Goal: Task Accomplishment & Management: Use online tool/utility

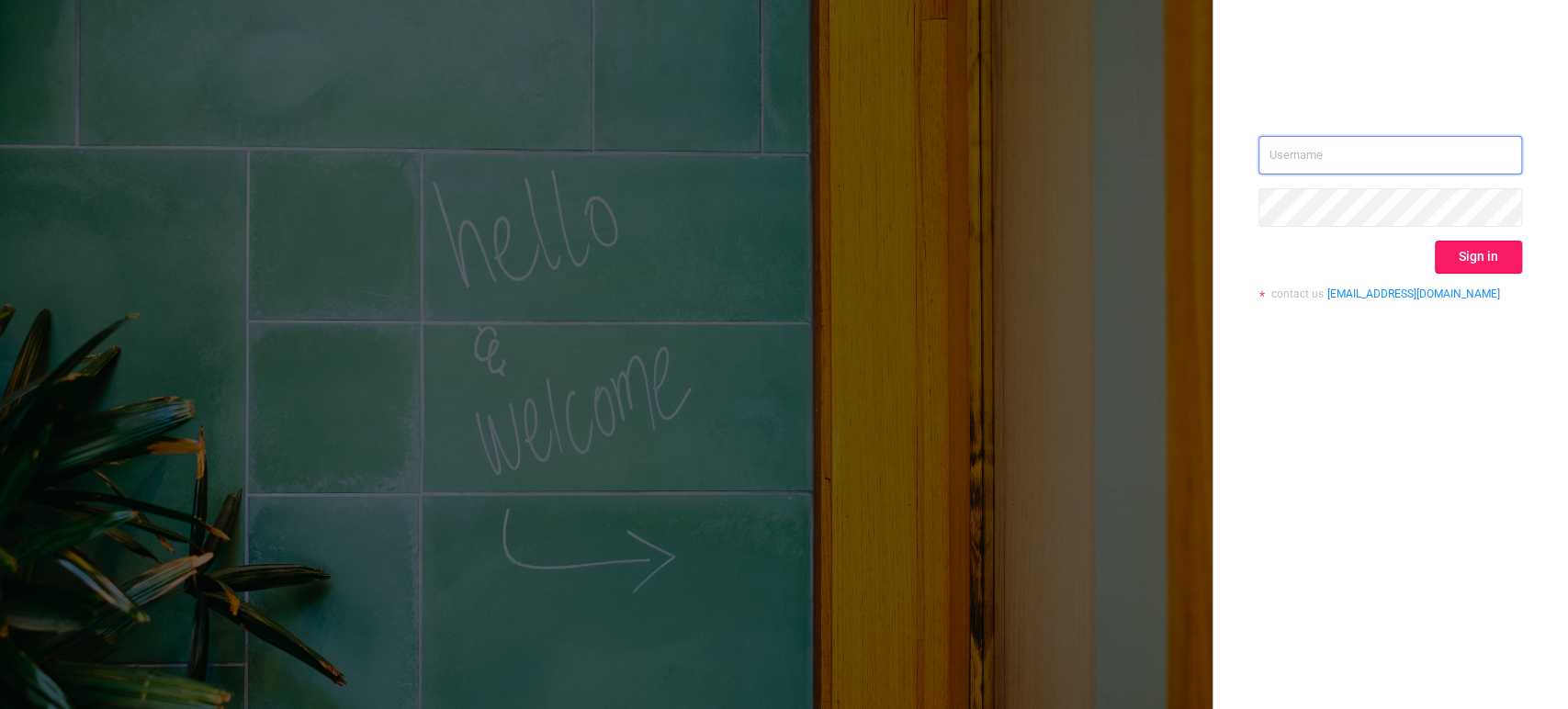
type input "[EMAIL_ADDRESS][DOMAIN_NAME]"
click at [1496, 250] on button "Sign in" at bounding box center [1479, 257] width 87 height 33
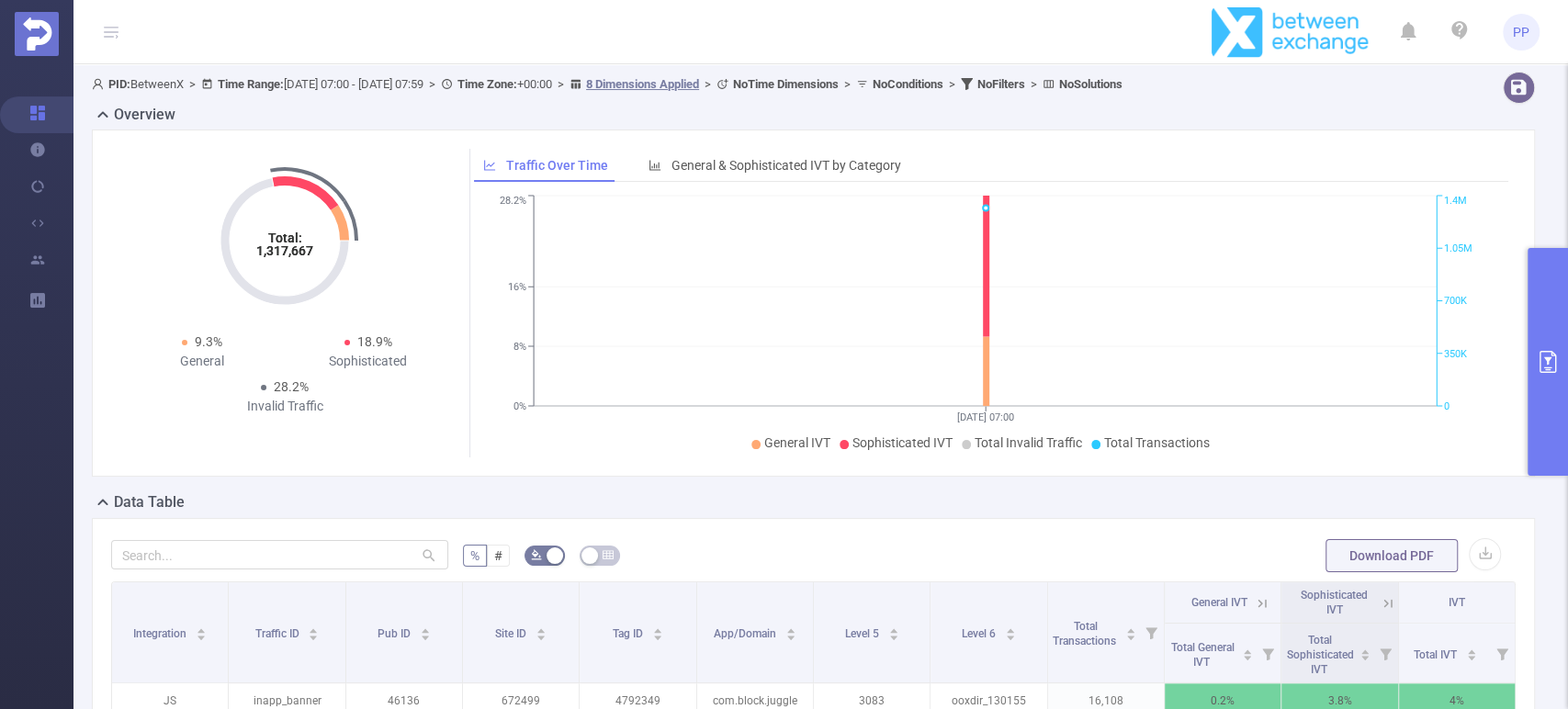
click at [1505, 365] on div "Total: 1,317,667 Total: 1,317,667 9.3% General 18.9% Sophisticated 28.2% Invali…" at bounding box center [814, 303] width 1444 height 348
click at [1548, 365] on icon "primary" at bounding box center [1548, 362] width 22 height 22
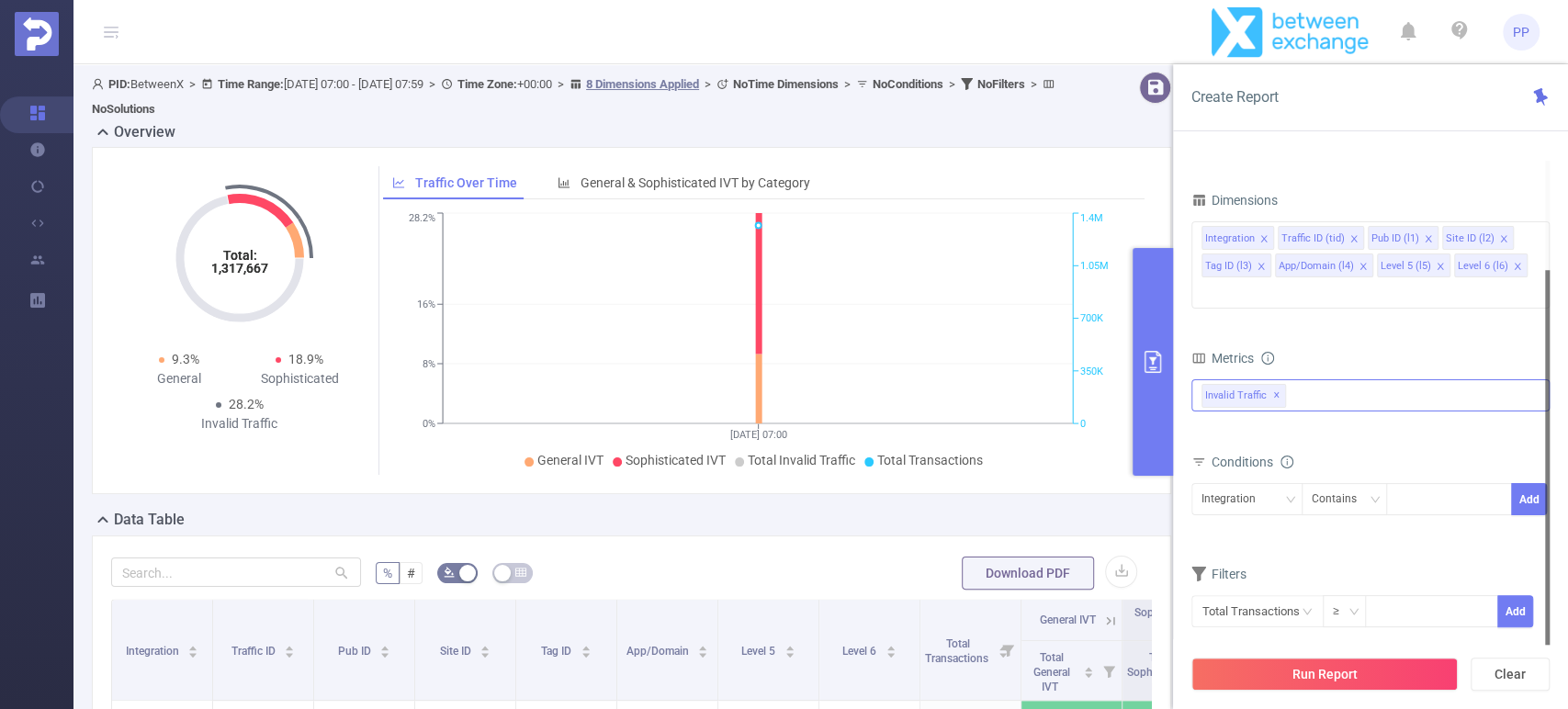
click at [1331, 379] on div "Invalid Traffic ✕" at bounding box center [1371, 395] width 359 height 33
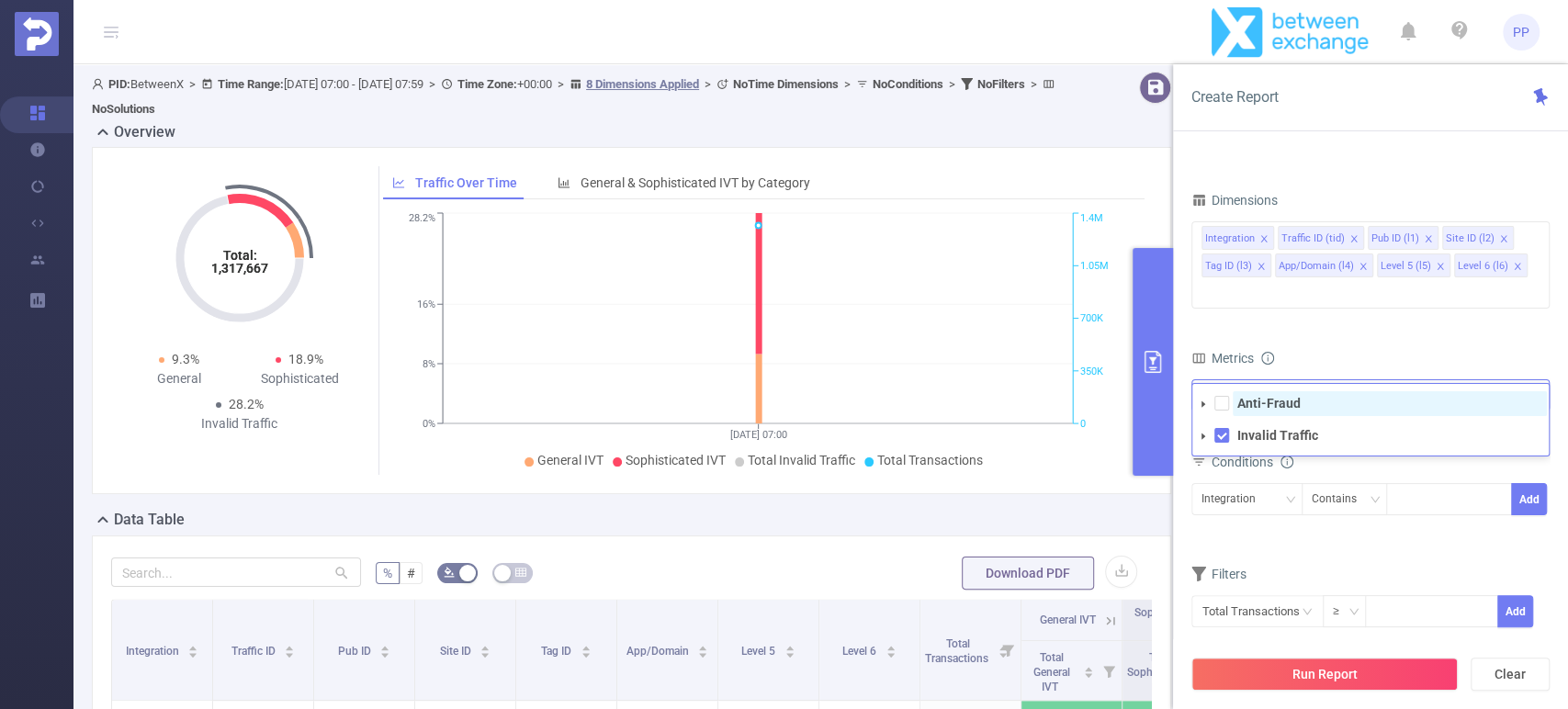
click at [1279, 396] on strong "Anti-Fraud" at bounding box center [1269, 403] width 63 height 15
click at [1357, 346] on div "Metrics" at bounding box center [1371, 361] width 359 height 31
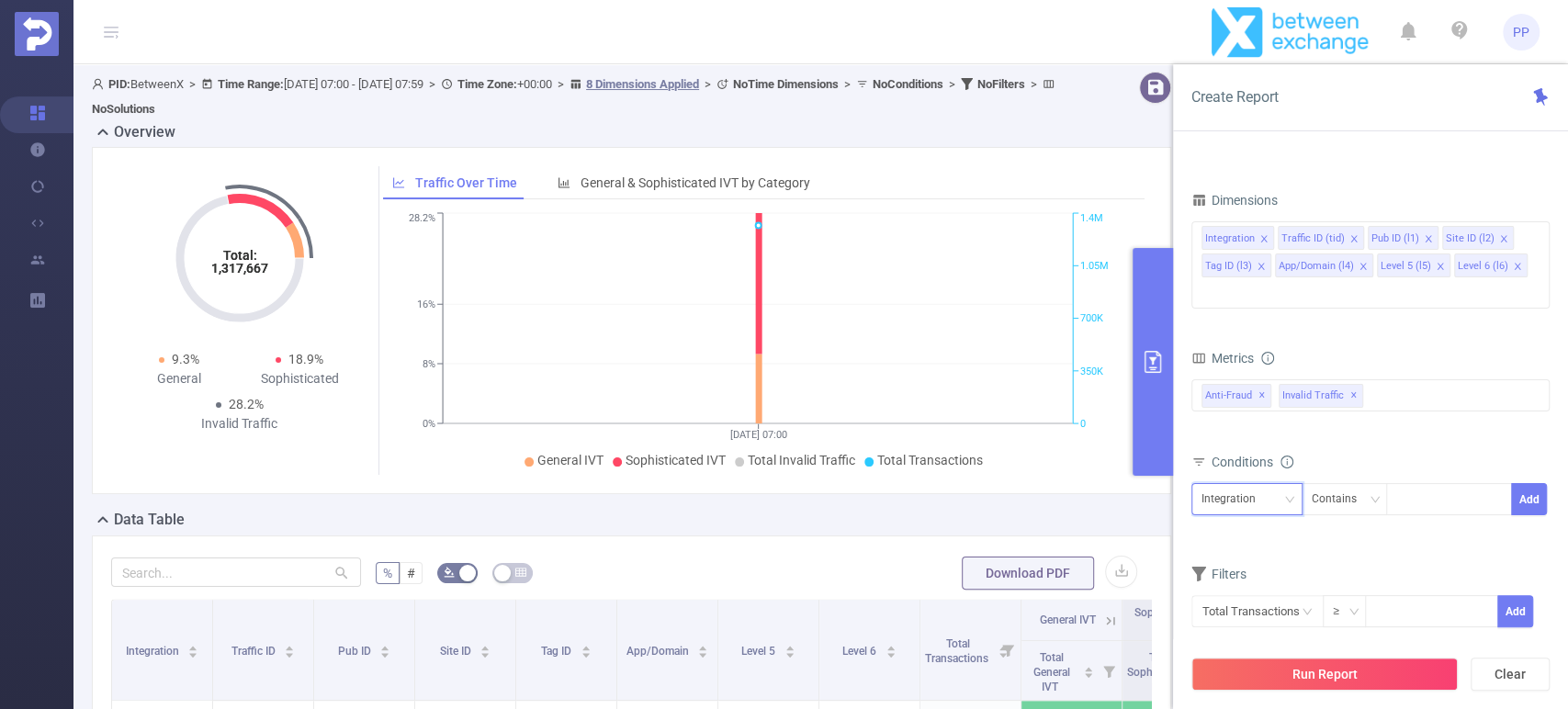
click at [1242, 484] on div "Integration" at bounding box center [1235, 499] width 67 height 31
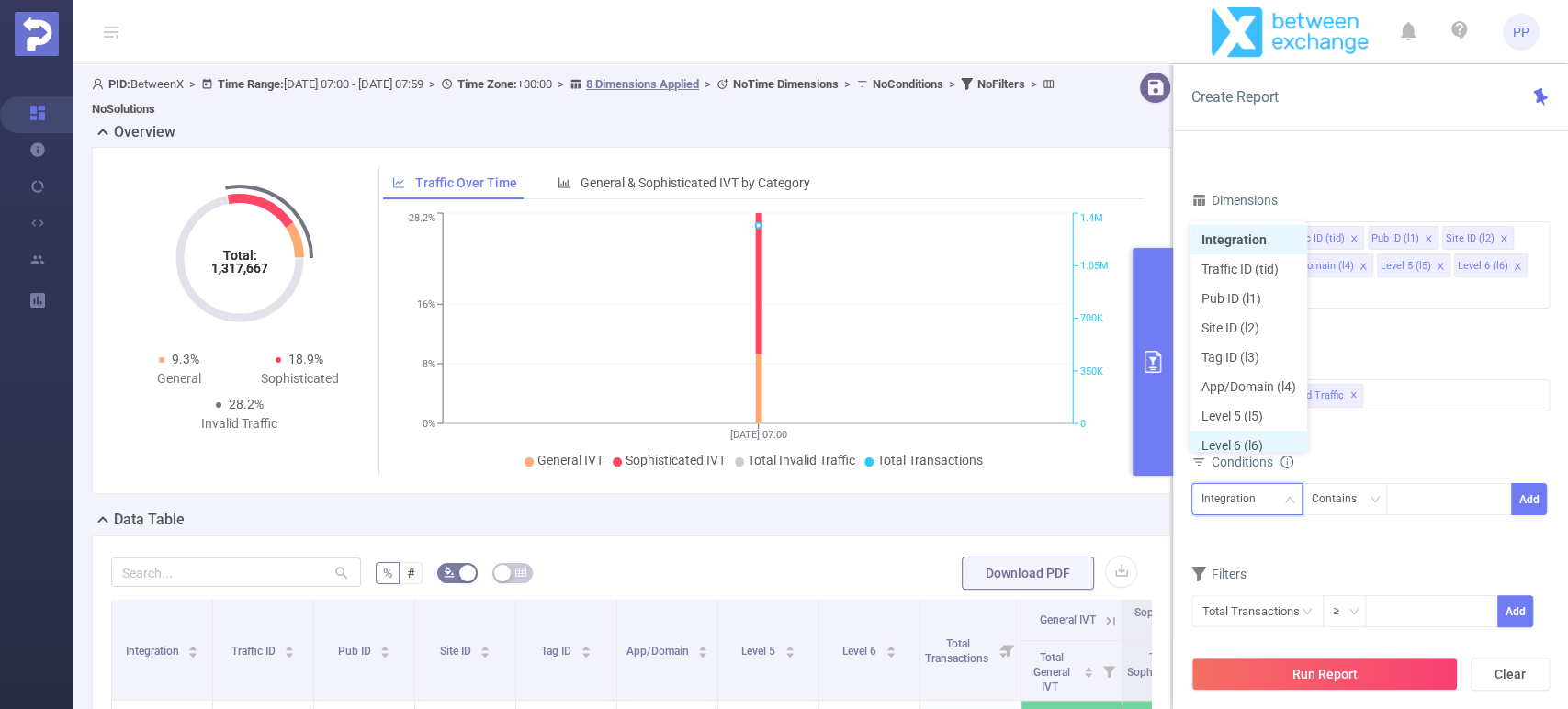
scroll to position [8, 0]
click at [1262, 409] on li "Level 5 (l5)" at bounding box center [1249, 408] width 117 height 30
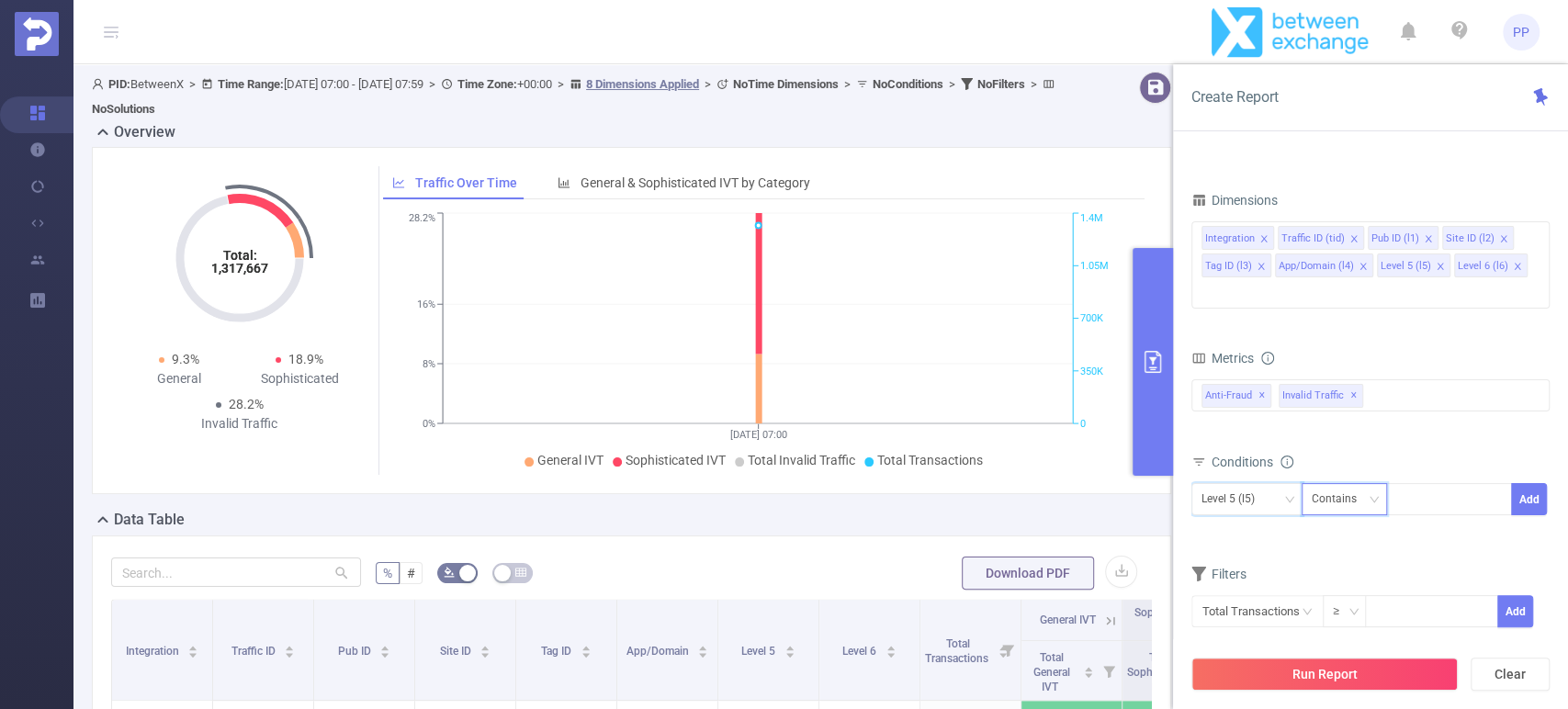
click at [1372, 494] on icon "icon: down" at bounding box center [1375, 500] width 11 height 11
click at [1353, 536] on li "Is" at bounding box center [1362, 539] width 123 height 30
click at [1427, 484] on div at bounding box center [1449, 499] width 106 height 31
paste input "277"
type input "277"
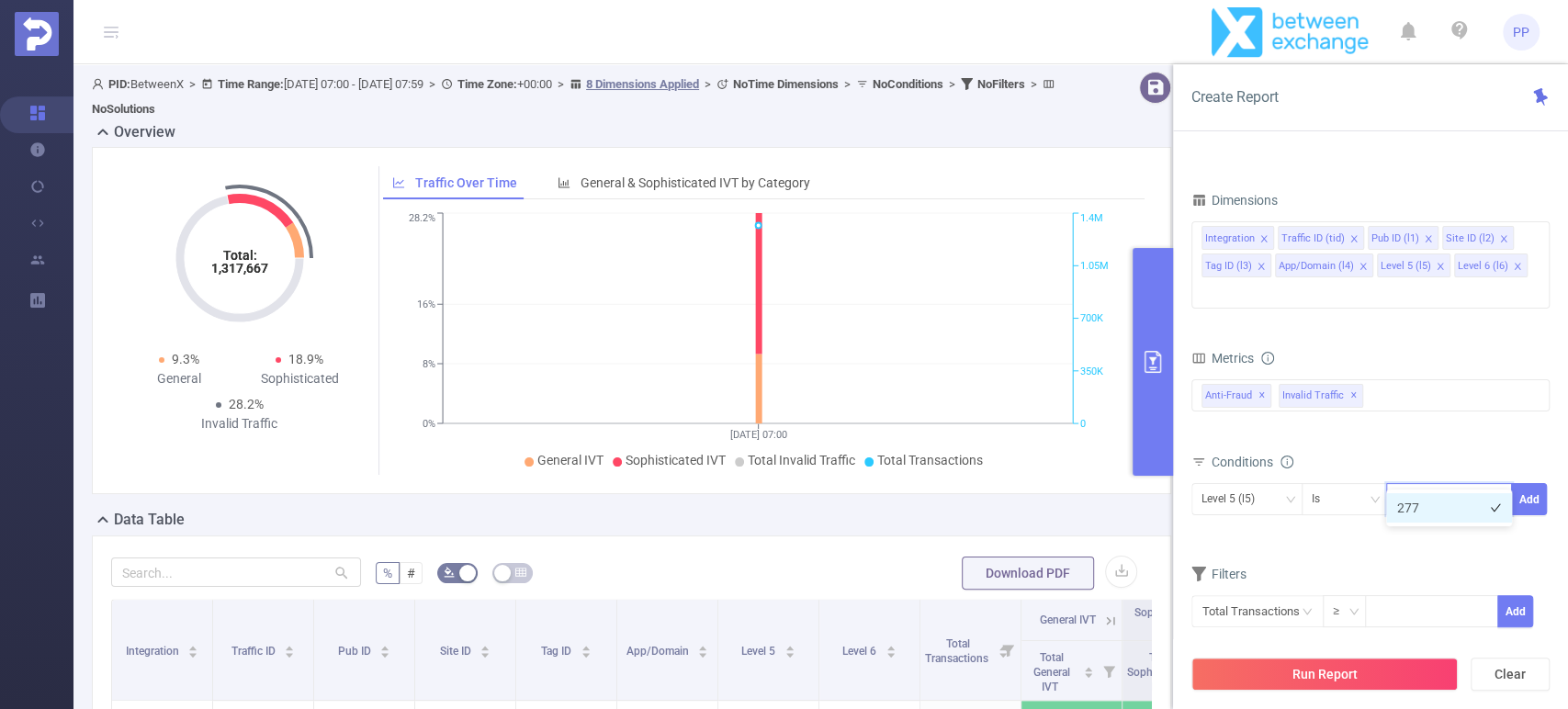
click at [1417, 501] on li "277" at bounding box center [1448, 508] width 125 height 30
click at [1523, 483] on button "Add" at bounding box center [1529, 499] width 36 height 33
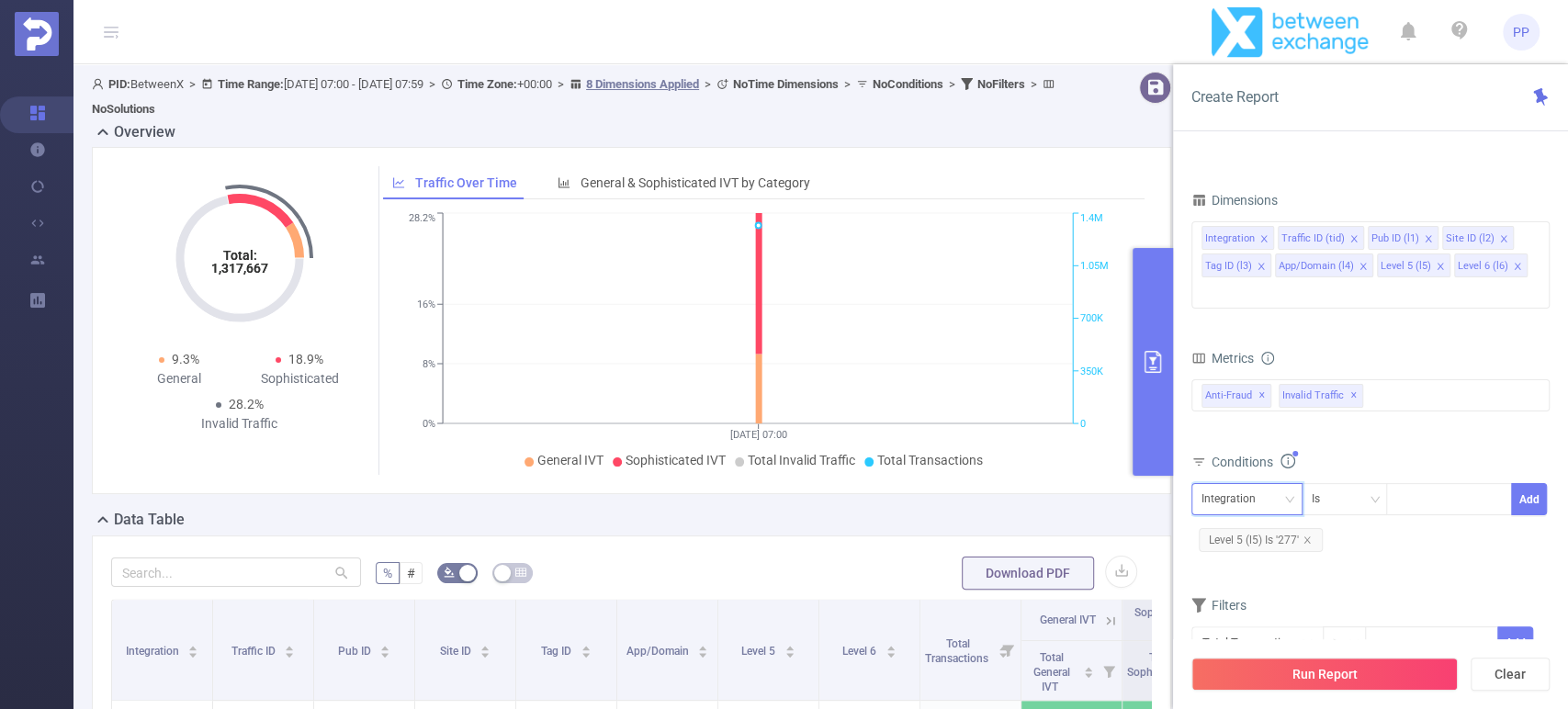
click at [1255, 484] on div "Integration" at bounding box center [1235, 499] width 67 height 31
click at [1252, 374] on li "App/Domain (l4)" at bounding box center [1249, 379] width 117 height 30
click at [1430, 484] on div at bounding box center [1449, 499] width 106 height 31
paste input "com.Xzeon.BridgecraftLegends"
type input "com.Xzeon.BridgecraftLegends"
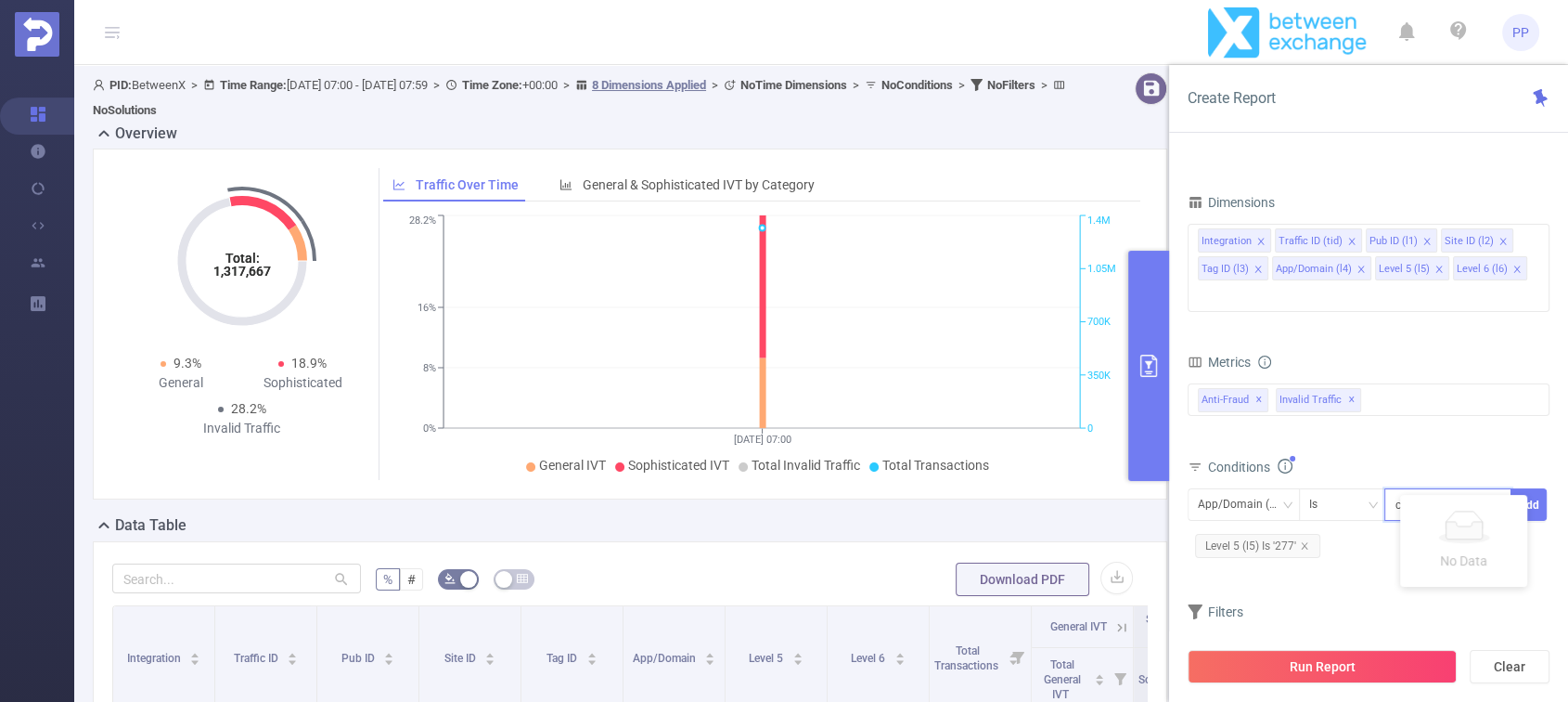
scroll to position [0, 51]
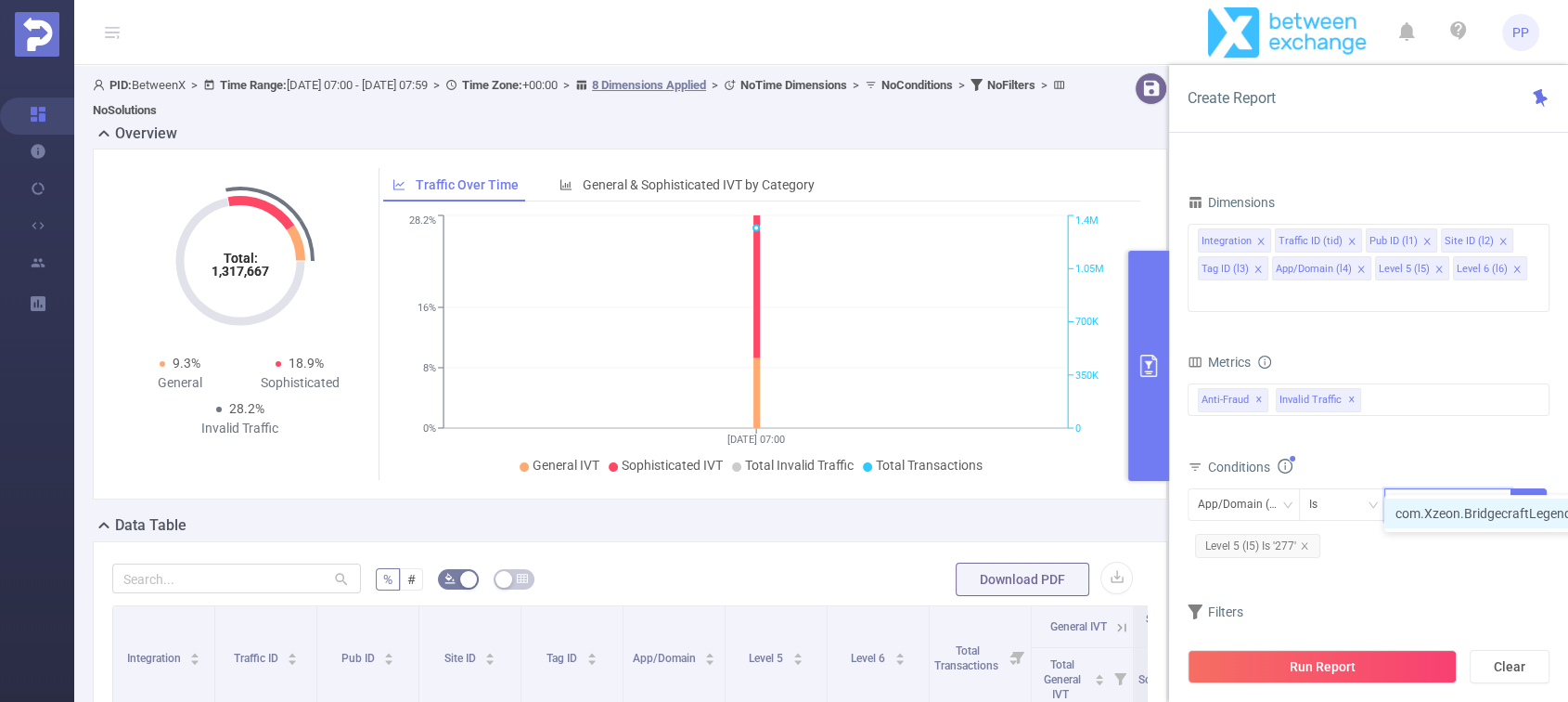
click at [1428, 511] on li "com.Xzeon.BridgecraftLegends" at bounding box center [1497, 513] width 223 height 30
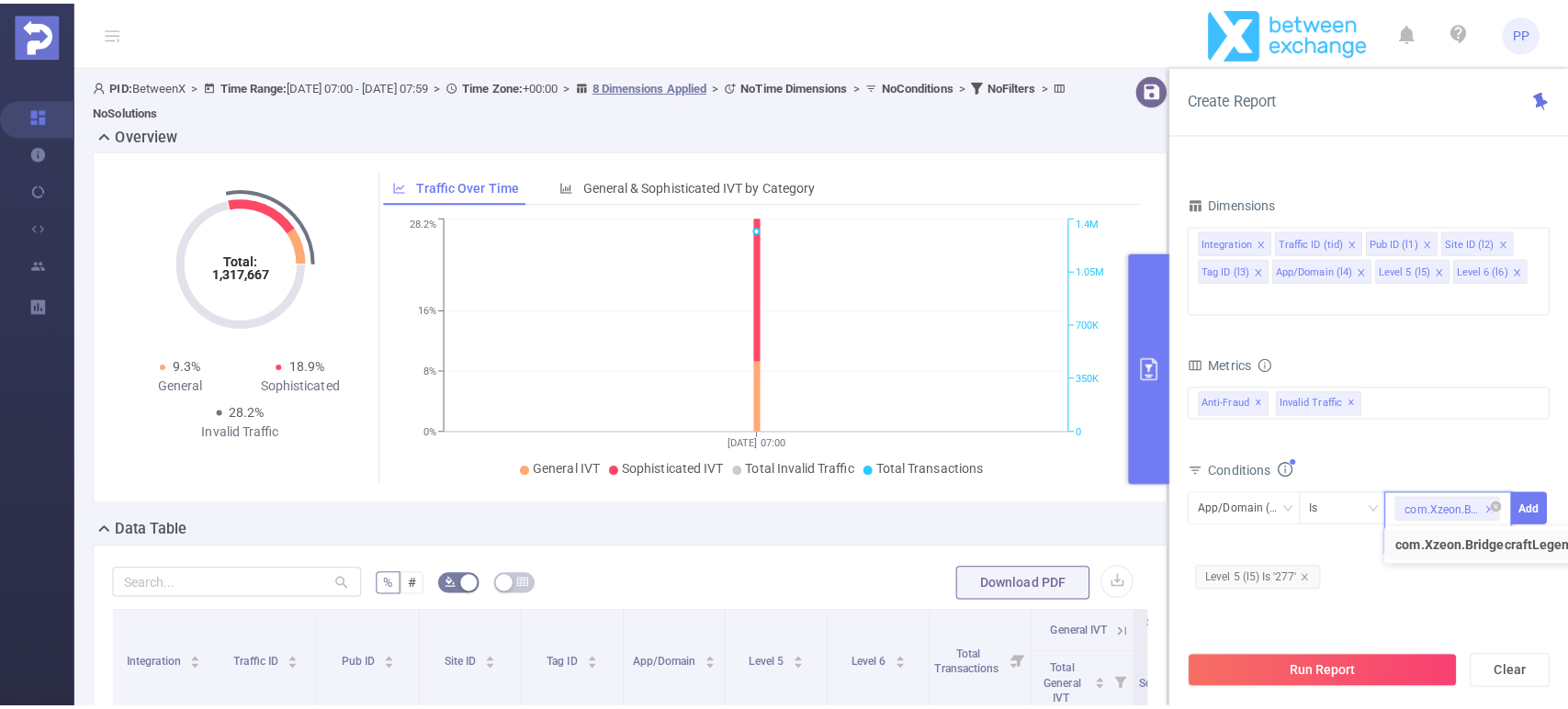
scroll to position [0, 0]
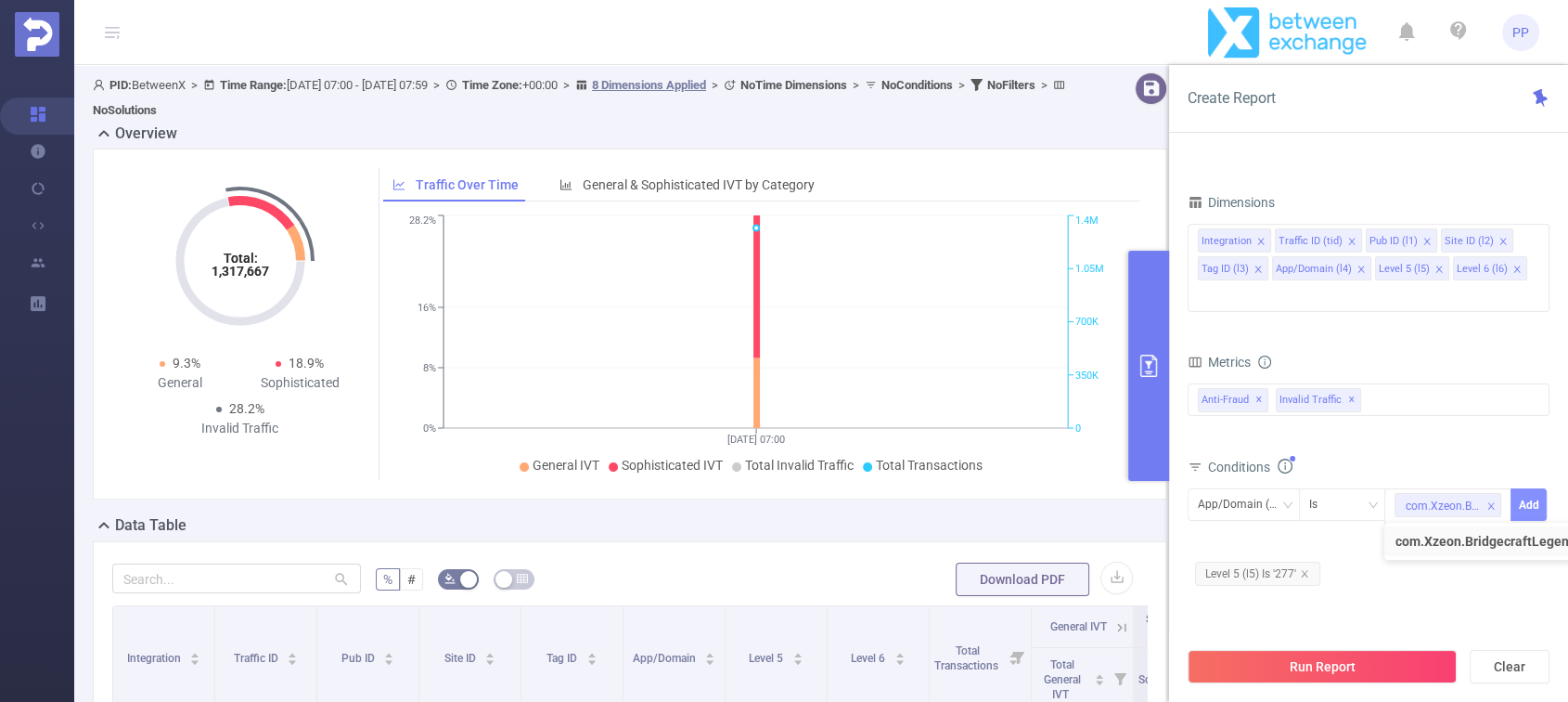
click at [1523, 488] on button "Add" at bounding box center [1529, 504] width 37 height 33
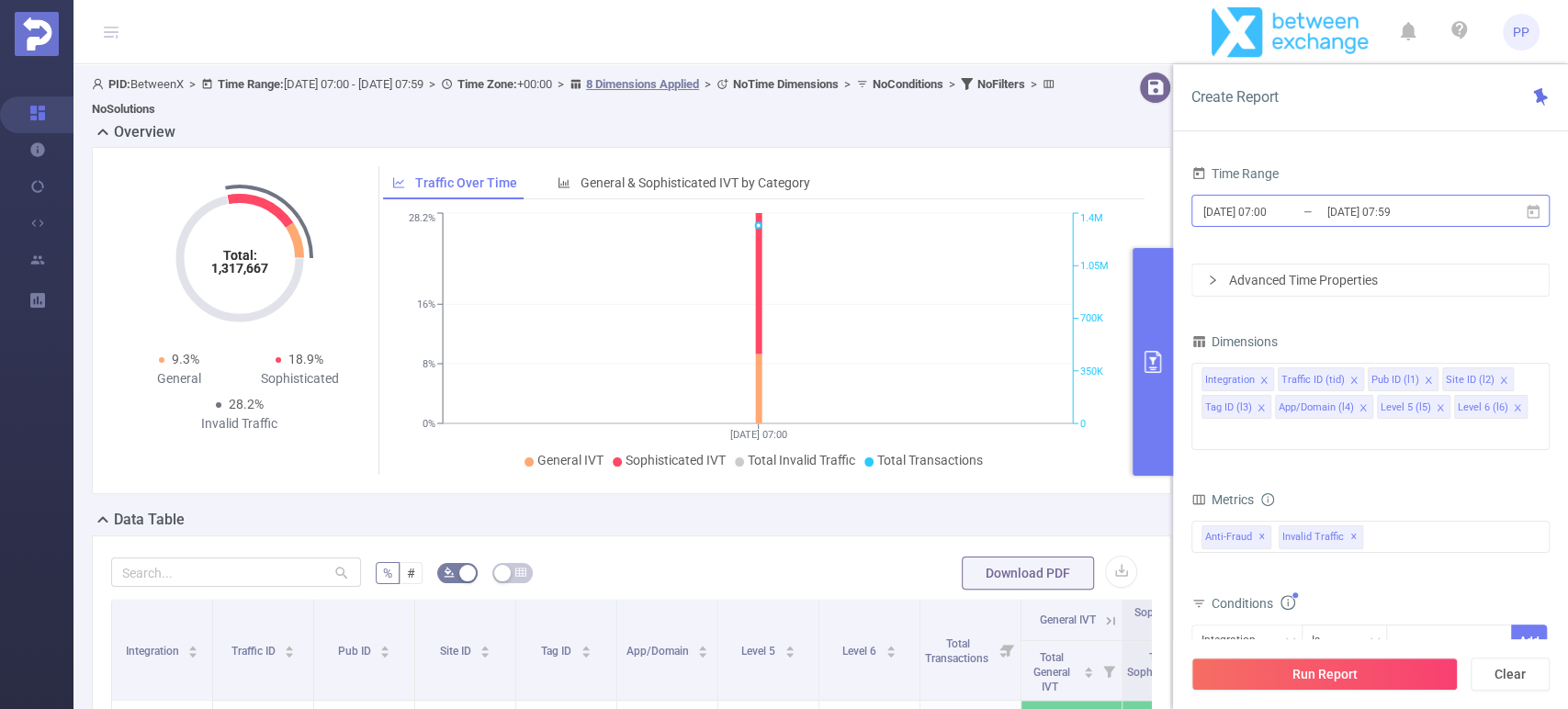
click at [1249, 205] on input "[DATE] 07:00" at bounding box center [1276, 212] width 149 height 25
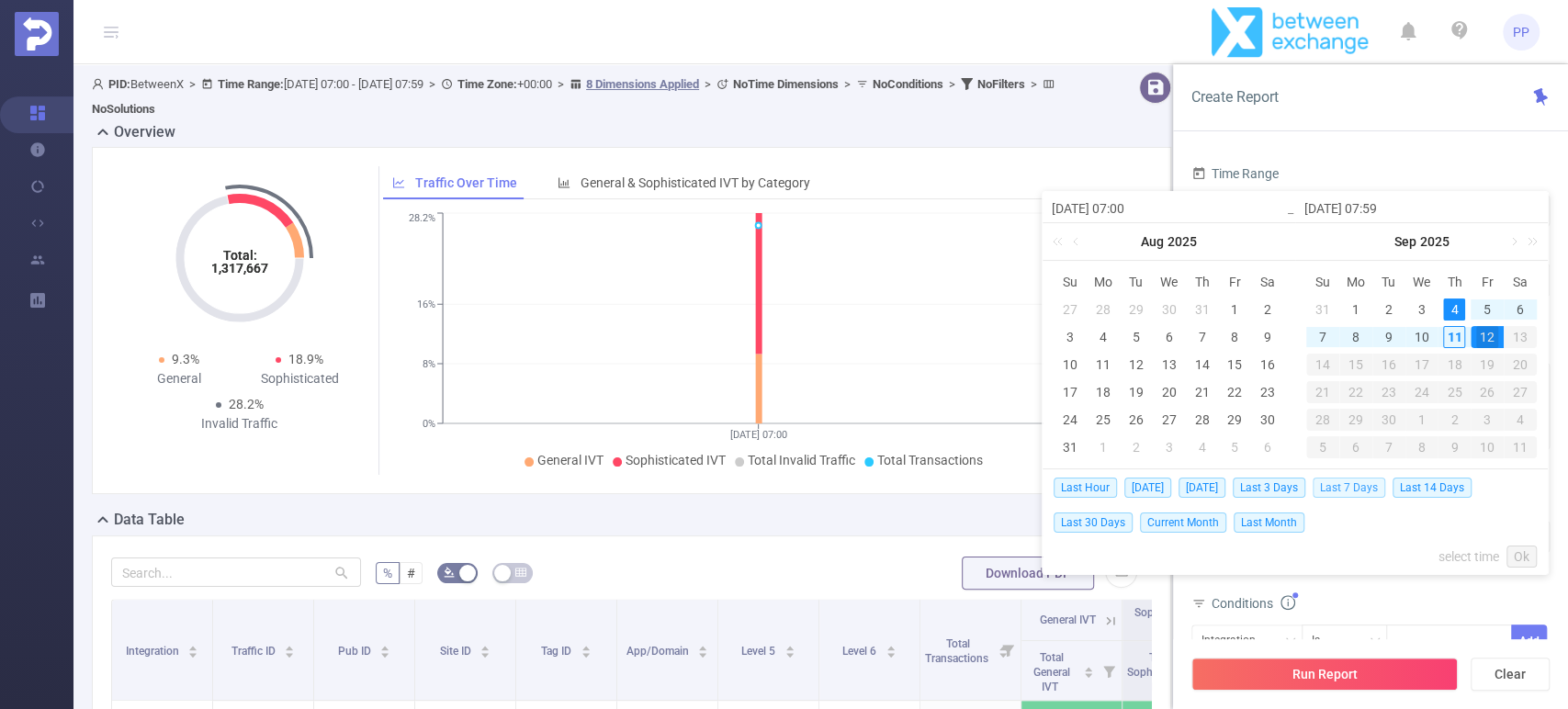
click at [1354, 488] on span "Last 7 Days" at bounding box center [1349, 488] width 72 height 20
type input "[DATE] 00:00"
type input "[DATE] 23:59"
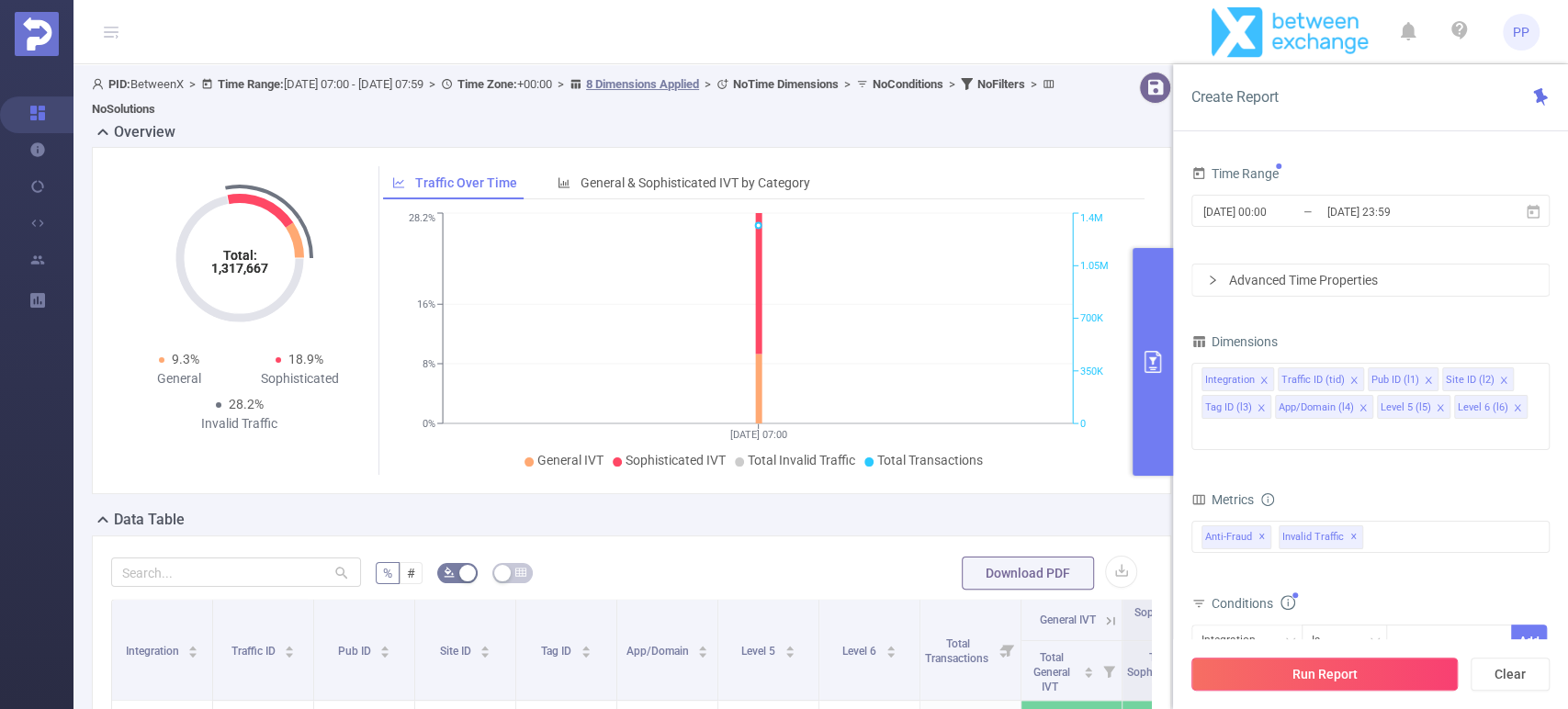
click at [1347, 667] on button "Run Report" at bounding box center [1325, 675] width 267 height 33
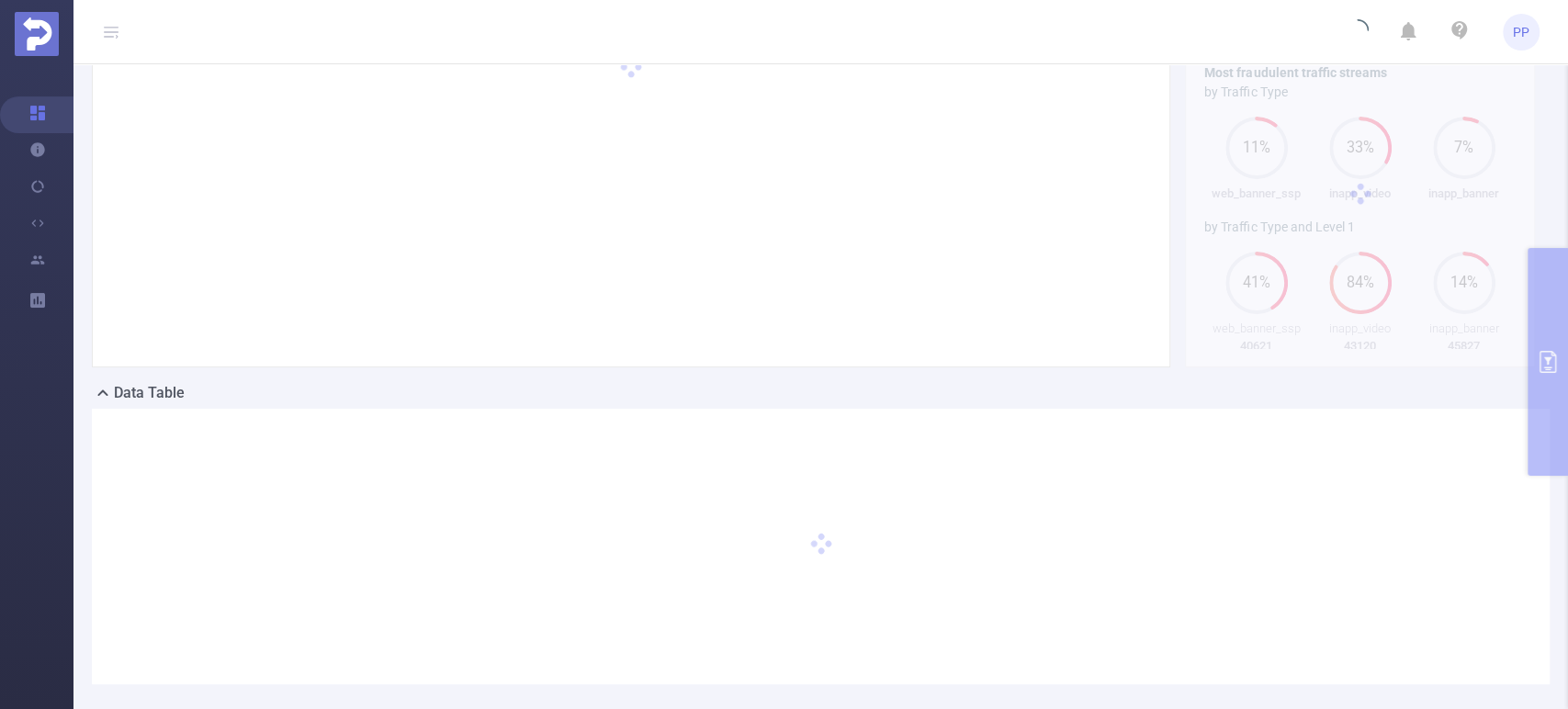
scroll to position [198, 0]
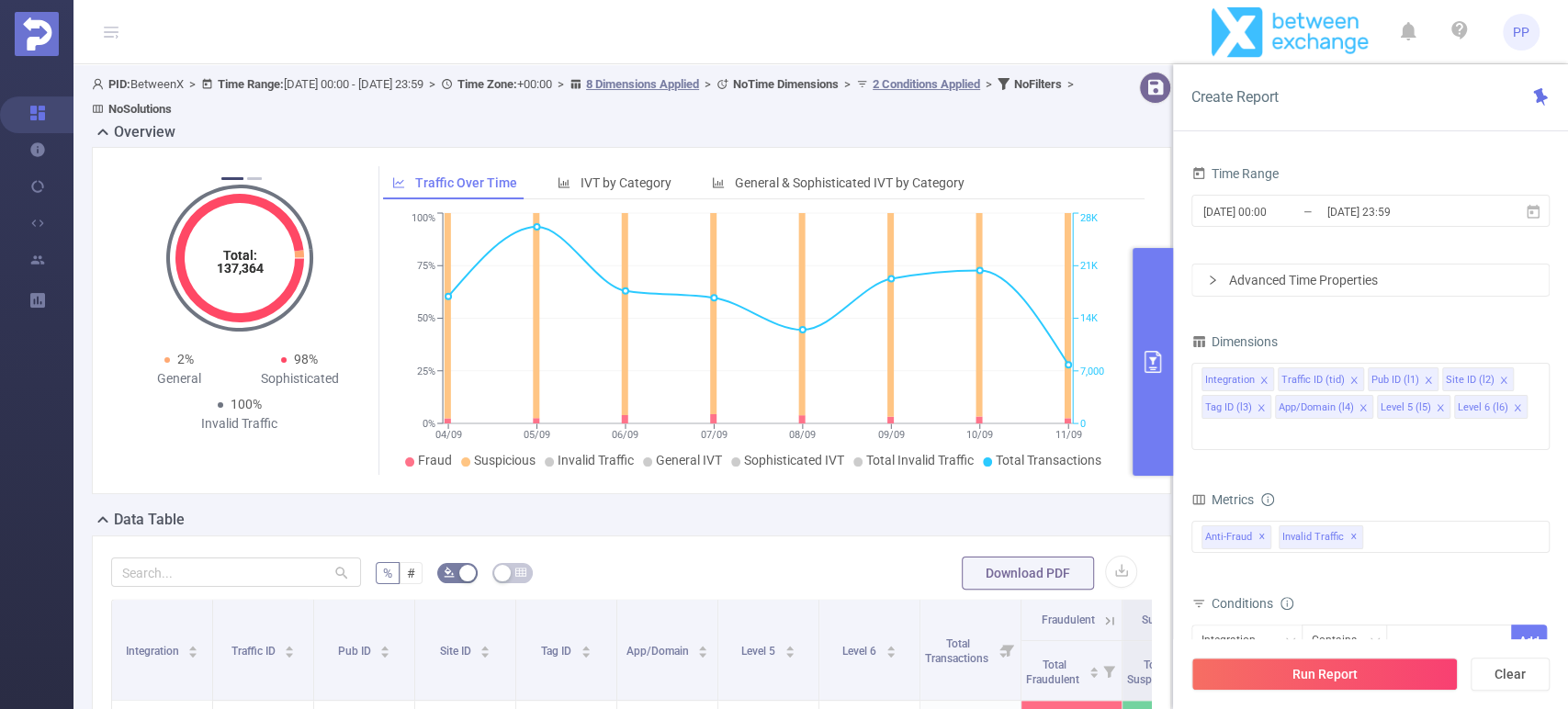
click at [1152, 359] on icon "primary" at bounding box center [1153, 362] width 17 height 22
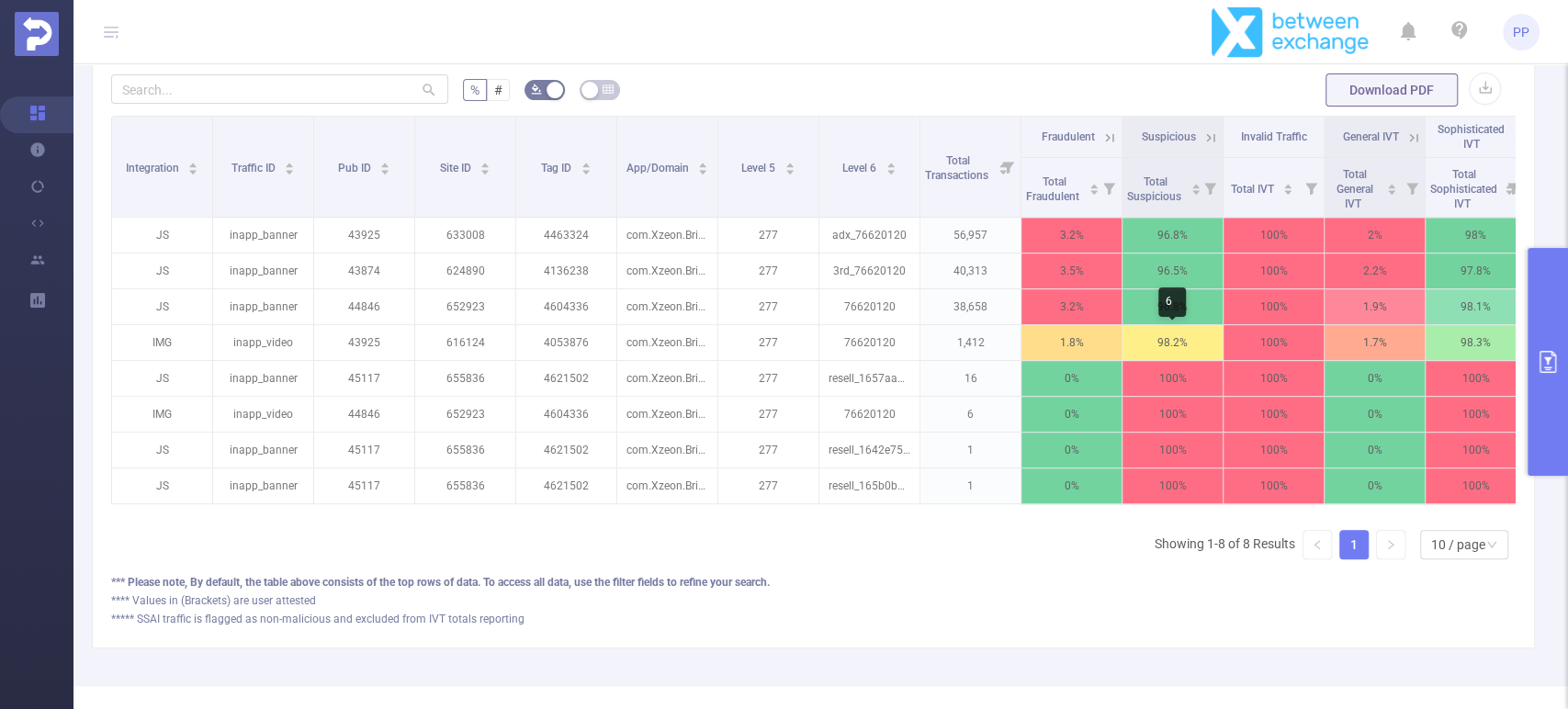
scroll to position [430, 0]
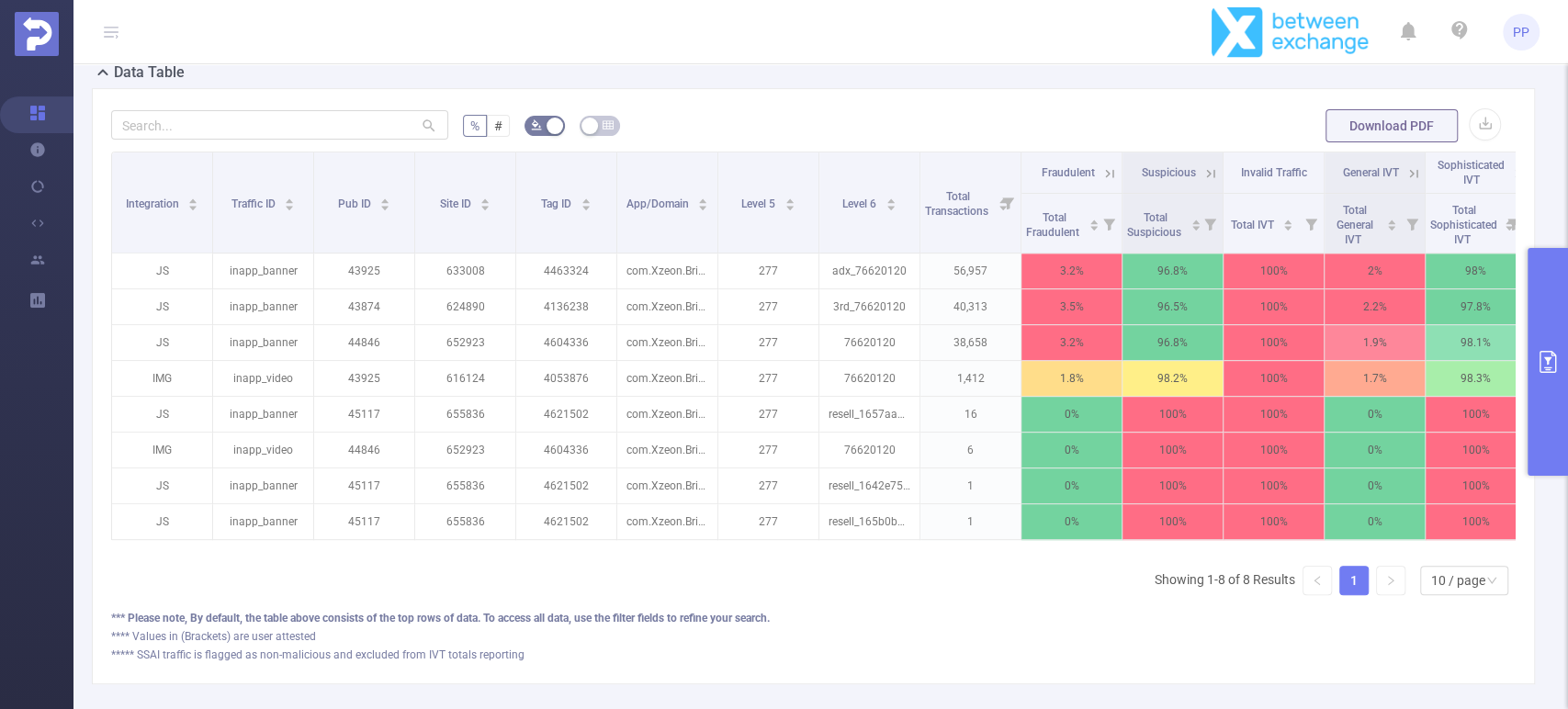
click at [1114, 167] on icon at bounding box center [1110, 174] width 17 height 17
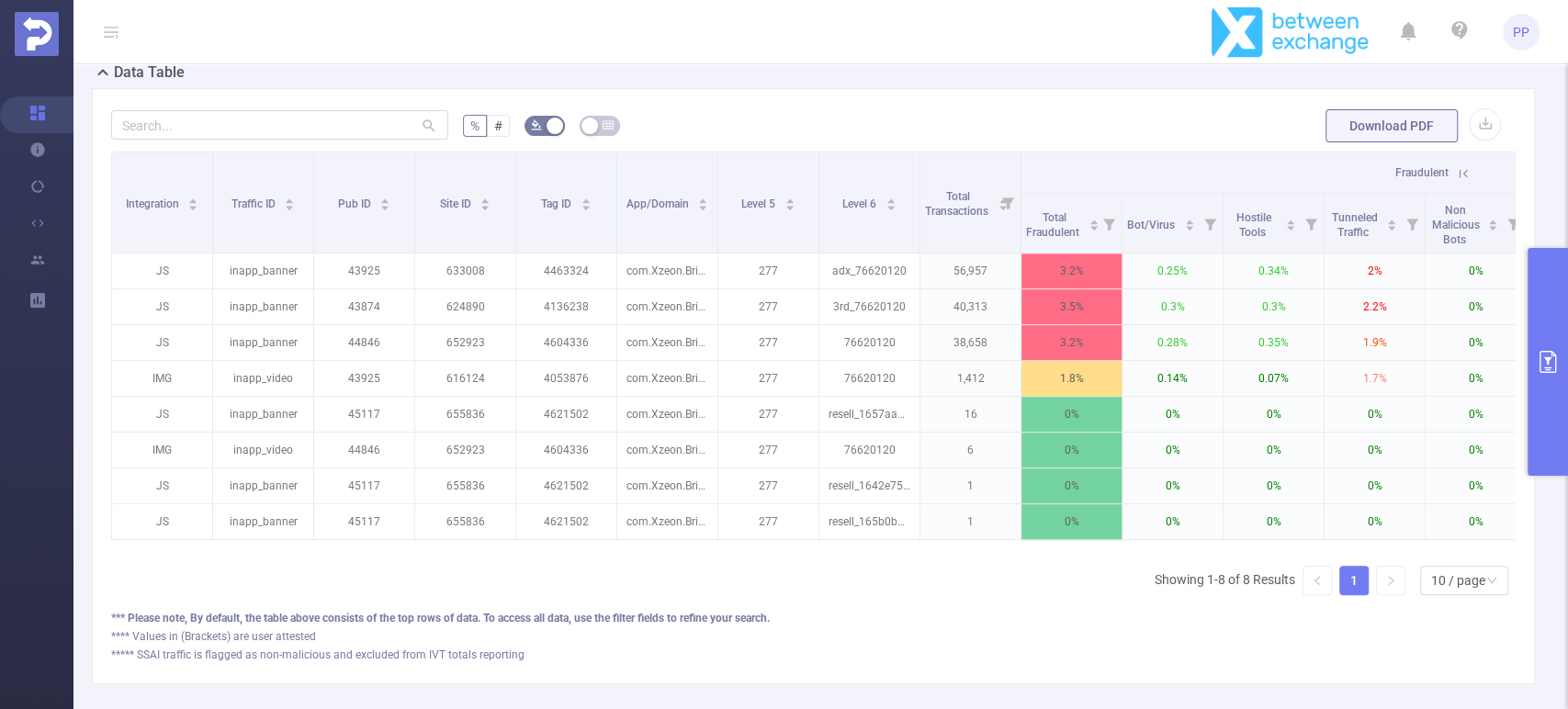
click at [1114, 167] on th "Fraudulent" at bounding box center [1426, 173] width 808 height 42
click at [1459, 170] on icon at bounding box center [1463, 173] width 8 height 8
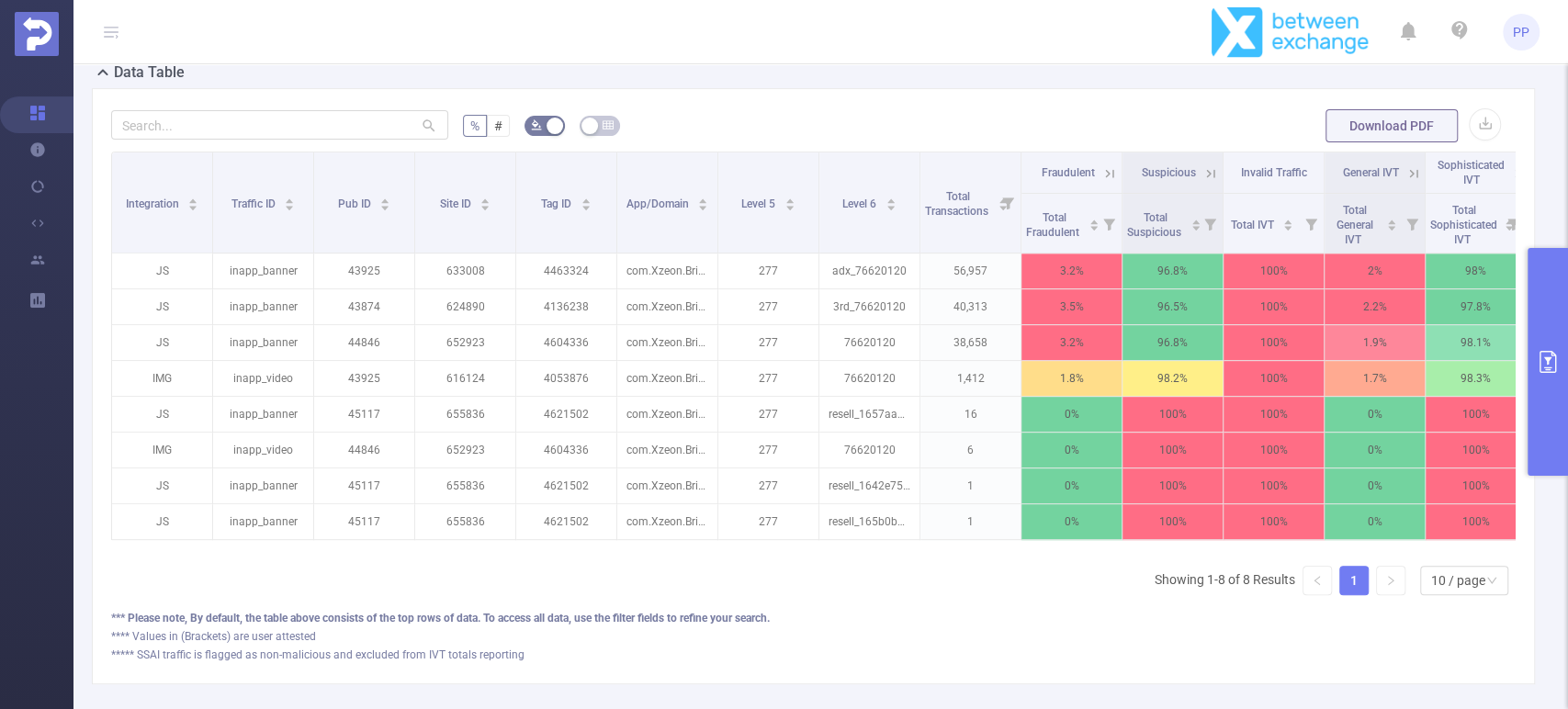
click at [1209, 174] on icon at bounding box center [1211, 173] width 8 height 8
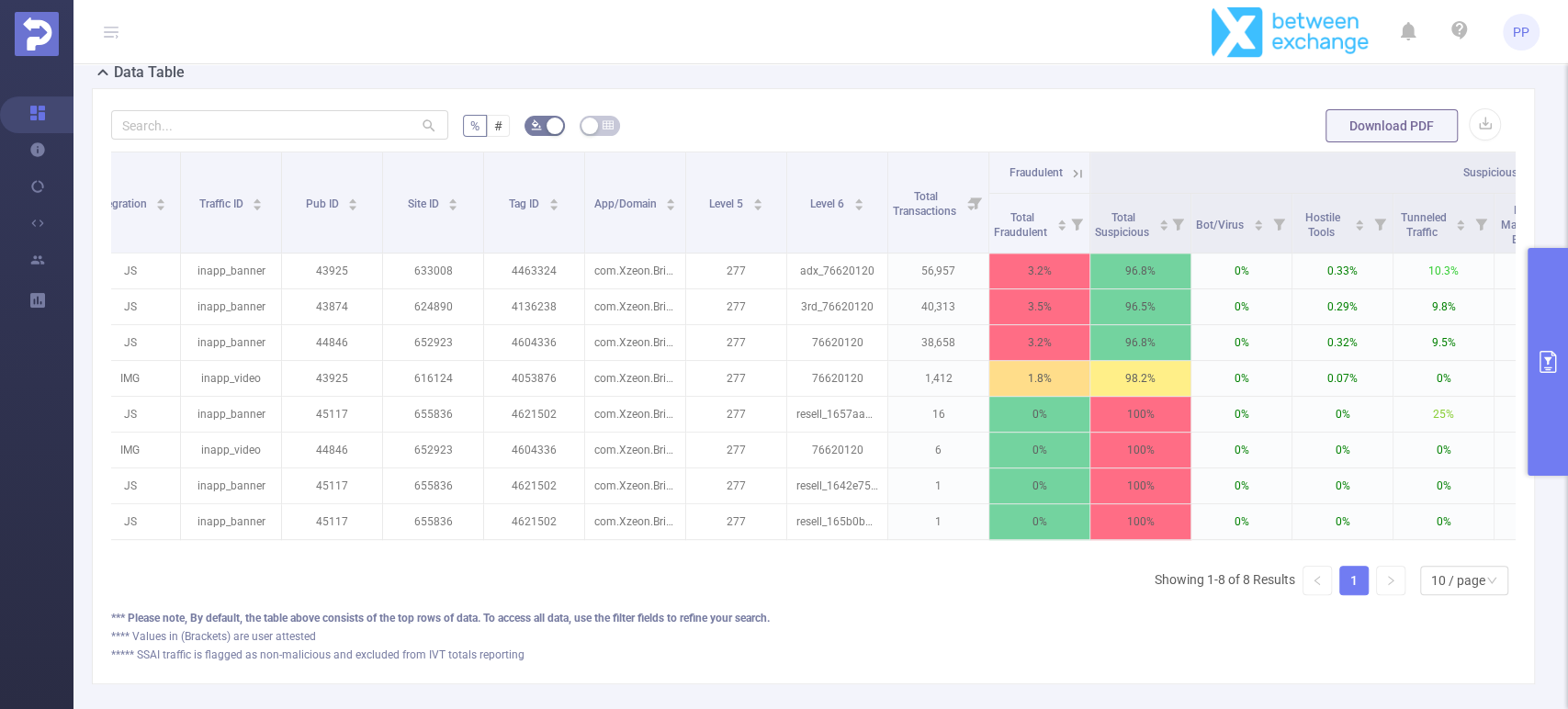
scroll to position [0, 0]
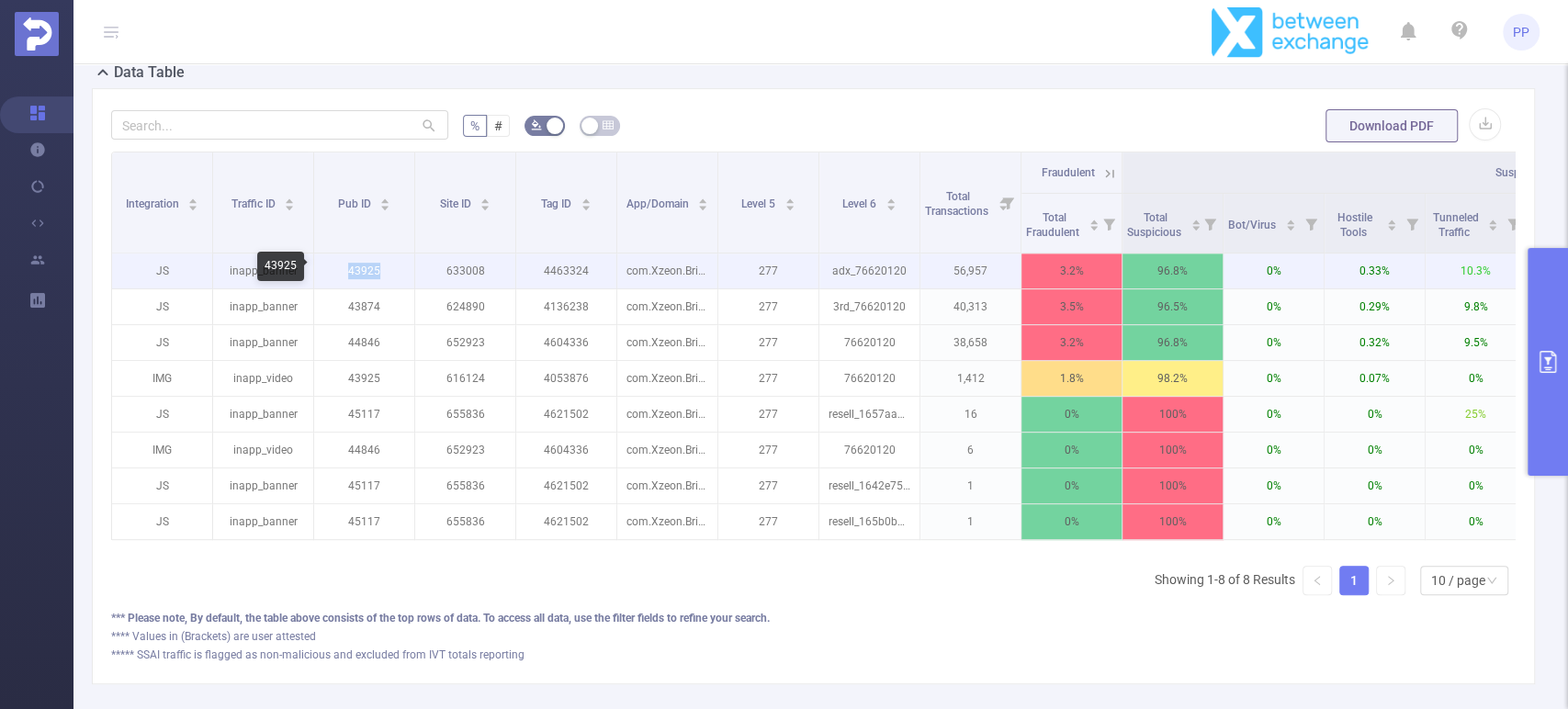
copy p "43925"
drag, startPoint x: 348, startPoint y: 269, endPoint x: 383, endPoint y: 270, distance: 35.0
click at [383, 270] on p "43925" at bounding box center [364, 271] width 100 height 35
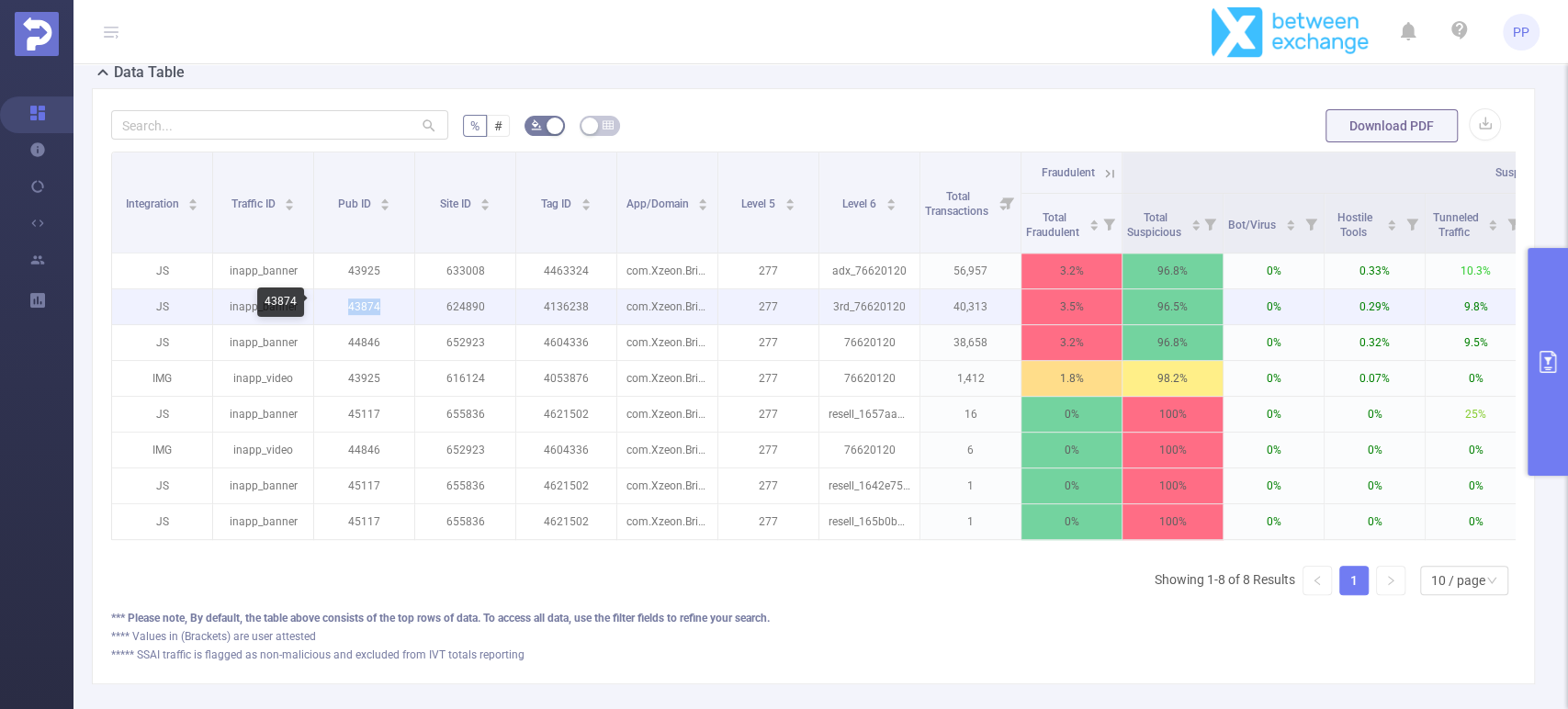
drag, startPoint x: 332, startPoint y: 306, endPoint x: 381, endPoint y: 307, distance: 49.0
click at [380, 306] on p "43874" at bounding box center [364, 308] width 100 height 35
copy p "43874"
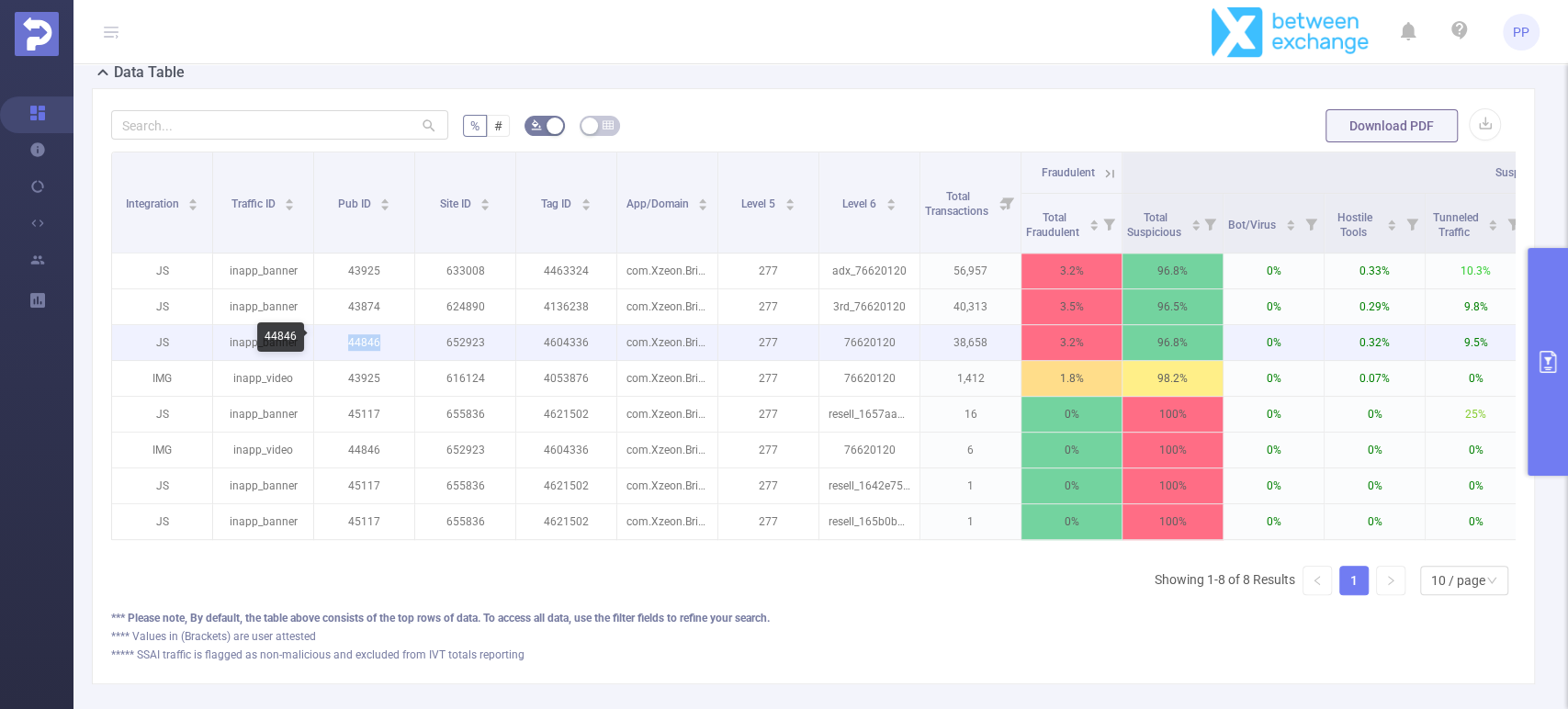
drag, startPoint x: 346, startPoint y: 335, endPoint x: 384, endPoint y: 340, distance: 38.3
click at [384, 340] on p "44846" at bounding box center [364, 343] width 100 height 35
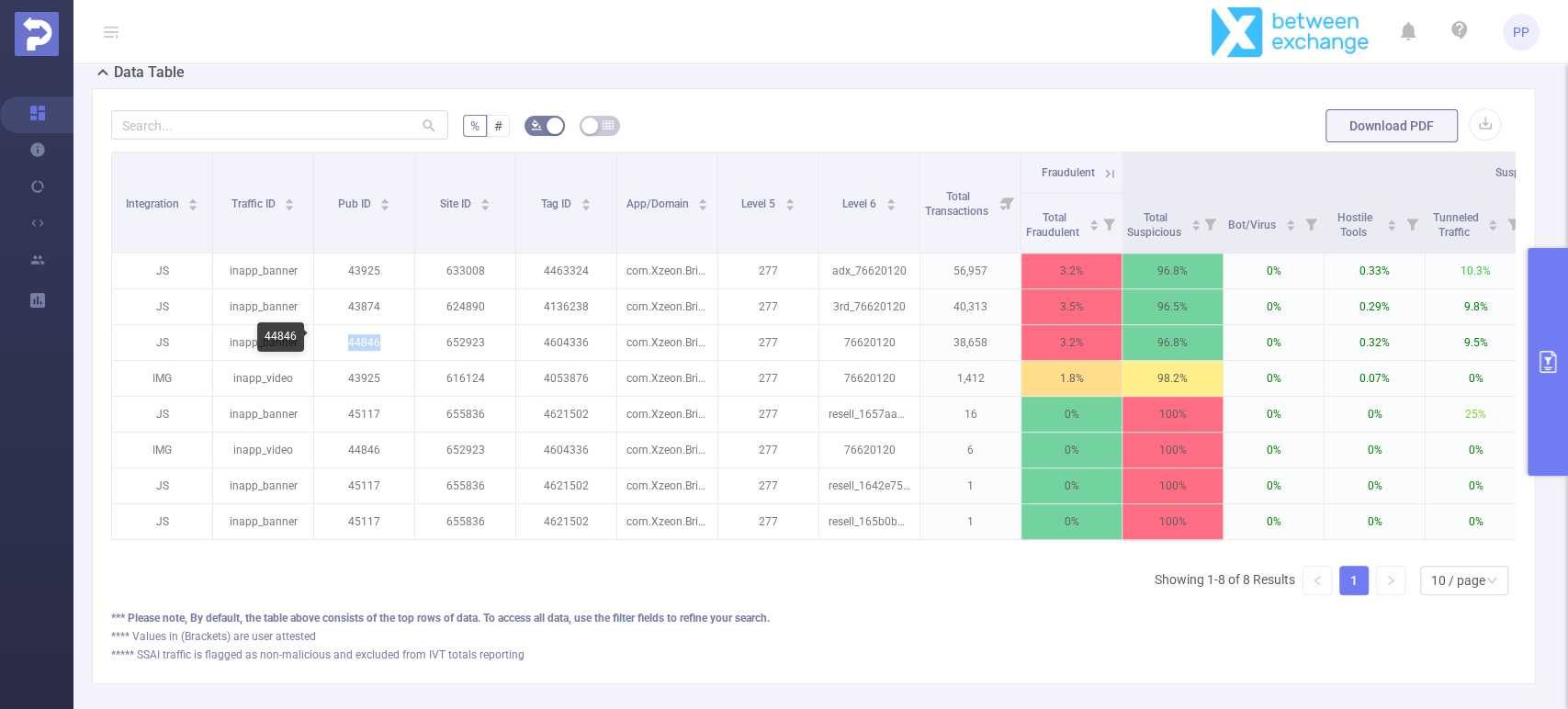
copy p "44846"
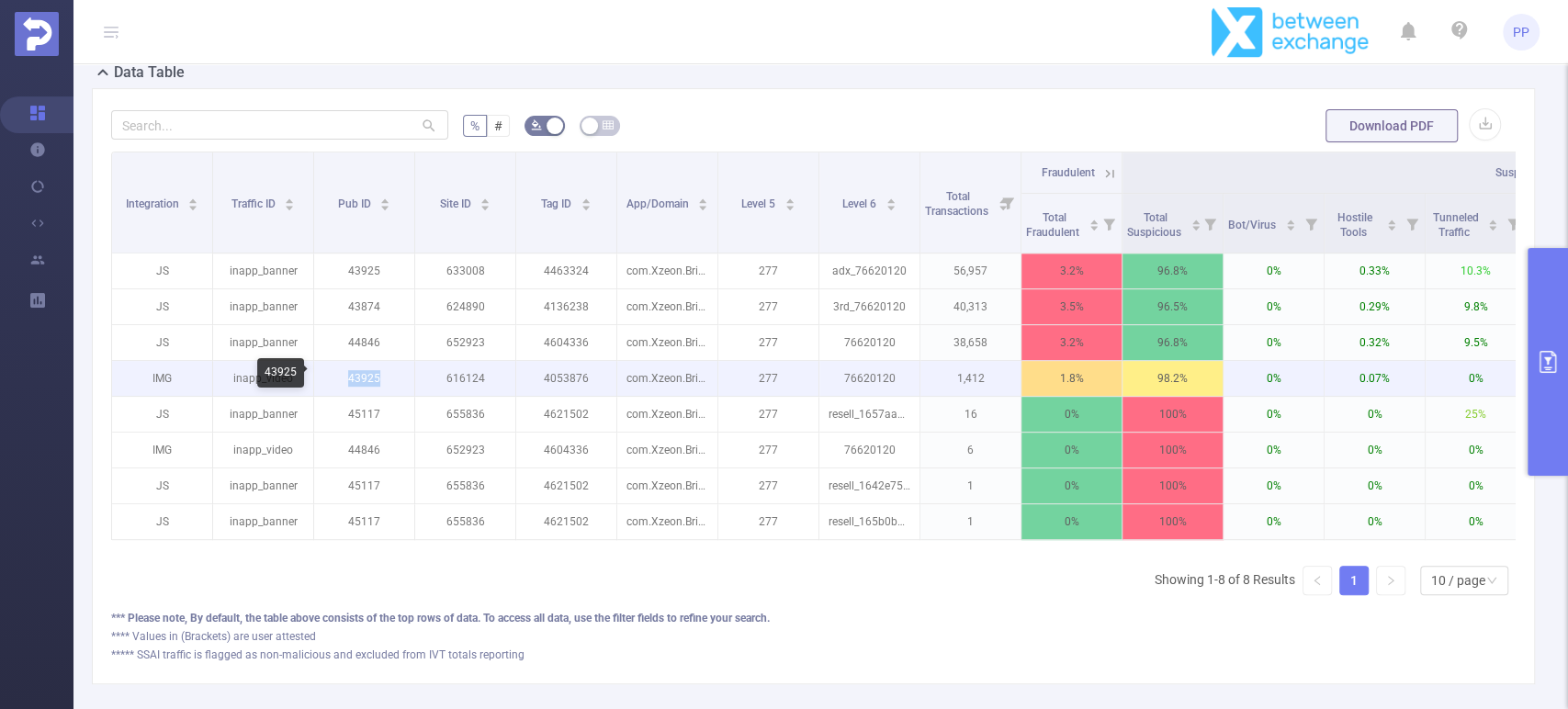
drag, startPoint x: 333, startPoint y: 377, endPoint x: 389, endPoint y: 377, distance: 56.0
click at [389, 377] on p "43925" at bounding box center [364, 379] width 100 height 35
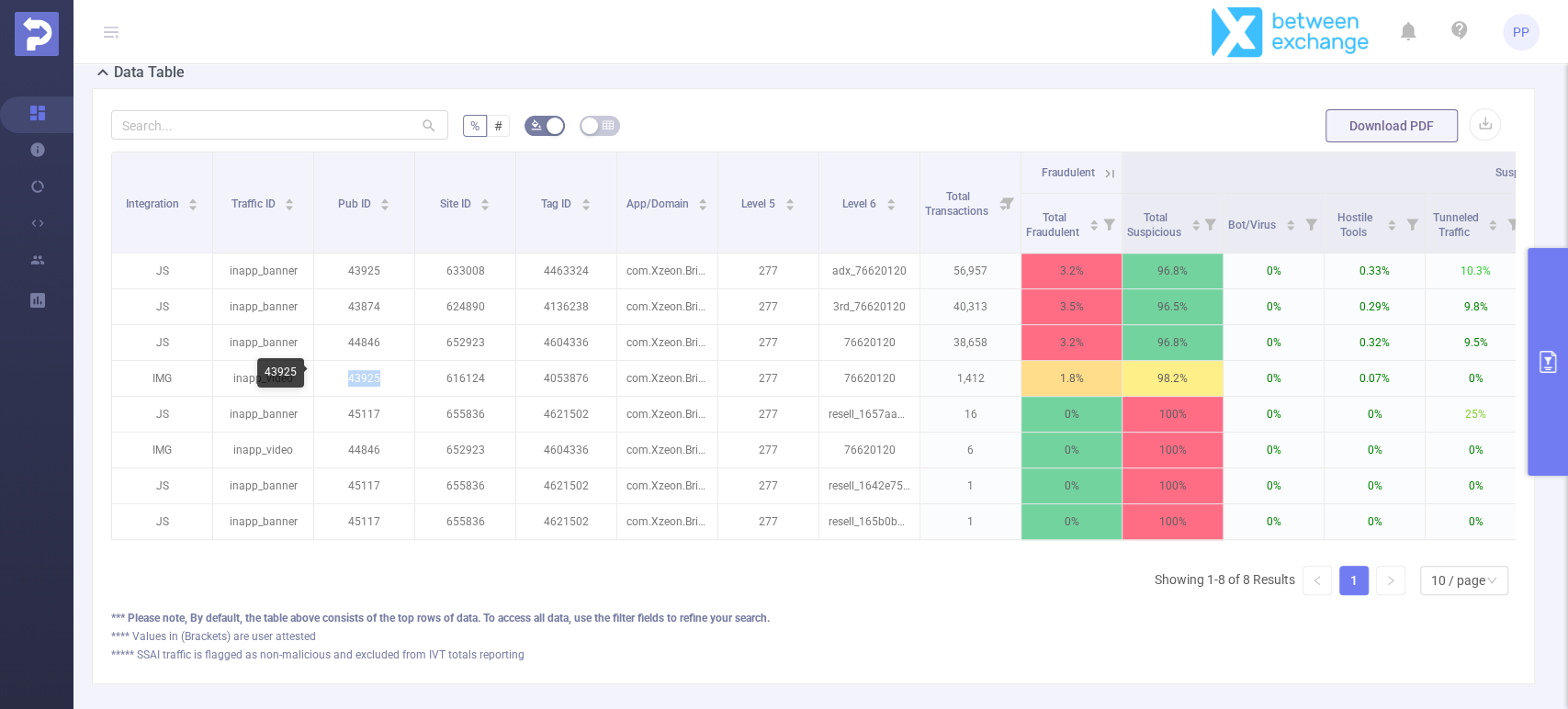
copy p "43925"
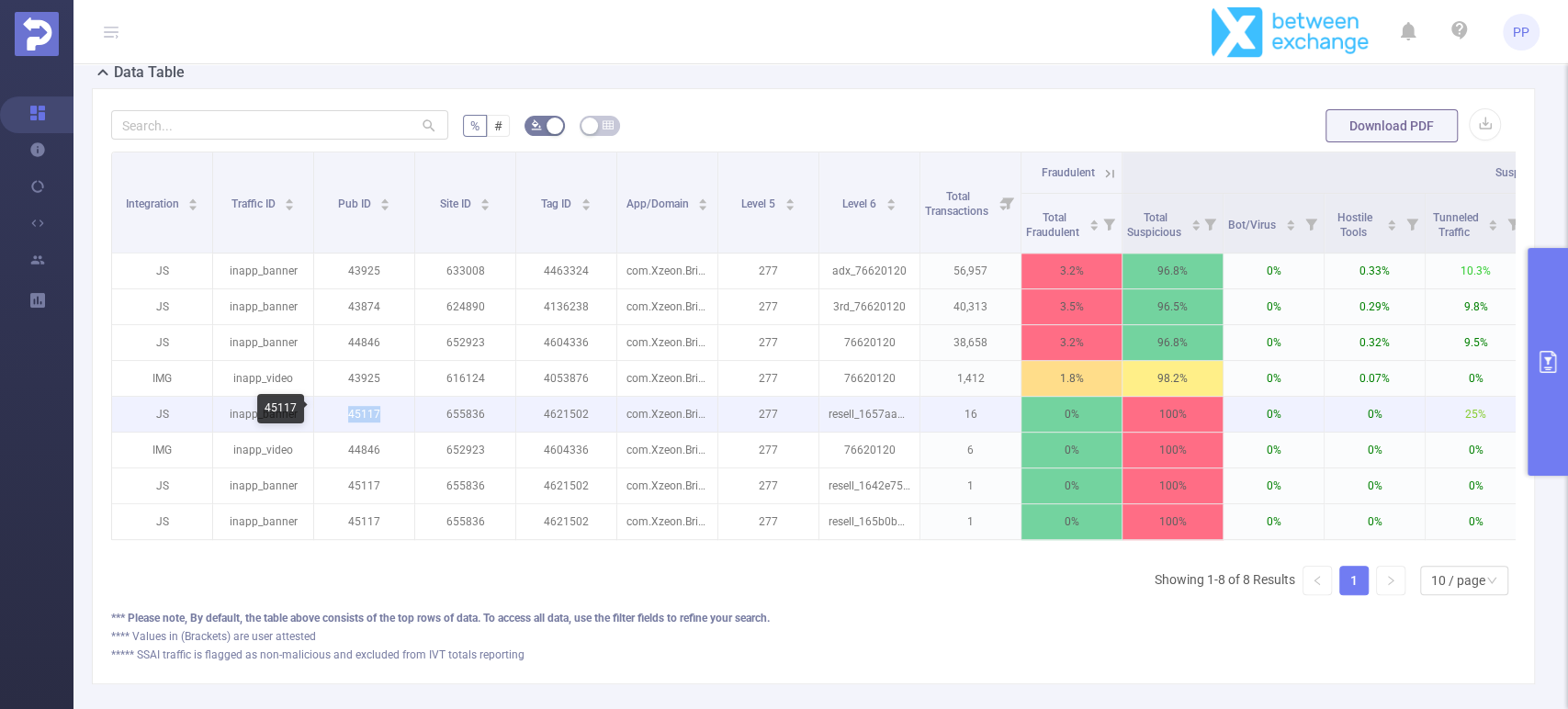
drag, startPoint x: 342, startPoint y: 408, endPoint x: 385, endPoint y: 410, distance: 43.0
click at [385, 410] on p "45117" at bounding box center [364, 414] width 100 height 35
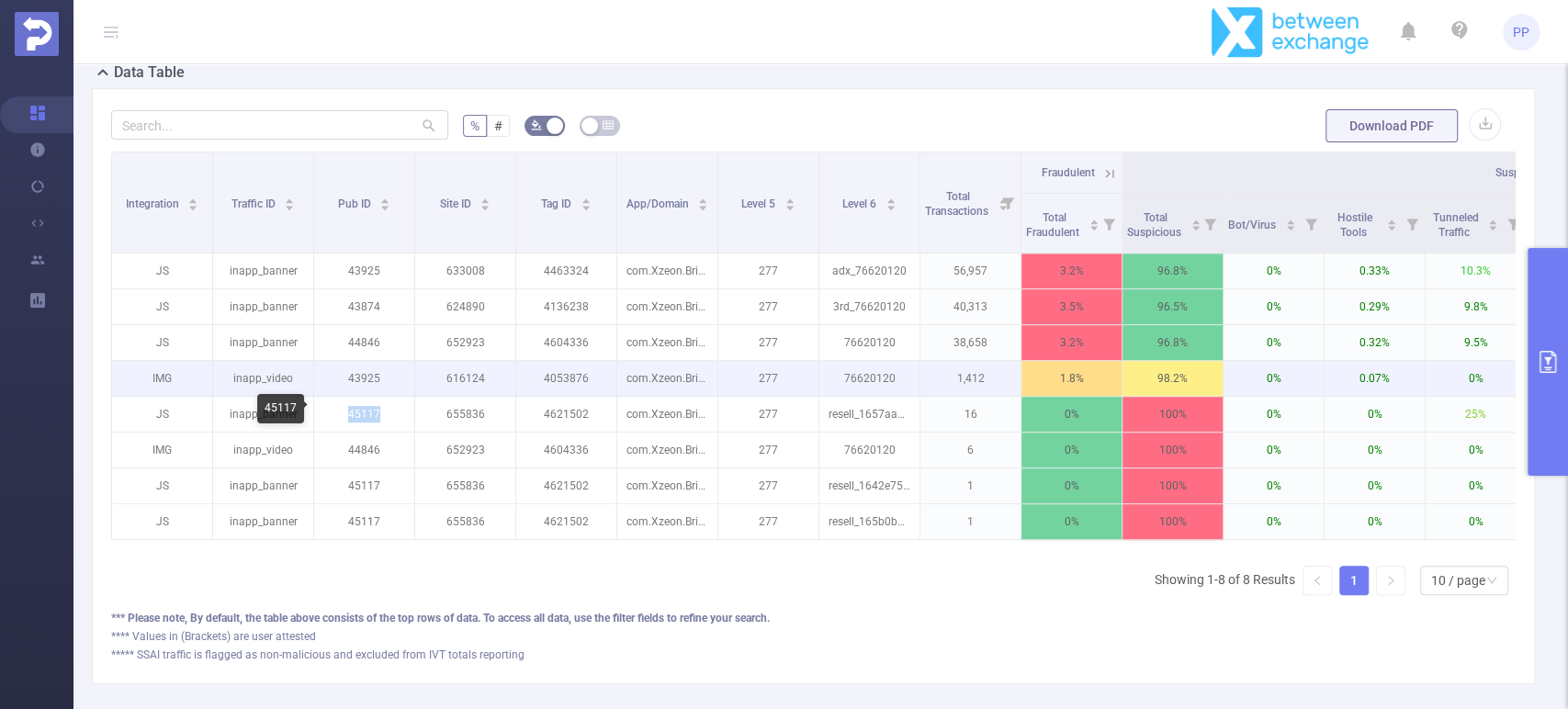
copy p "45117"
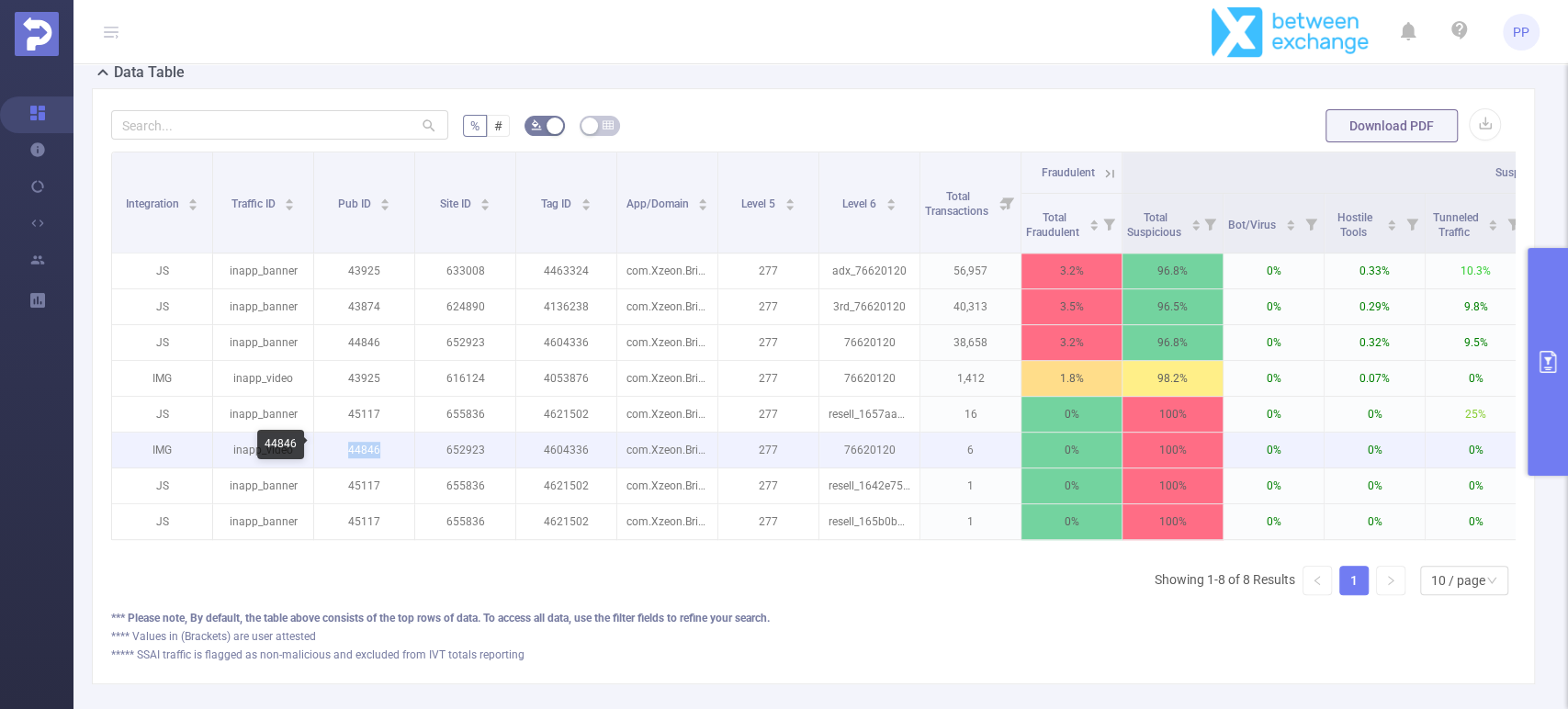
drag, startPoint x: 346, startPoint y: 448, endPoint x: 385, endPoint y: 451, distance: 39.1
click at [384, 450] on p "44846" at bounding box center [364, 451] width 100 height 35
copy p "44846"
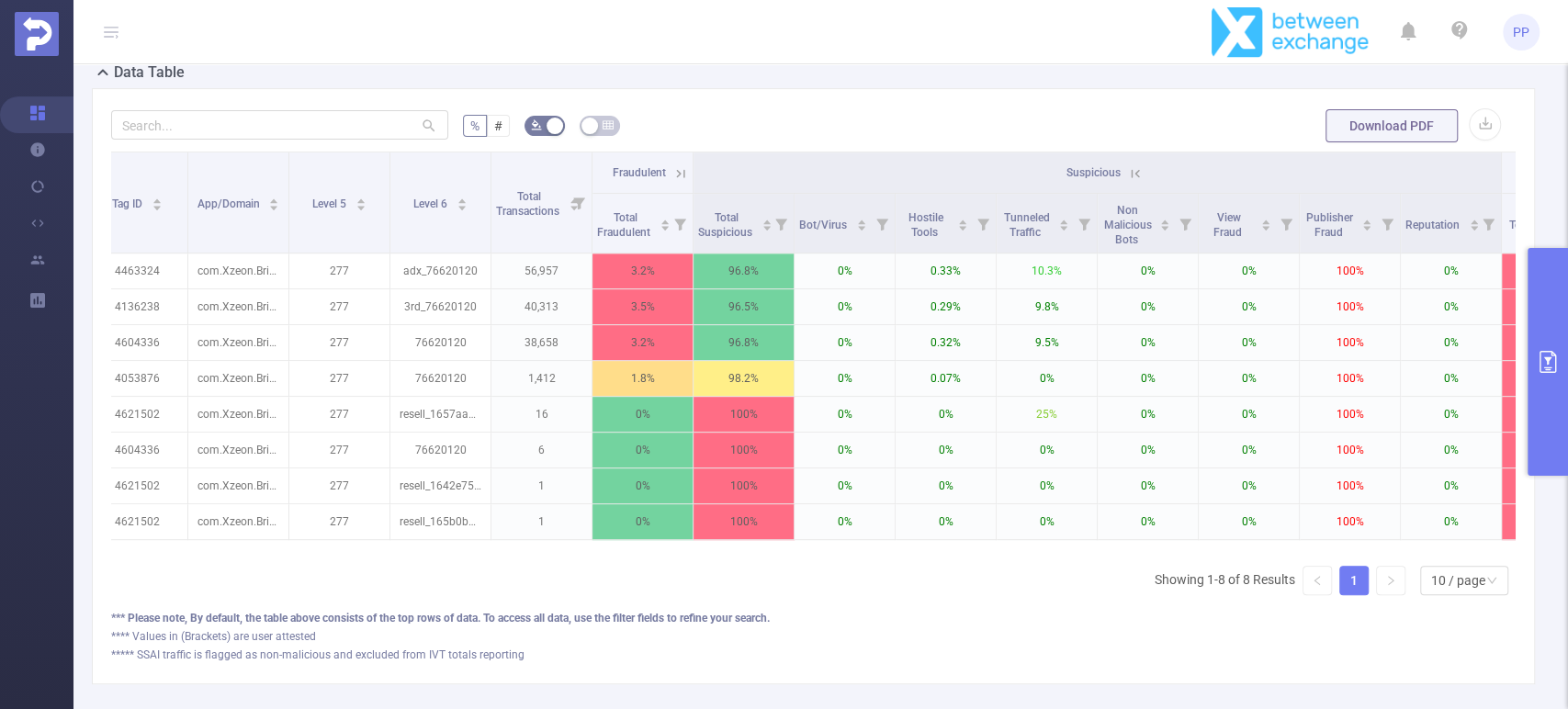
scroll to position [0, 554]
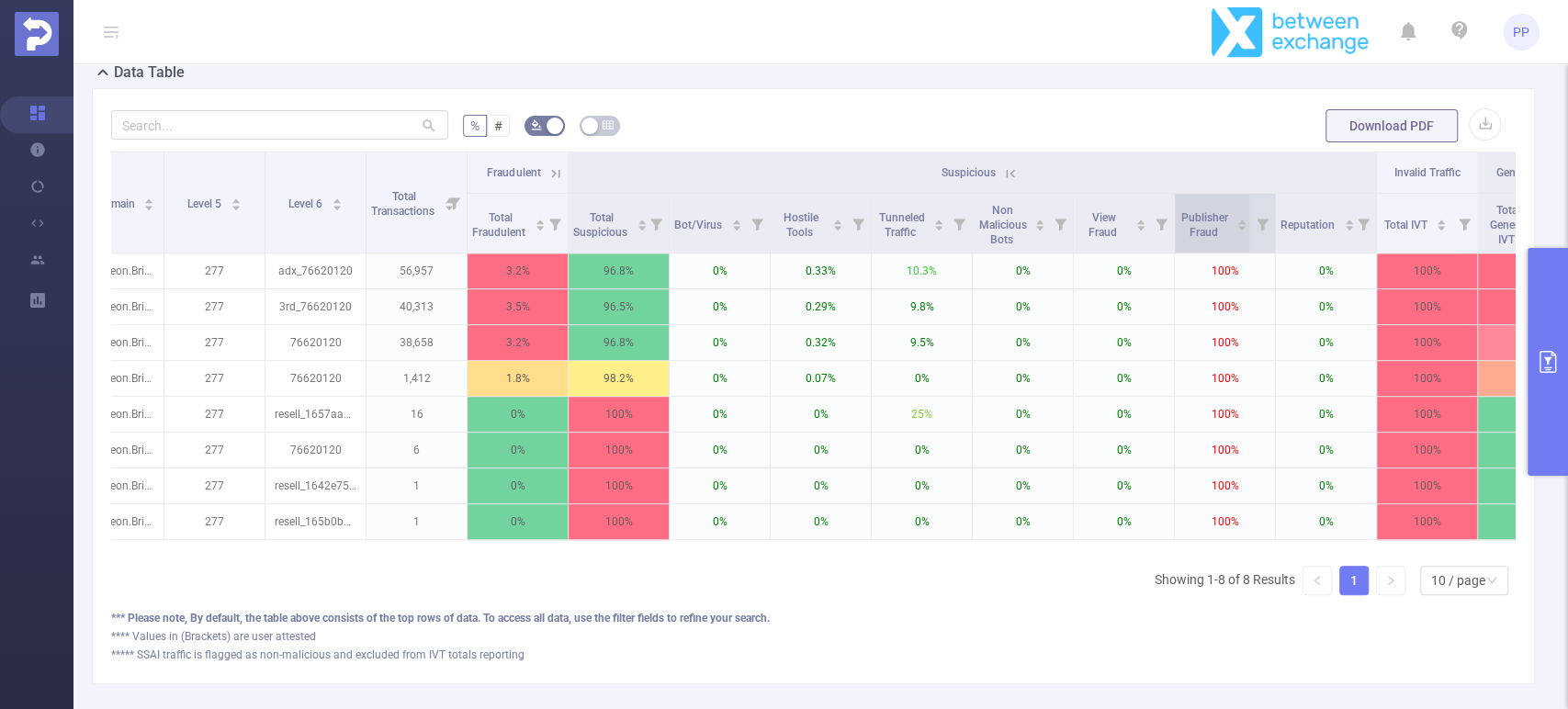
drag, startPoint x: 1182, startPoint y: 194, endPoint x: 1212, endPoint y: 228, distance: 45.3
click at [1212, 228] on div "Publisher Fraud" at bounding box center [1213, 224] width 68 height 33
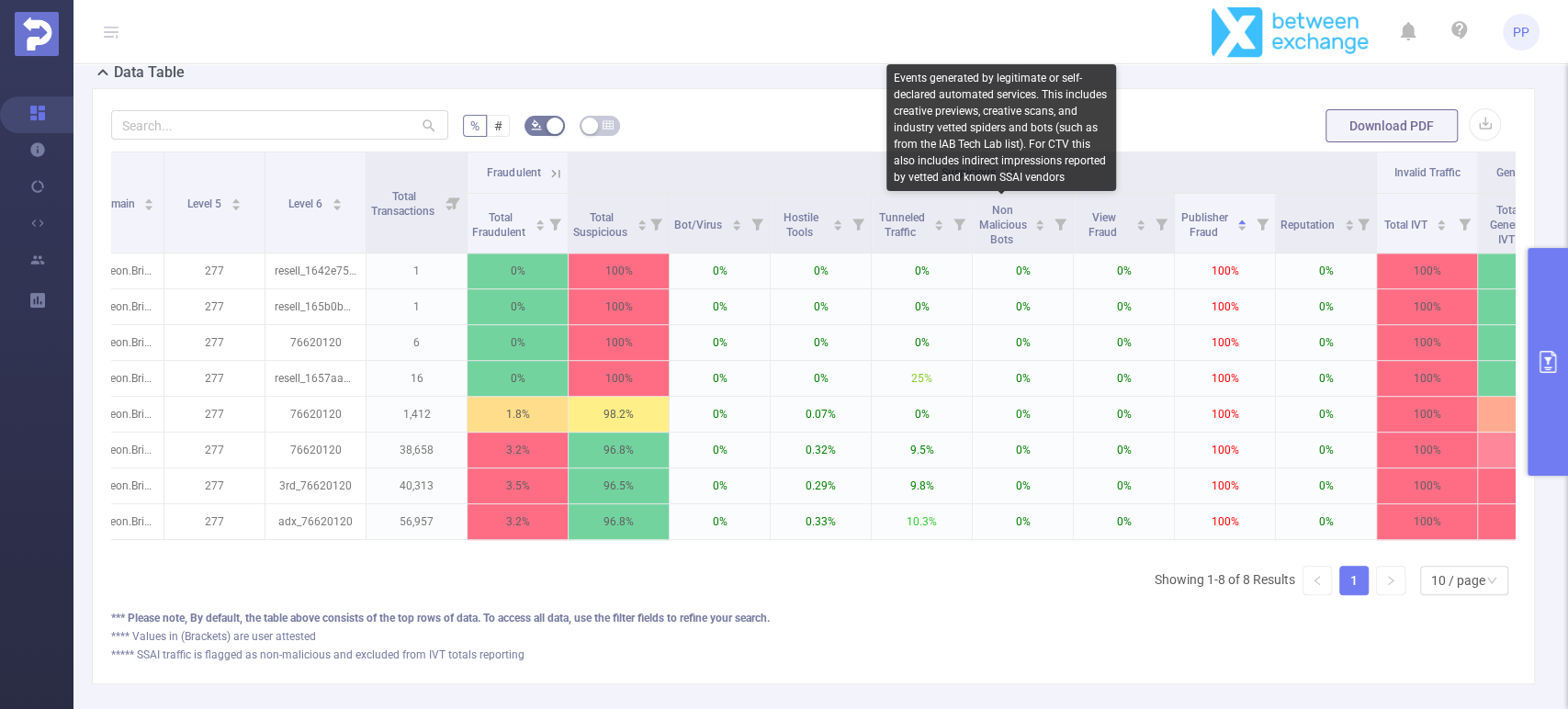
drag, startPoint x: 1209, startPoint y: 219, endPoint x: 905, endPoint y: 104, distance: 325.0
click at [942, 145] on body "PP Overview Help Center (New) Usage Notification Integrations Users Reports PID…" at bounding box center [784, 354] width 1568 height 709
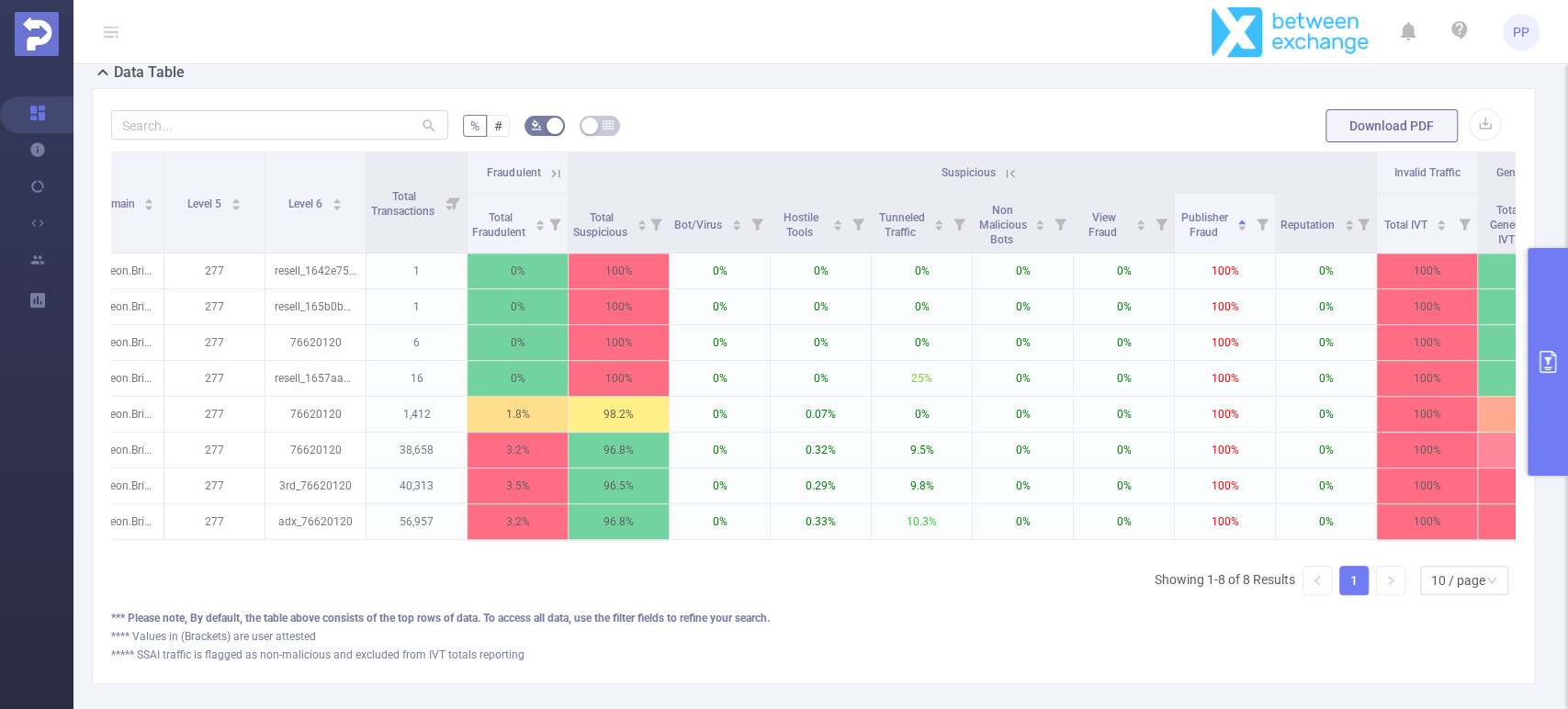
click at [834, 101] on div "% # Download PDF Integration Traffic ID Pub ID Site ID Tag ID App/Domain Level …" at bounding box center [814, 387] width 1444 height 597
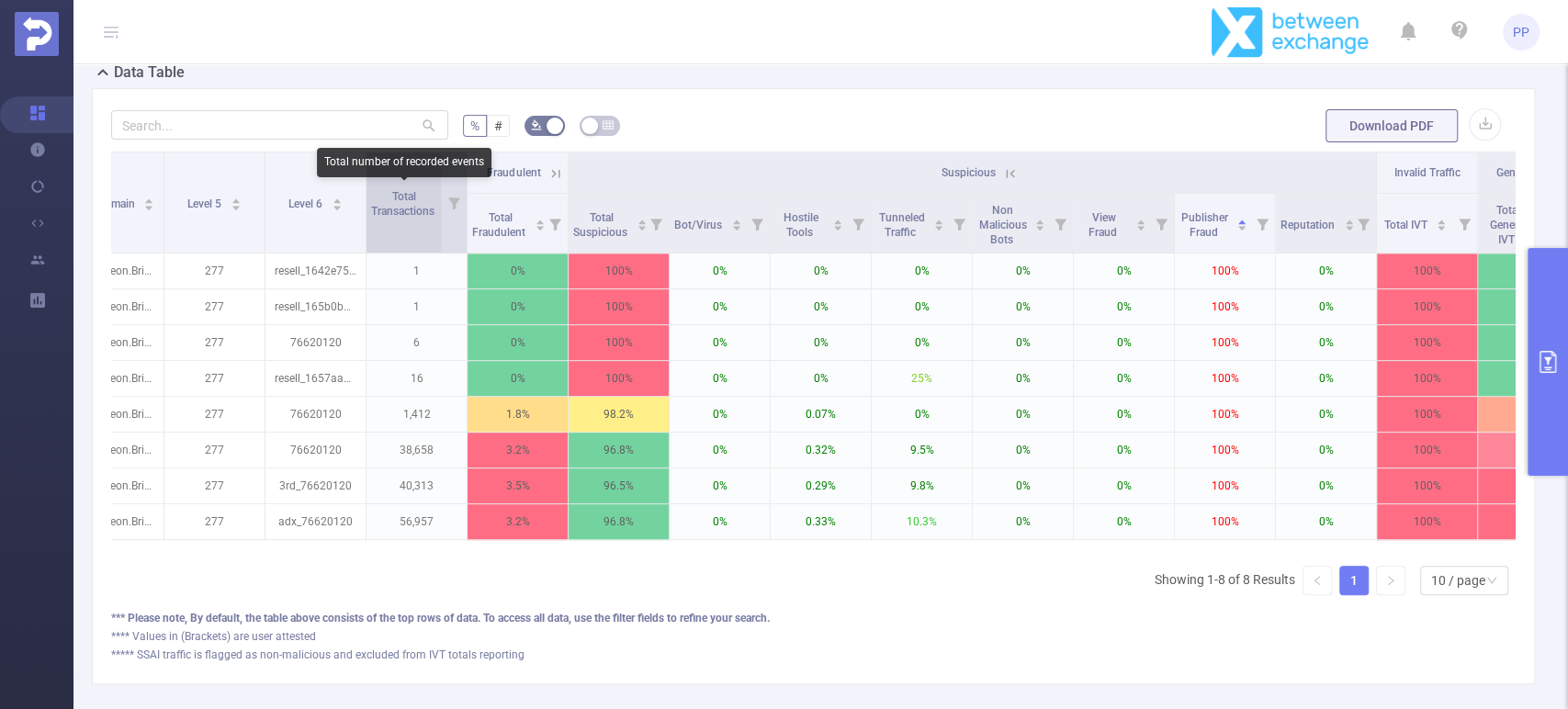
click at [425, 208] on span "Total Transactions" at bounding box center [404, 204] width 66 height 28
click at [449, 206] on icon at bounding box center [454, 204] width 12 height 12
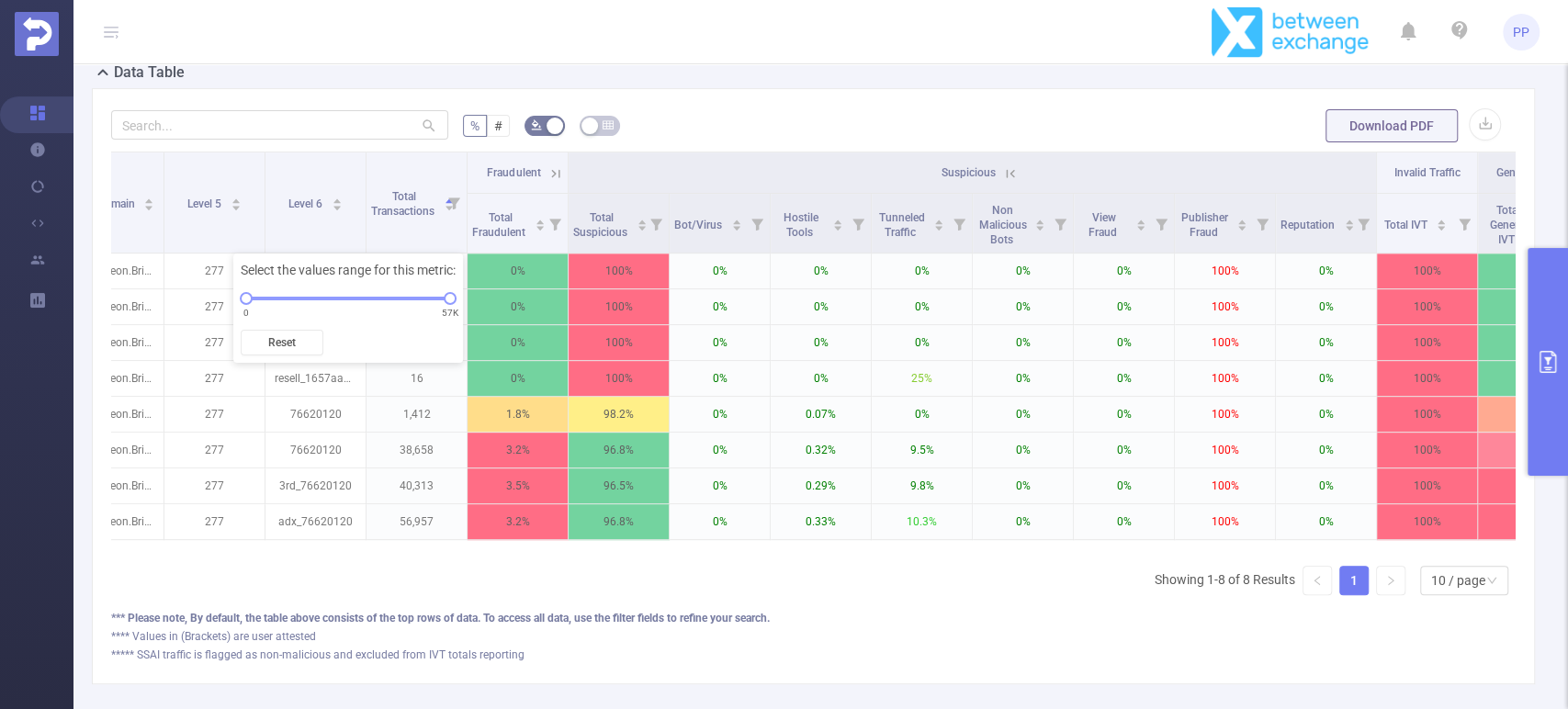
click at [784, 93] on div "% # Download PDF Integration Traffic ID Pub ID Site ID Tag ID App/Domain Level …" at bounding box center [814, 387] width 1444 height 597
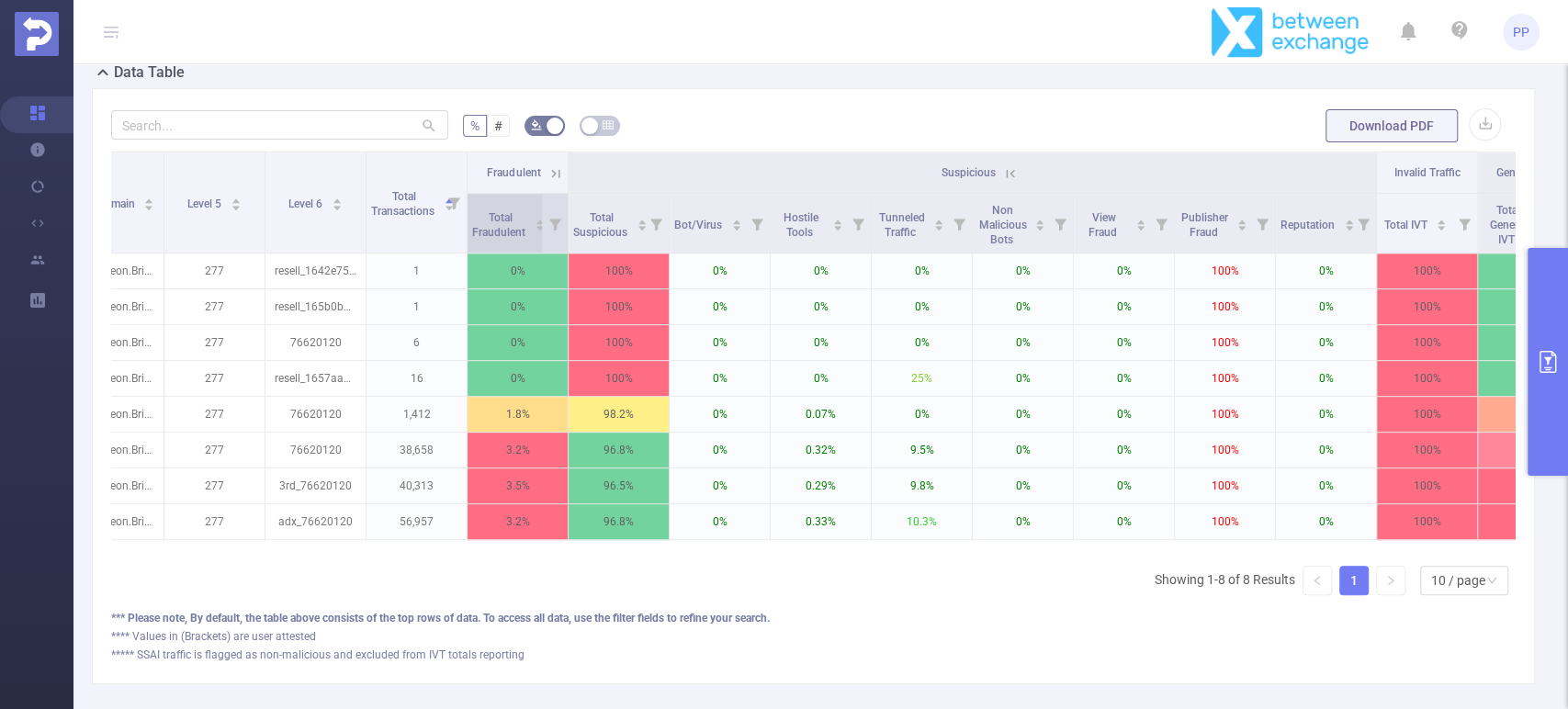
click at [537, 220] on icon "icon: caret-up" at bounding box center [540, 221] width 10 height 10
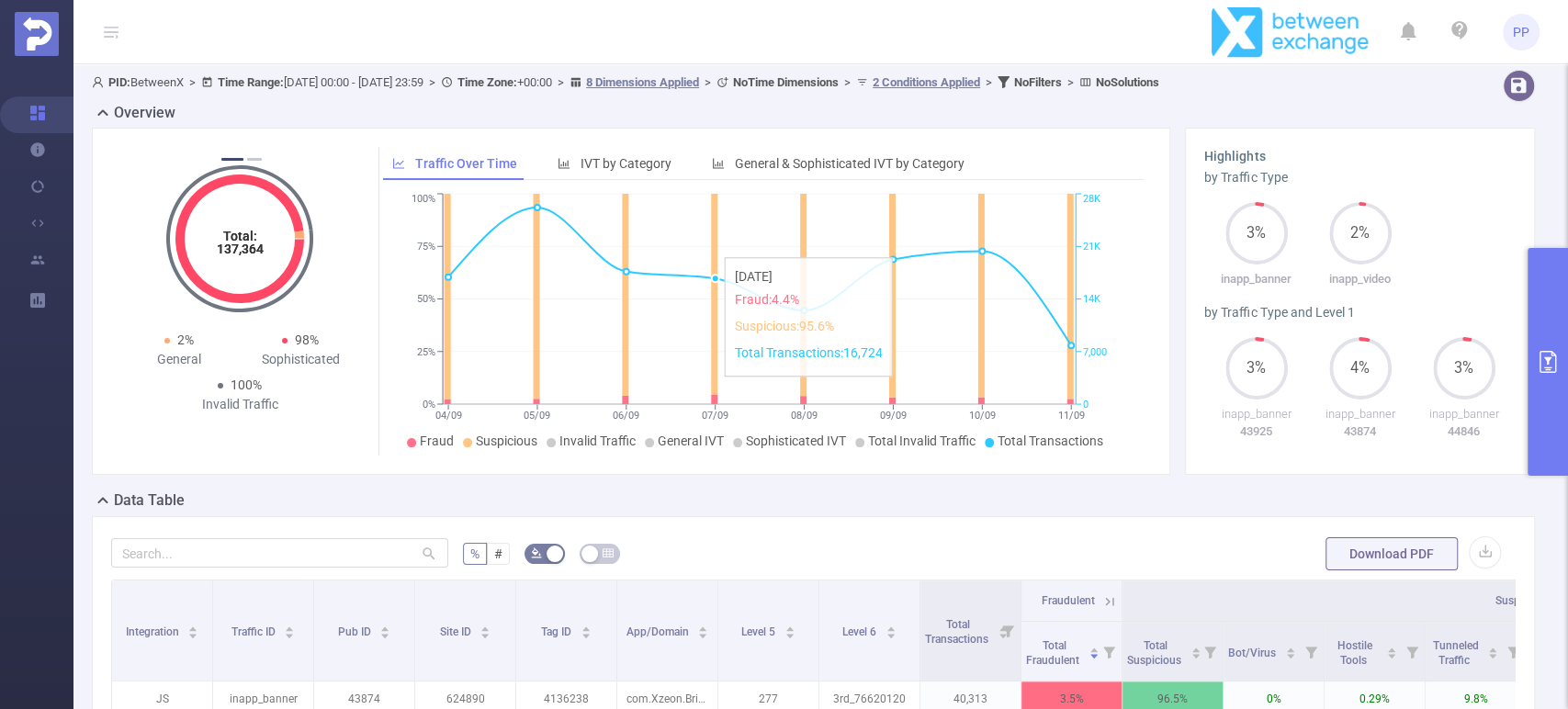
scroll to position [0, 0]
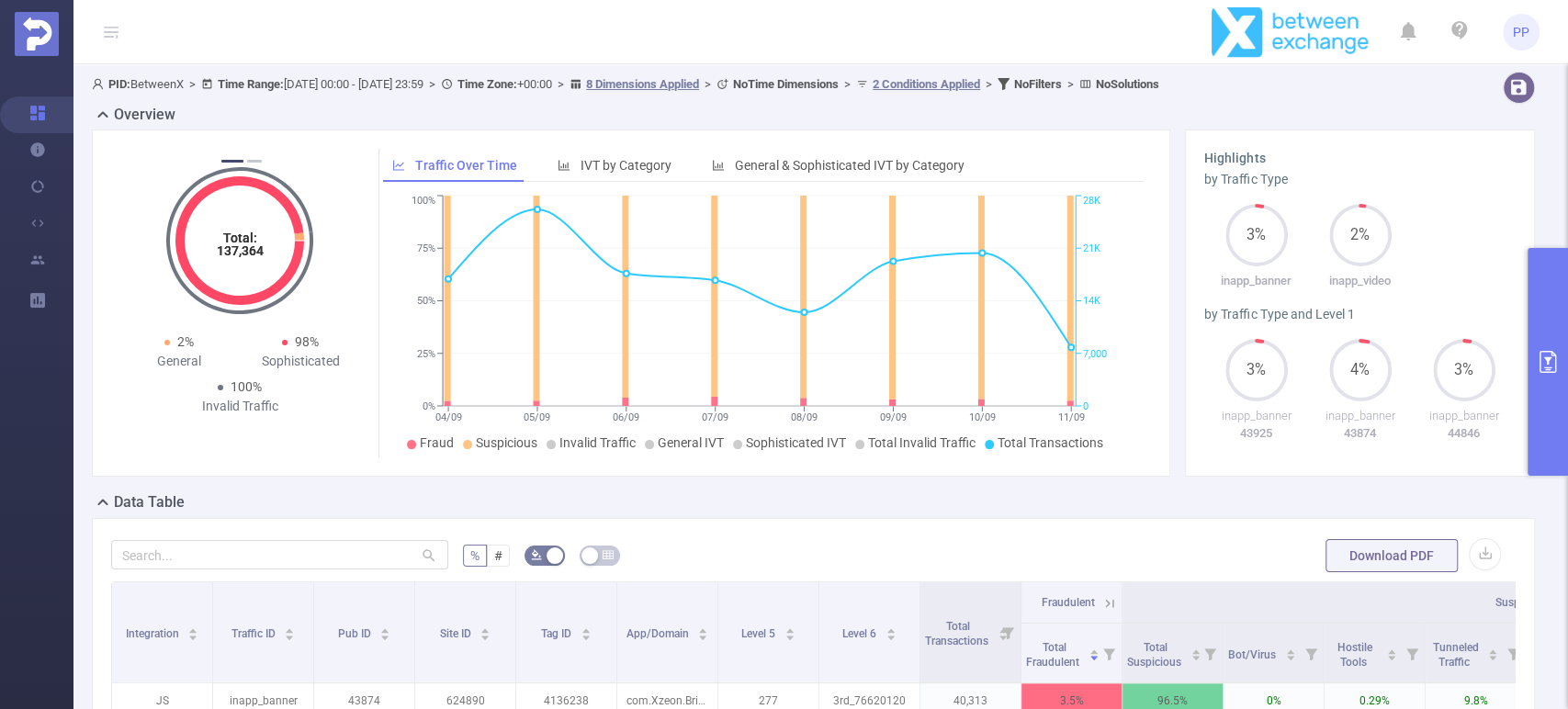
click at [1542, 357] on icon "primary" at bounding box center [1548, 362] width 22 height 22
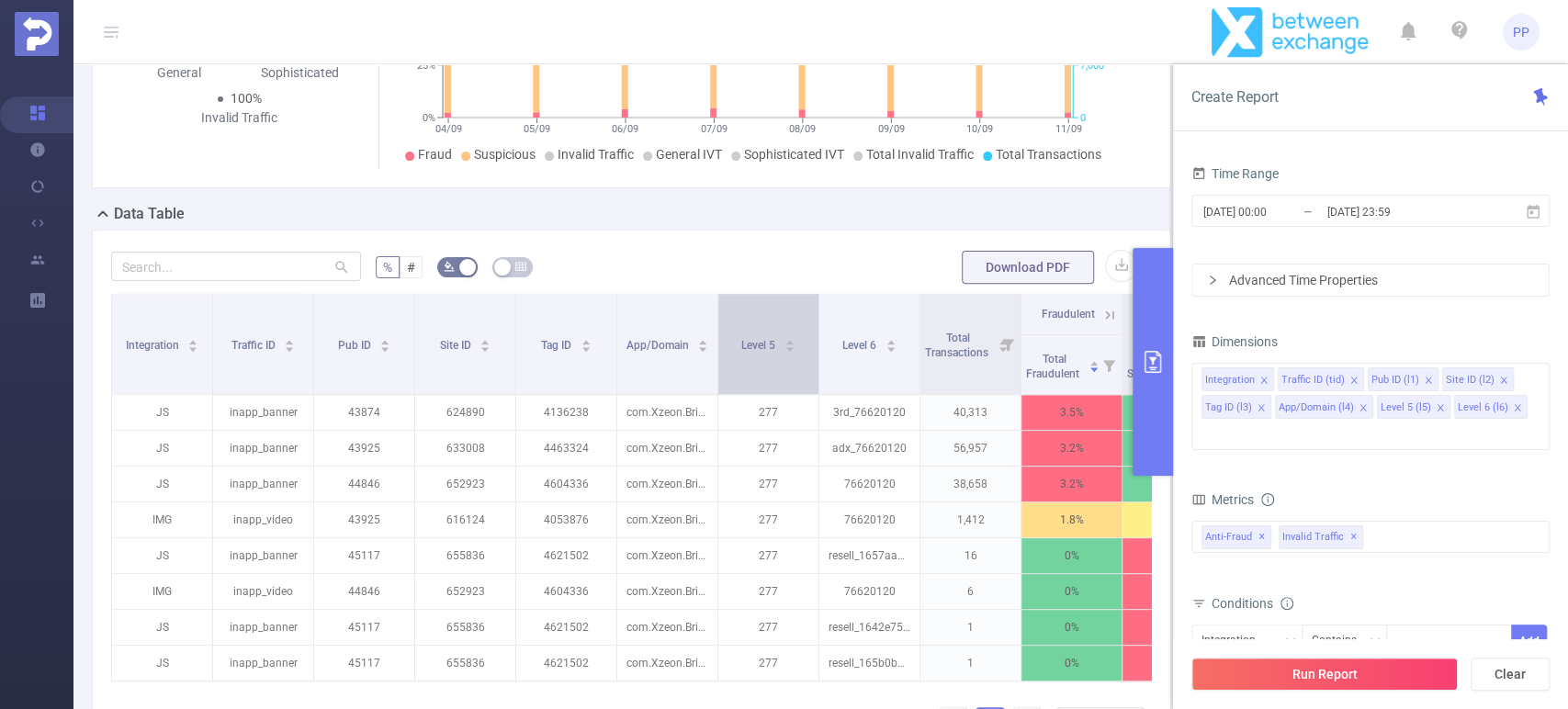
scroll to position [408, 0]
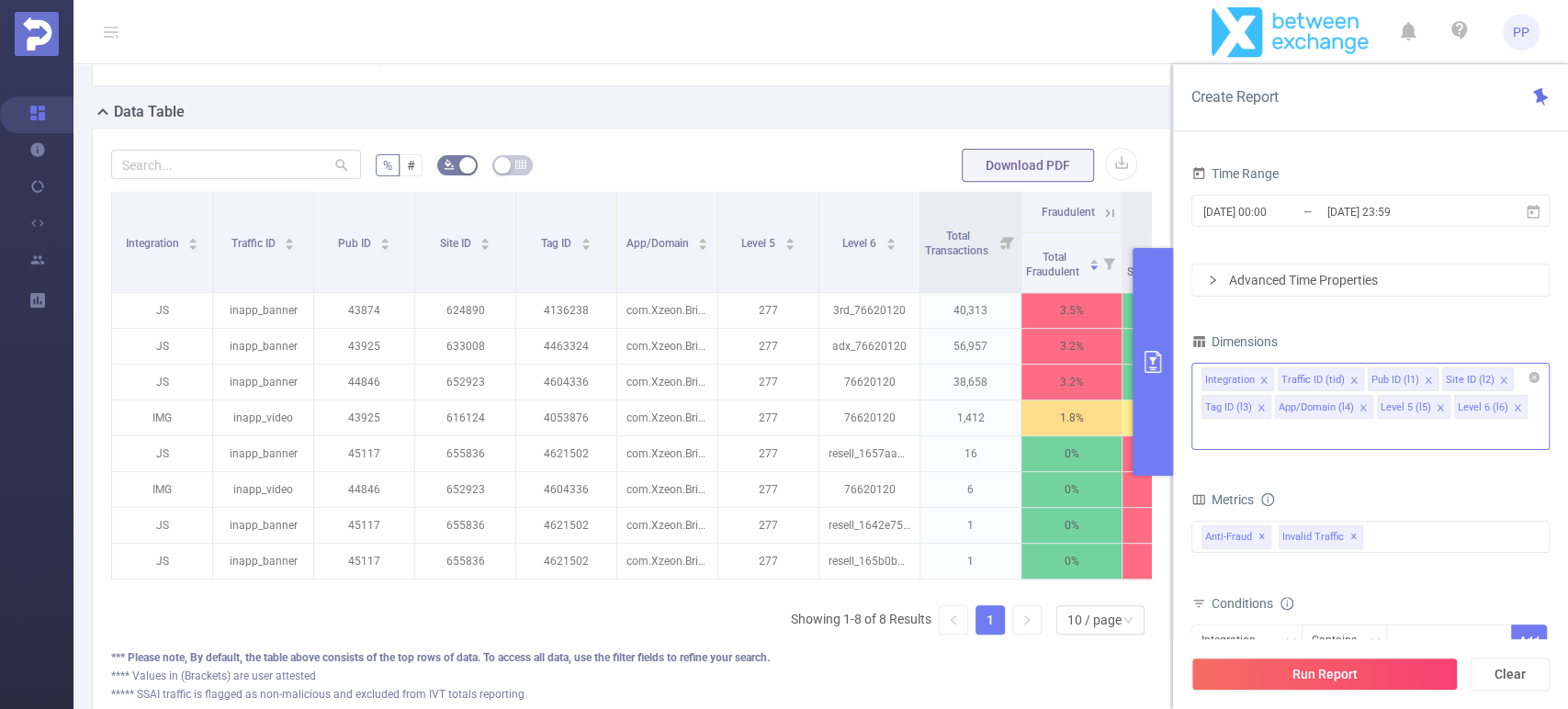
click at [1260, 408] on icon "icon: close" at bounding box center [1261, 408] width 9 height 9
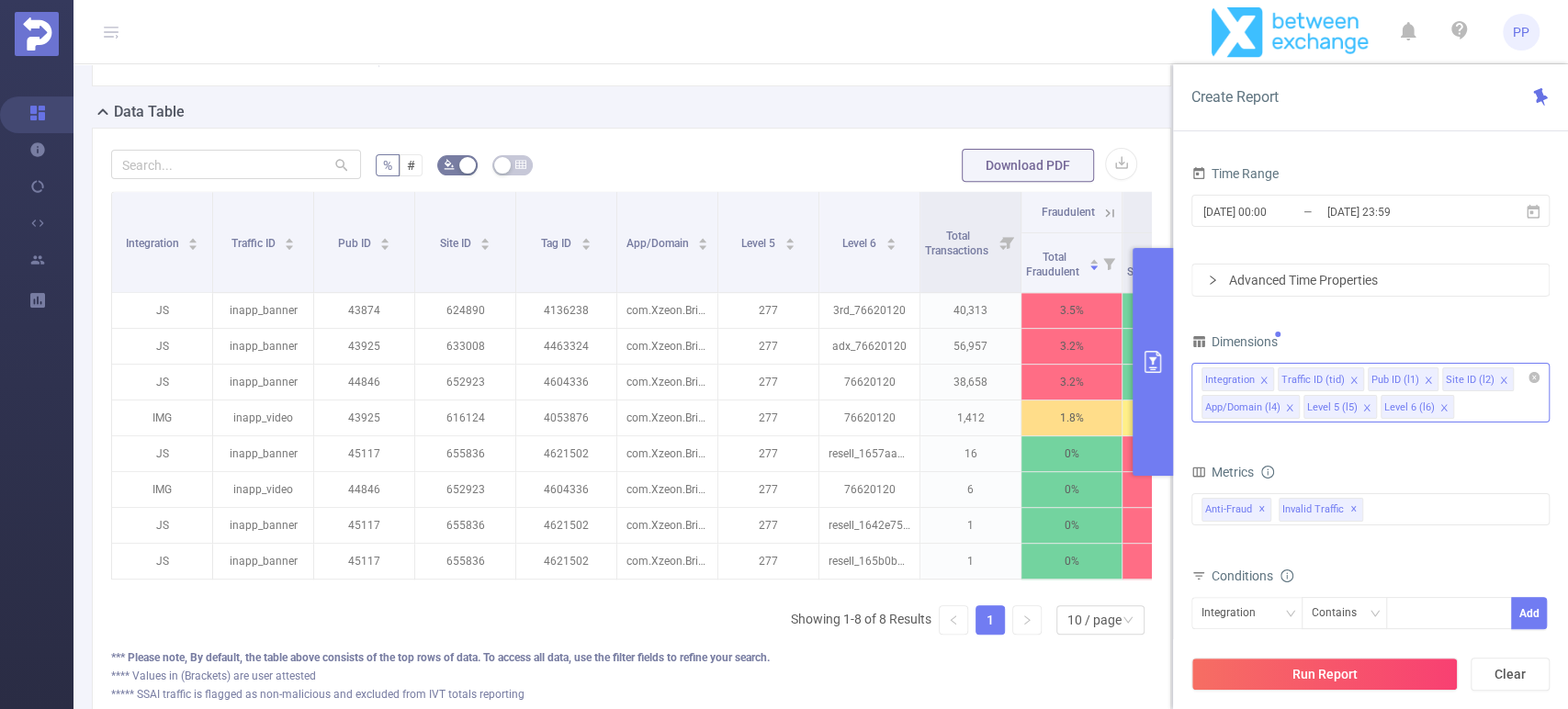
click at [1499, 379] on icon "icon: close" at bounding box center [1504, 380] width 9 height 9
click at [1338, 673] on button "Run Report" at bounding box center [1325, 675] width 267 height 33
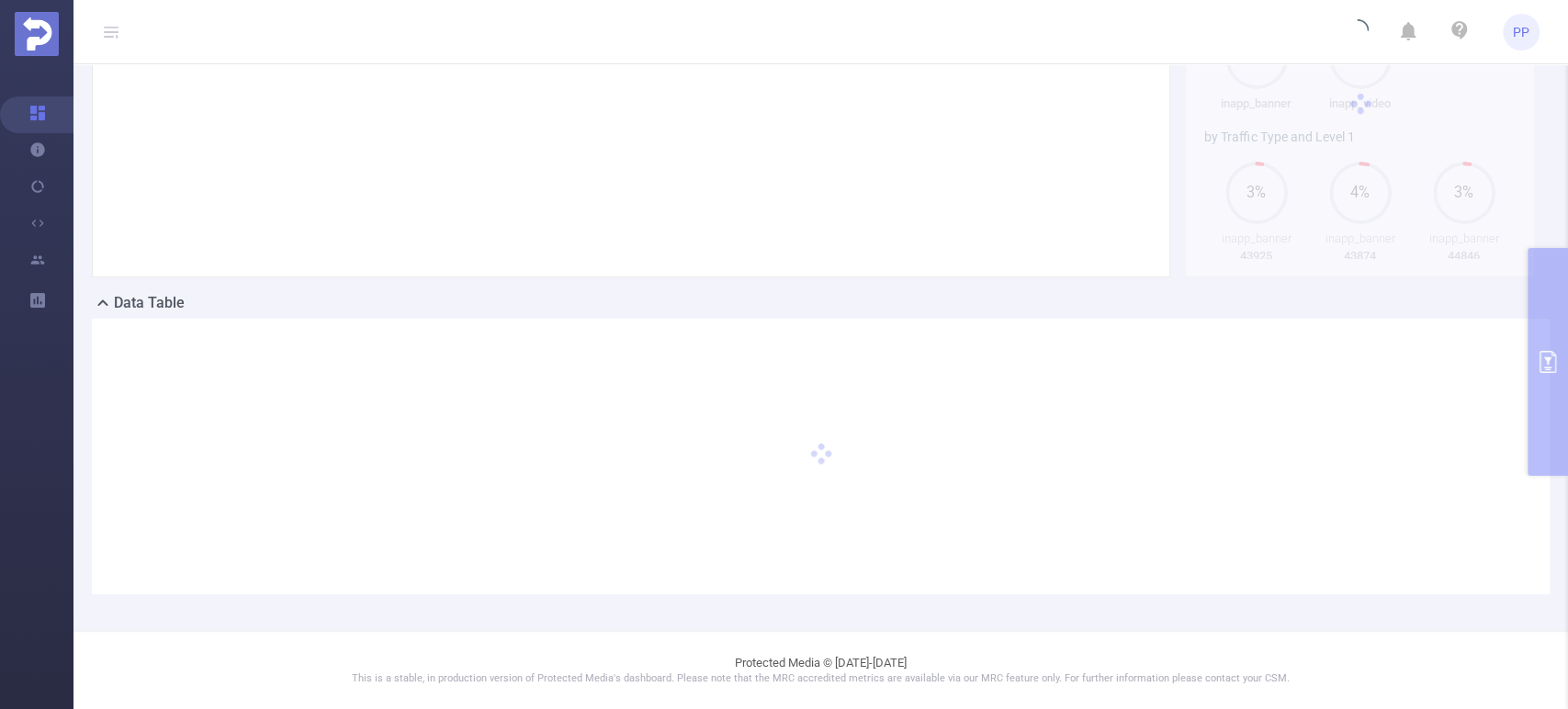
scroll to position [198, 0]
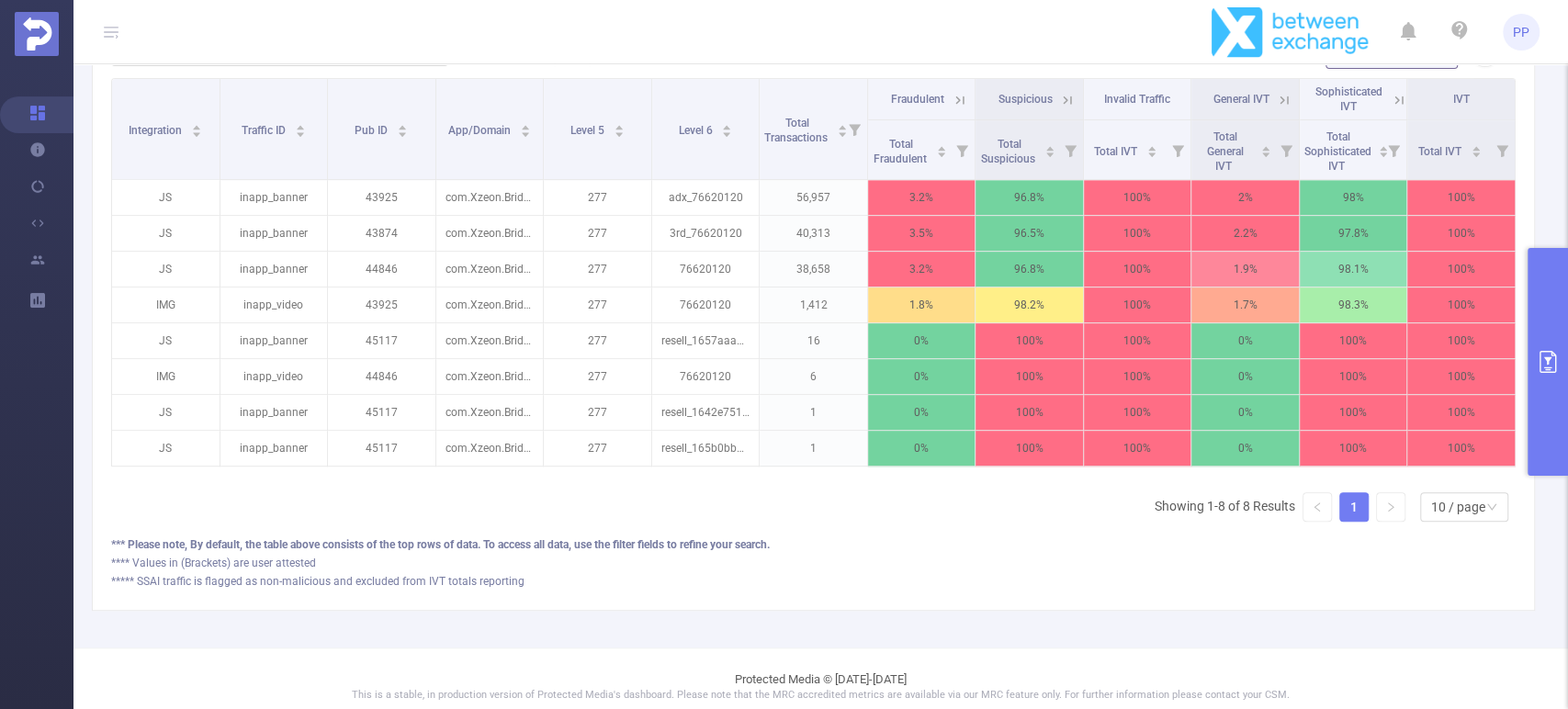
scroll to position [0, 4]
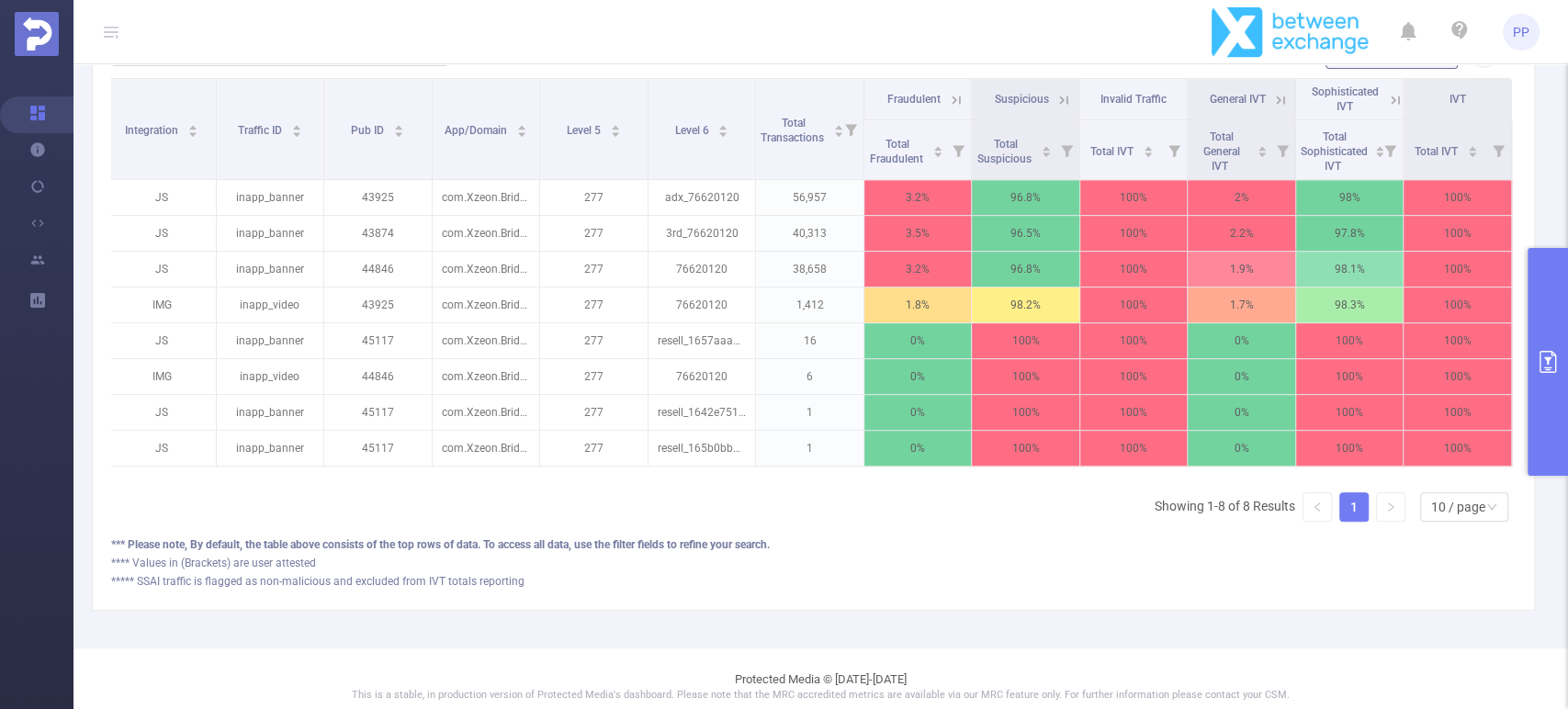
click at [1387, 95] on icon at bounding box center [1395, 100] width 17 height 17
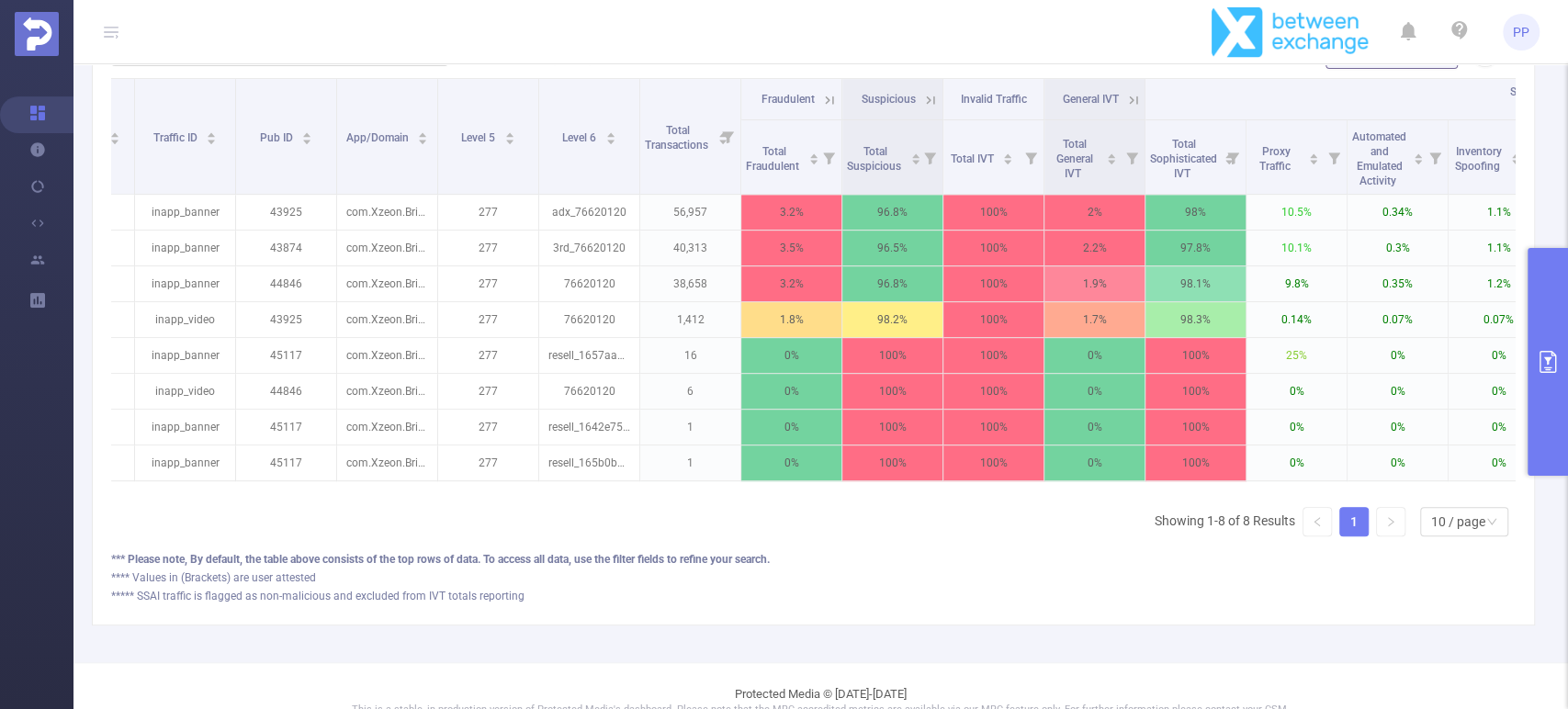
scroll to position [0, 0]
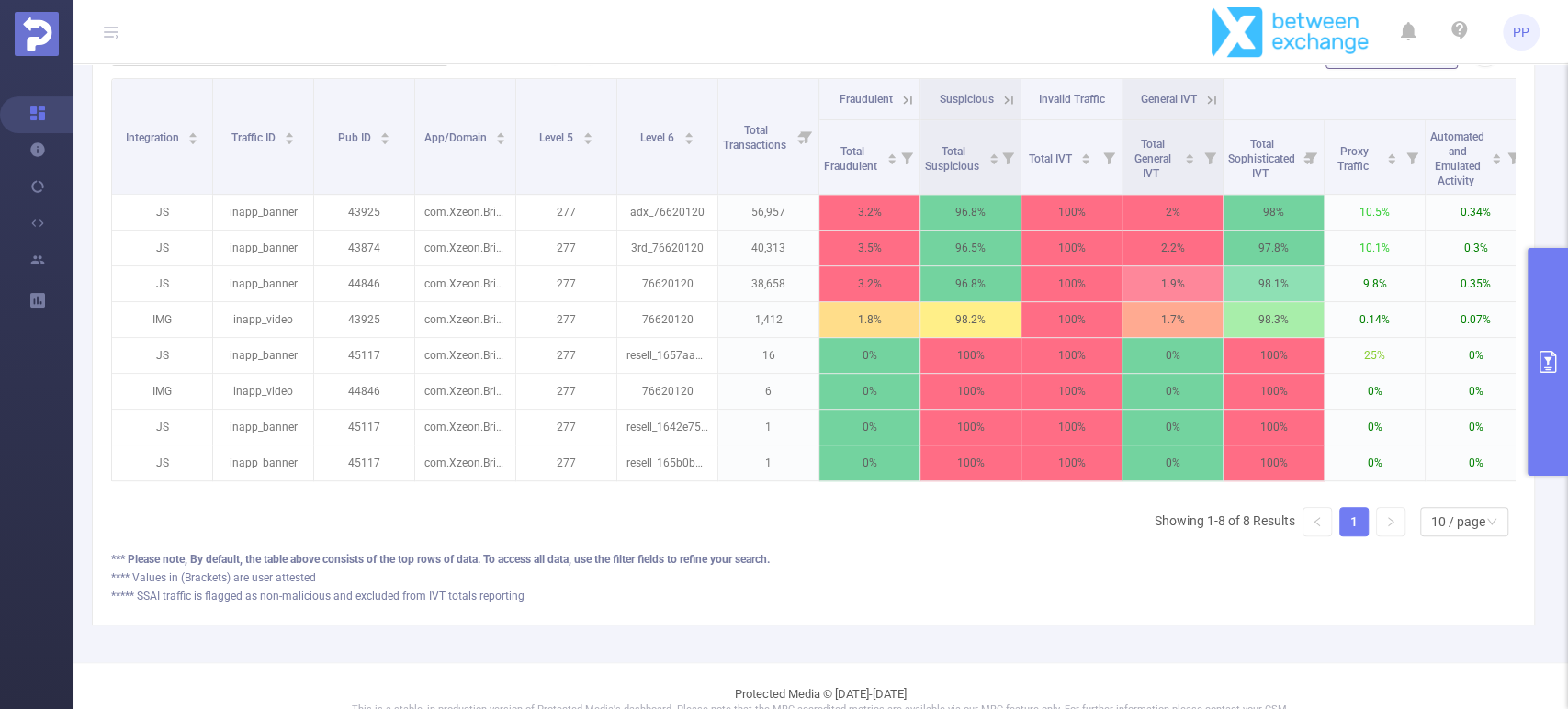
click at [1011, 94] on icon at bounding box center [1009, 100] width 17 height 17
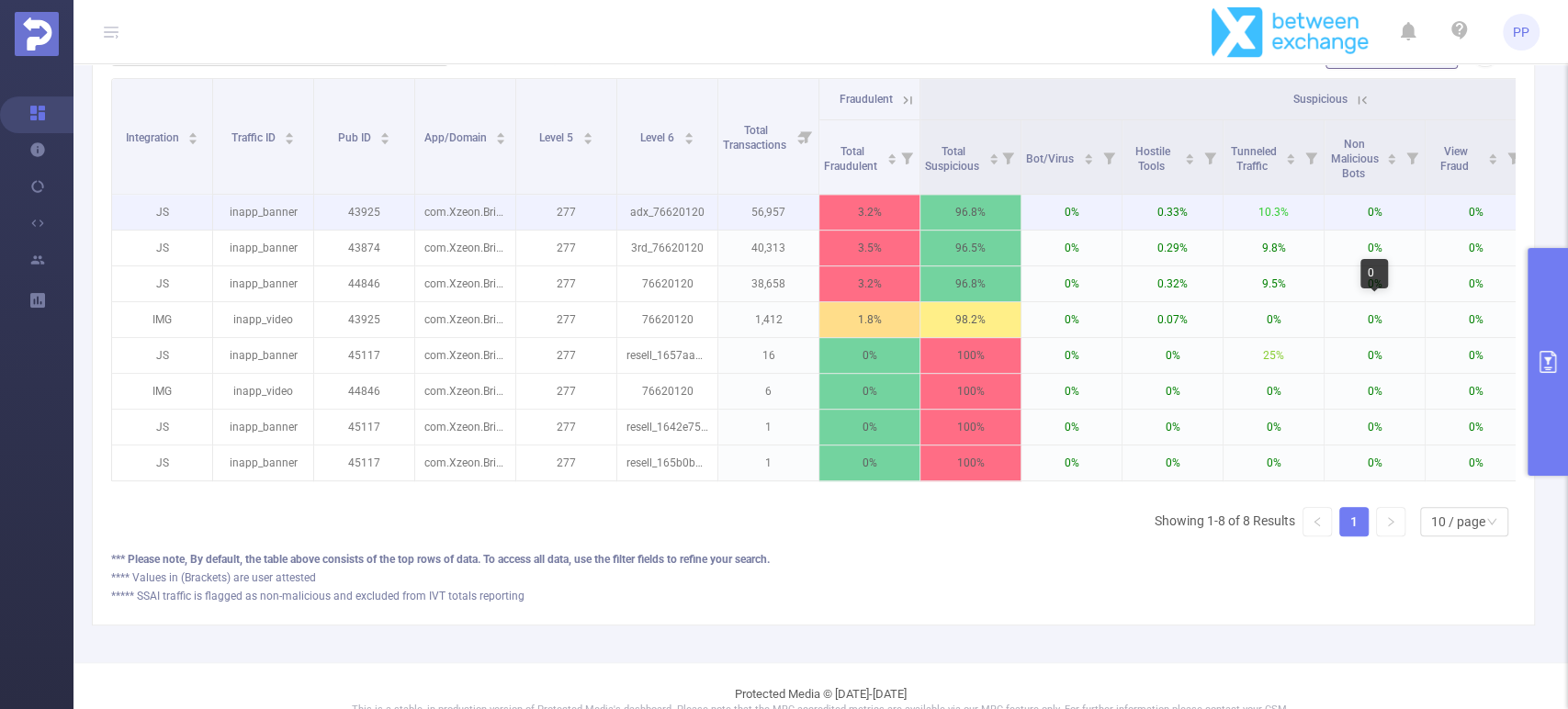
scroll to position [96, 0]
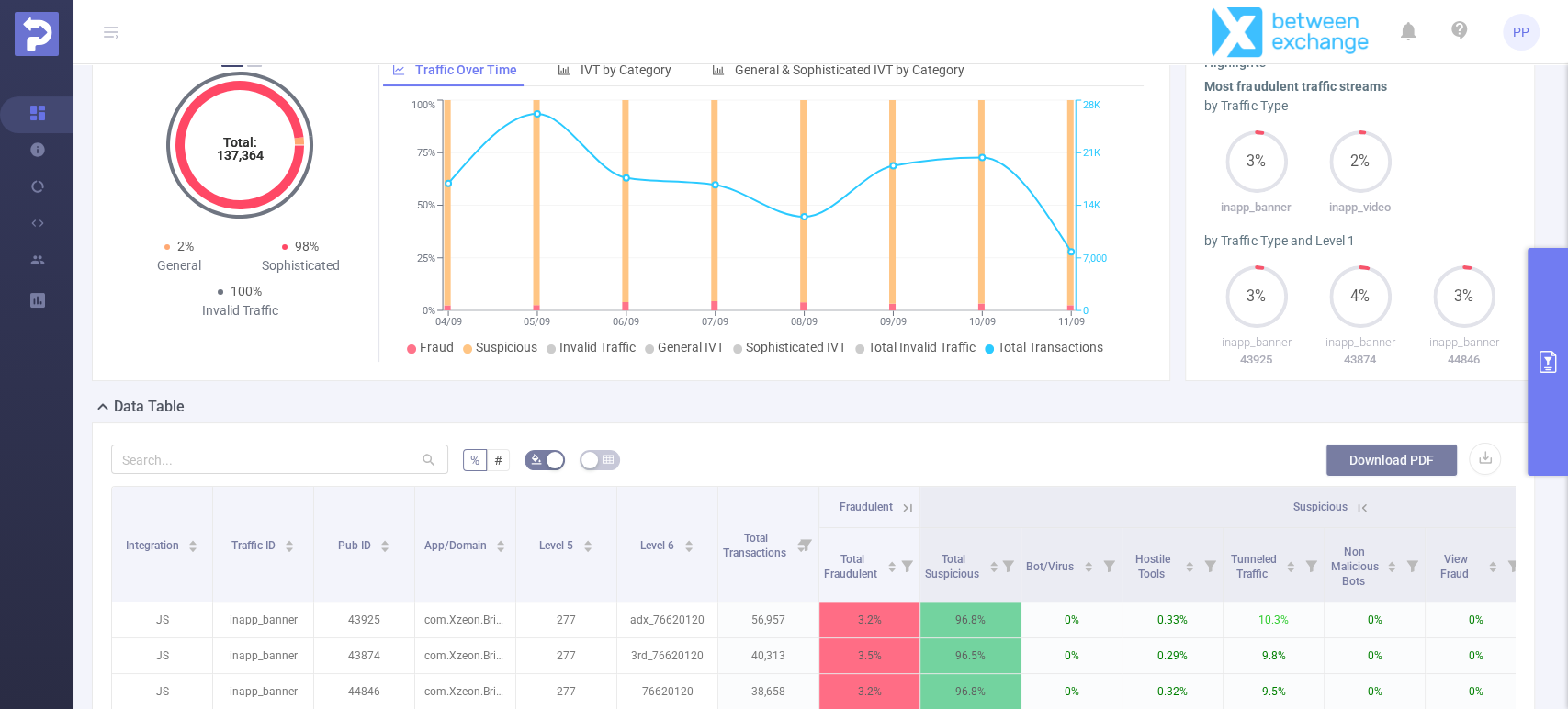
click at [1386, 453] on button "Download PDF" at bounding box center [1392, 461] width 132 height 33
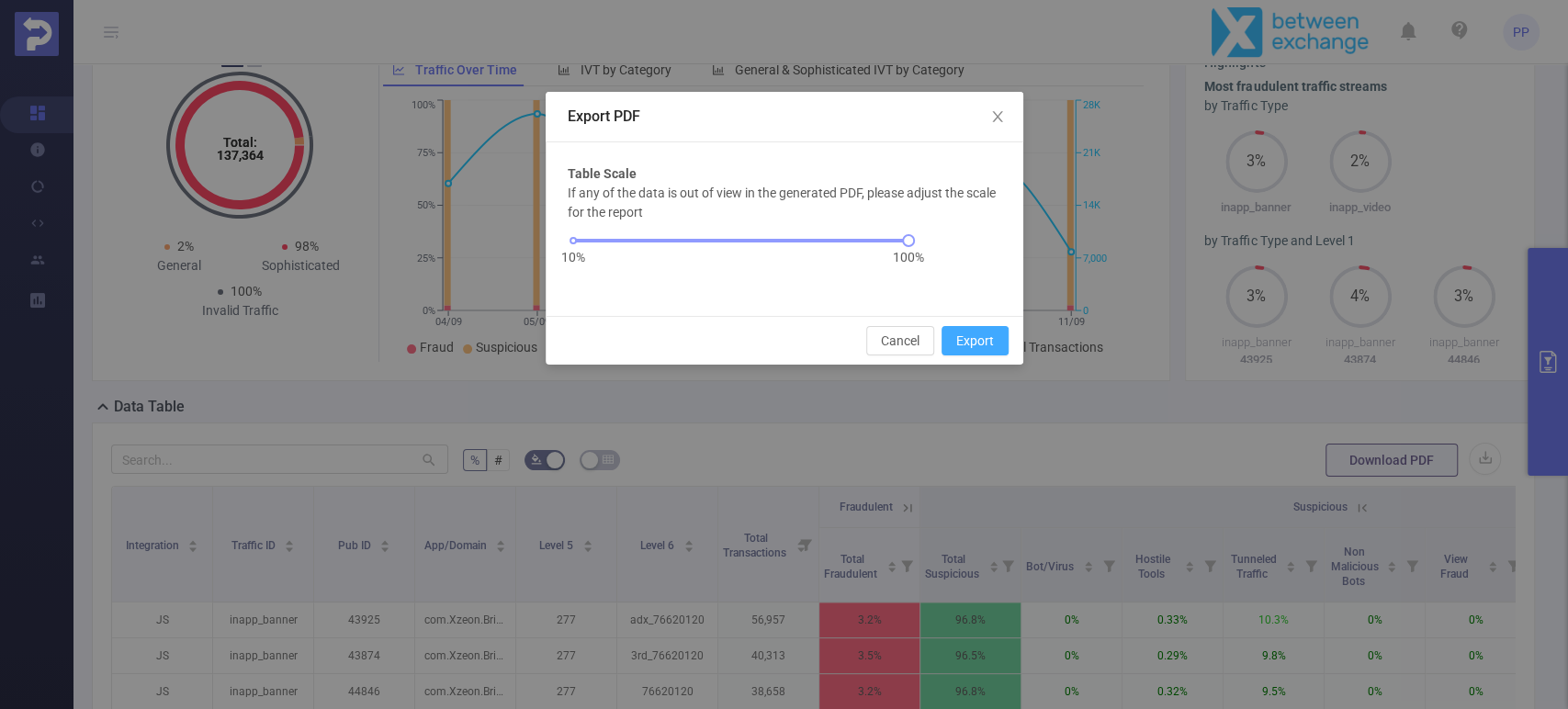
click at [980, 345] on button "Export" at bounding box center [975, 341] width 67 height 30
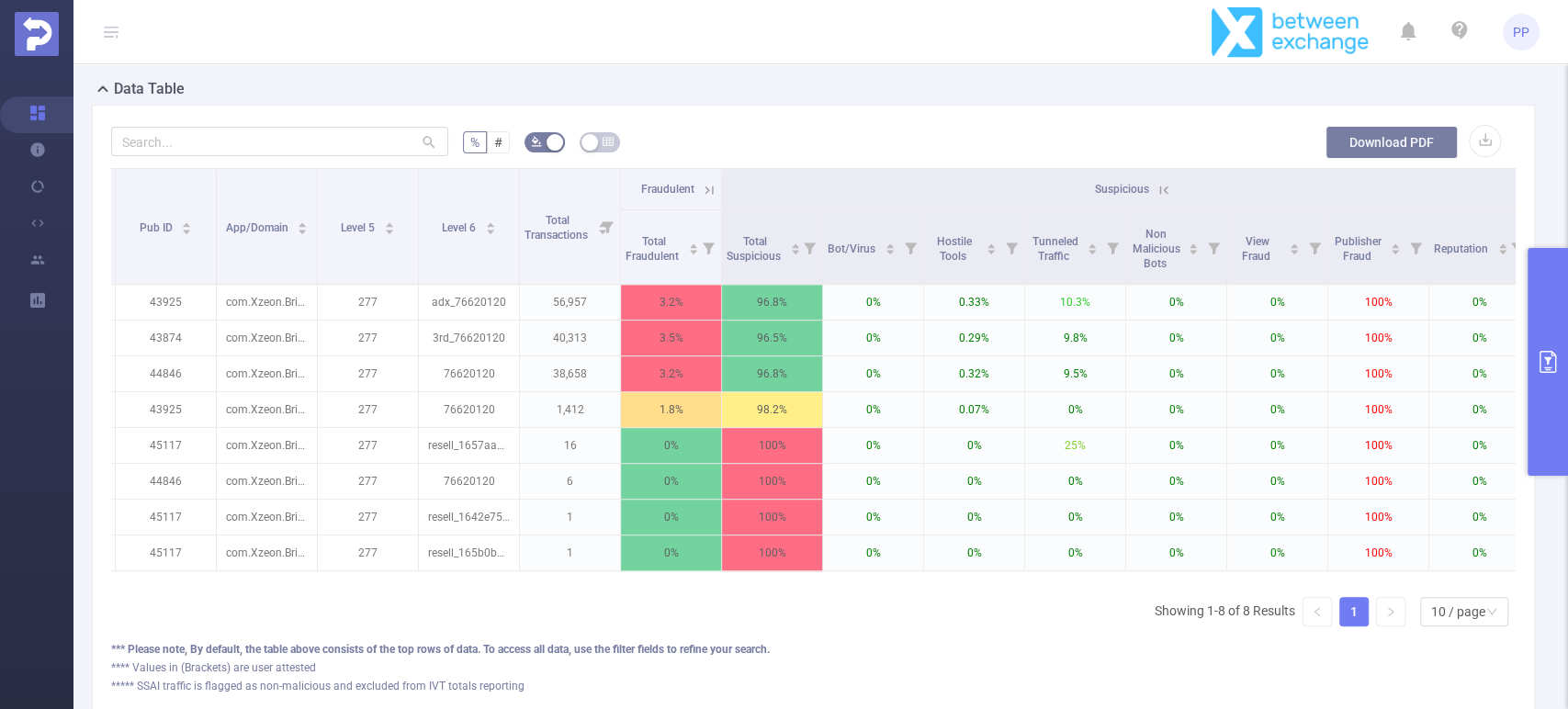
scroll to position [0, 200]
click at [1540, 349] on button "primary" at bounding box center [1548, 361] width 41 height 228
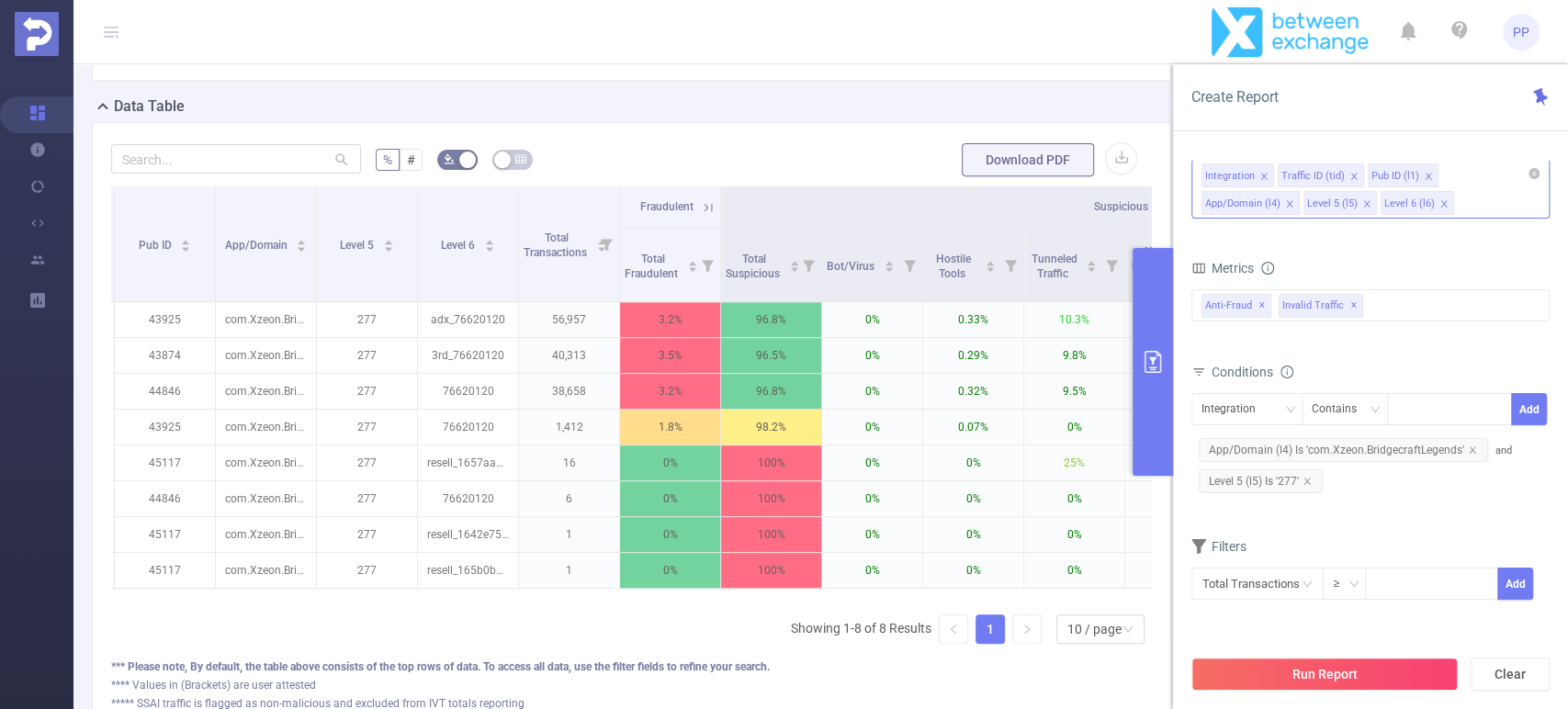
click at [1161, 347] on button "primary" at bounding box center [1153, 361] width 41 height 228
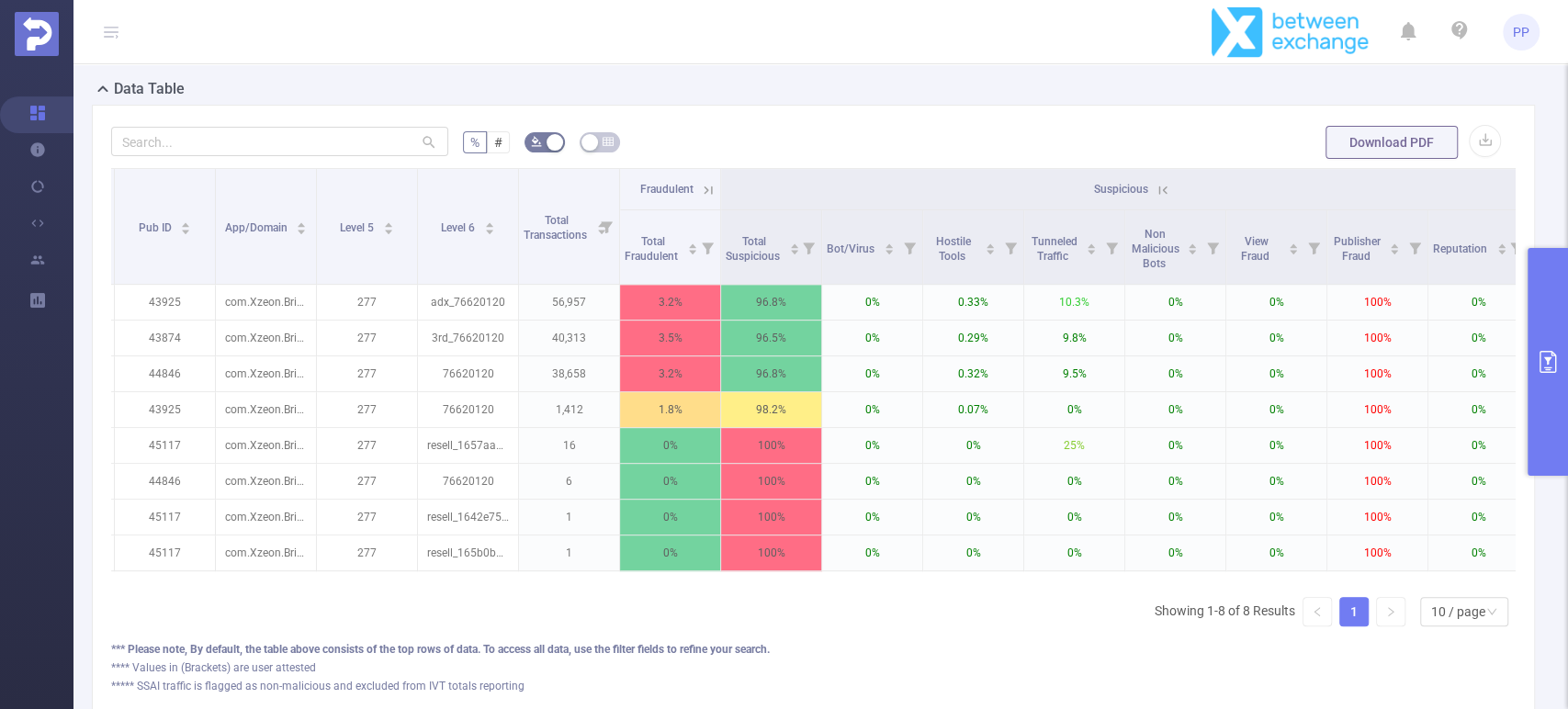
click at [1161, 183] on icon at bounding box center [1163, 190] width 17 height 17
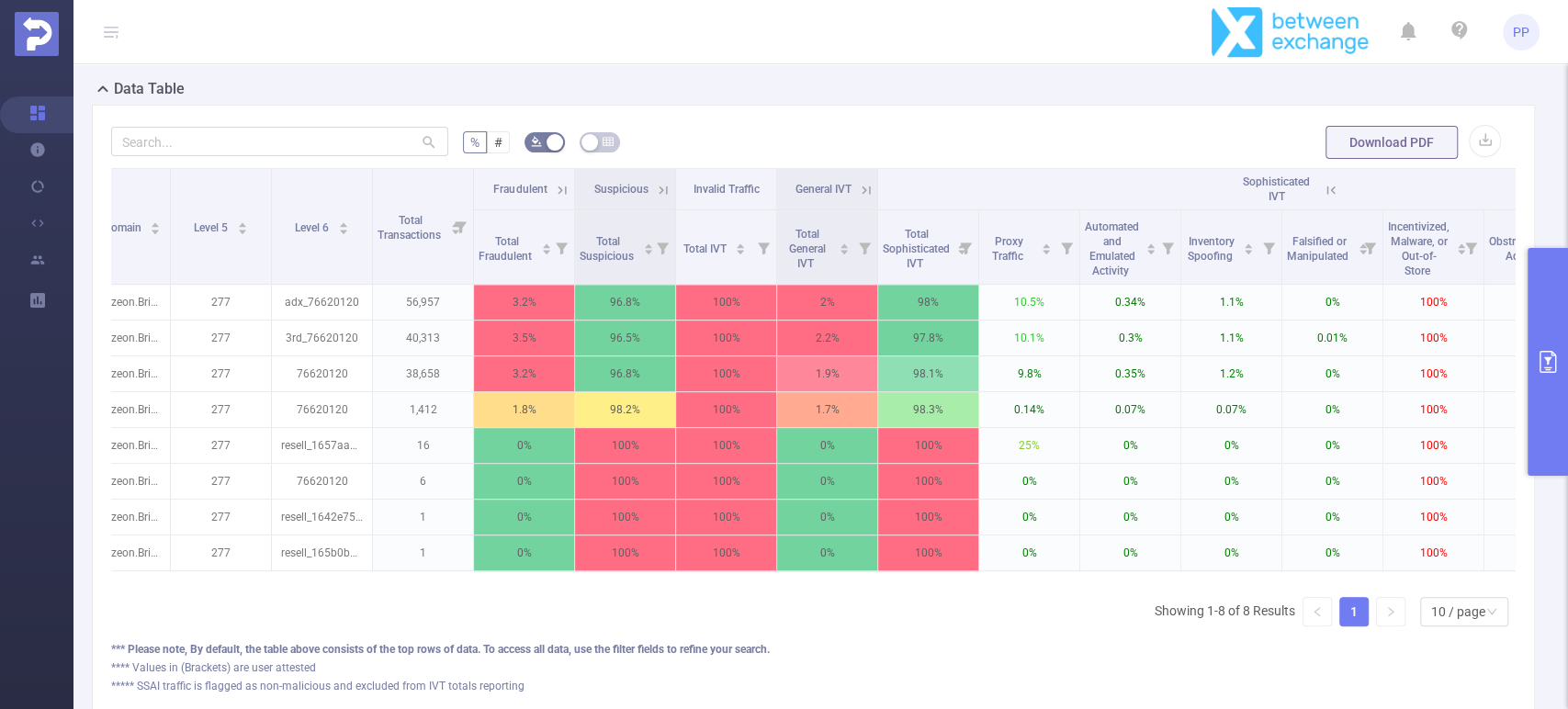
scroll to position [0, 345]
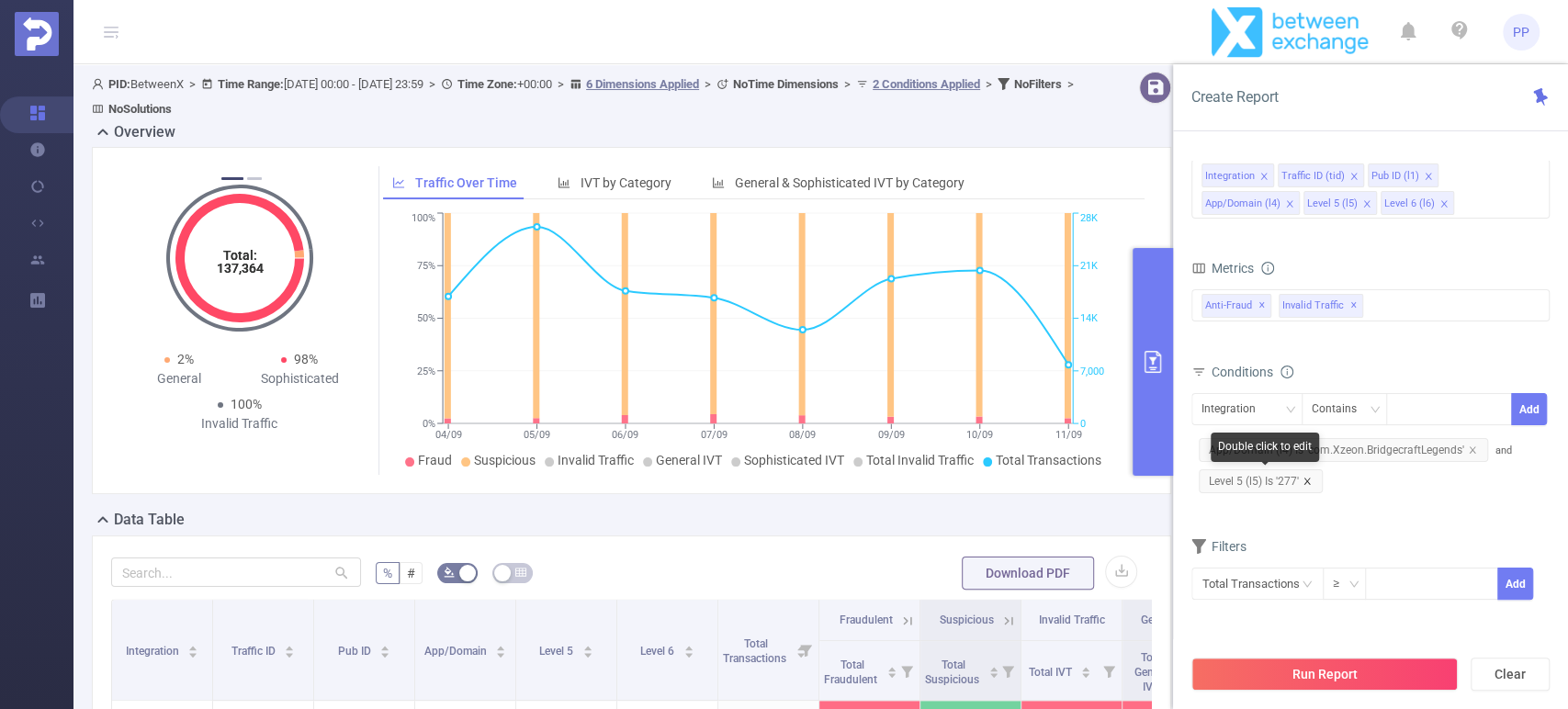
click at [1307, 481] on icon "icon: close" at bounding box center [1307, 481] width 9 height 9
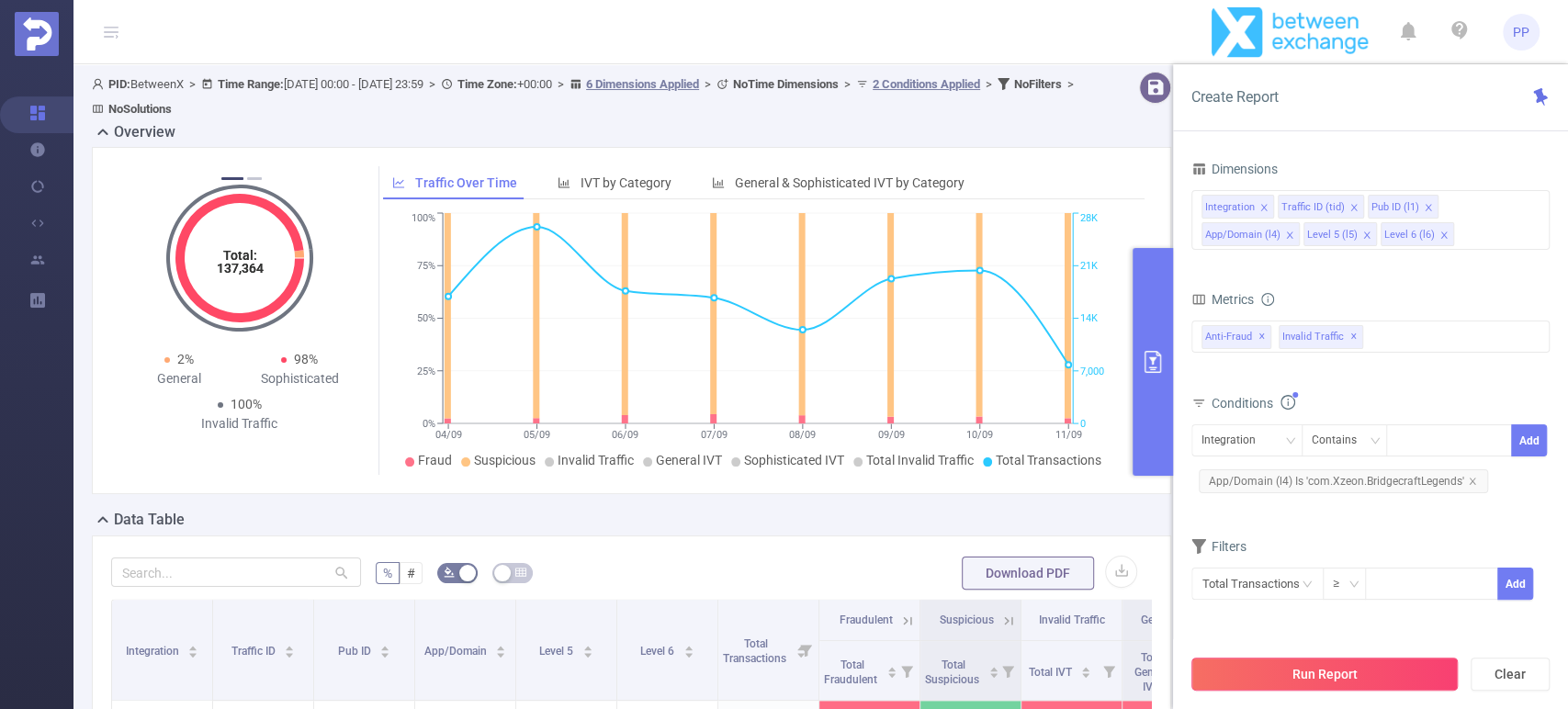
click at [1323, 674] on button "Run Report" at bounding box center [1325, 675] width 267 height 33
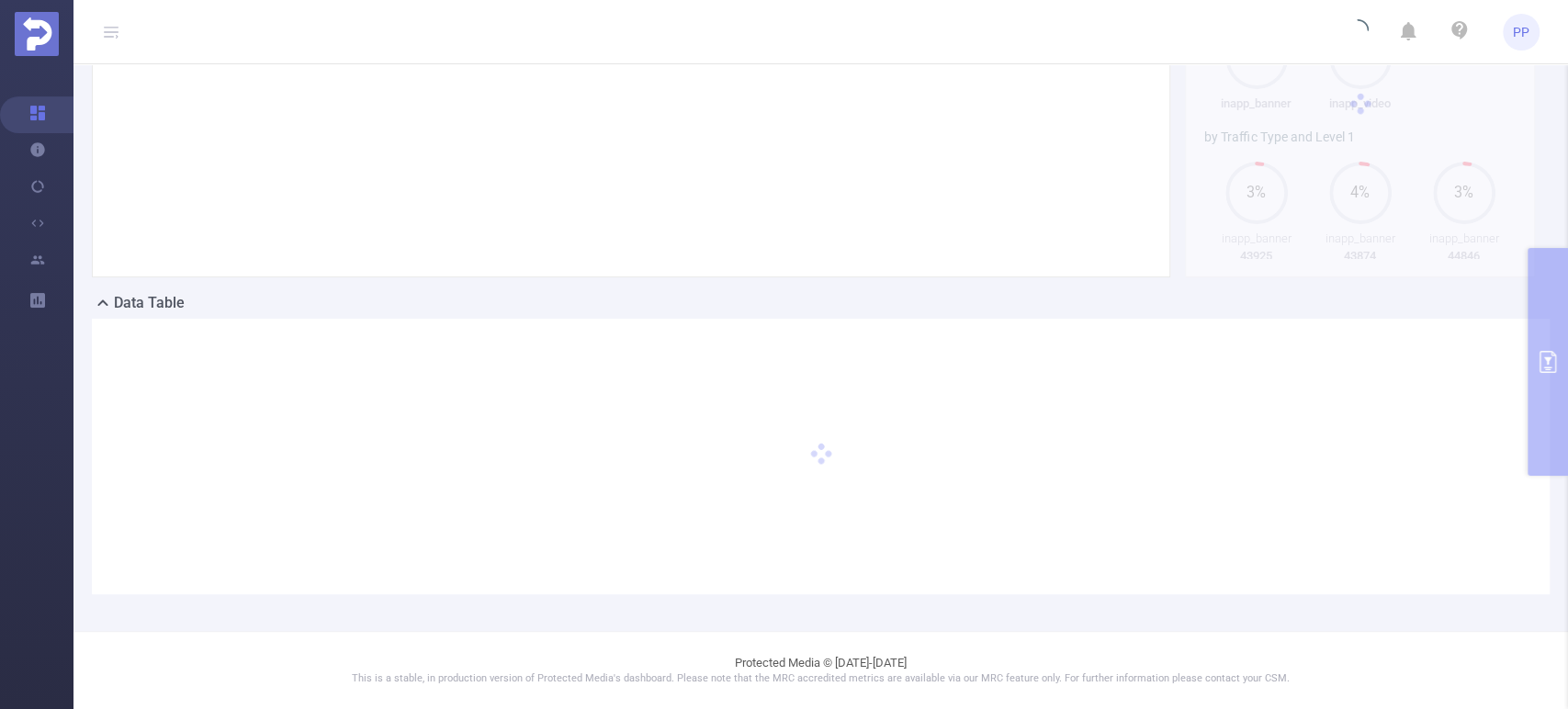
scroll to position [215, 0]
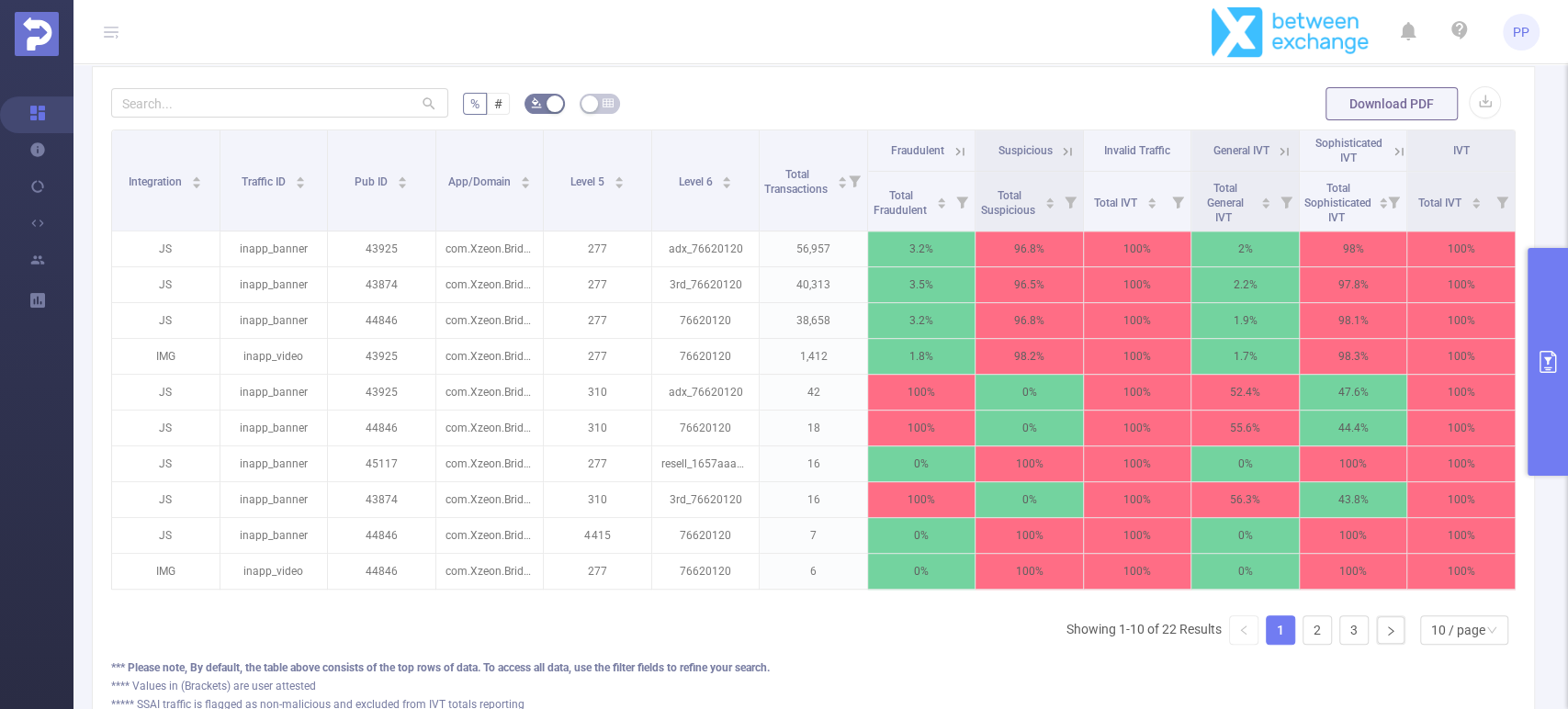
scroll to position [522, 0]
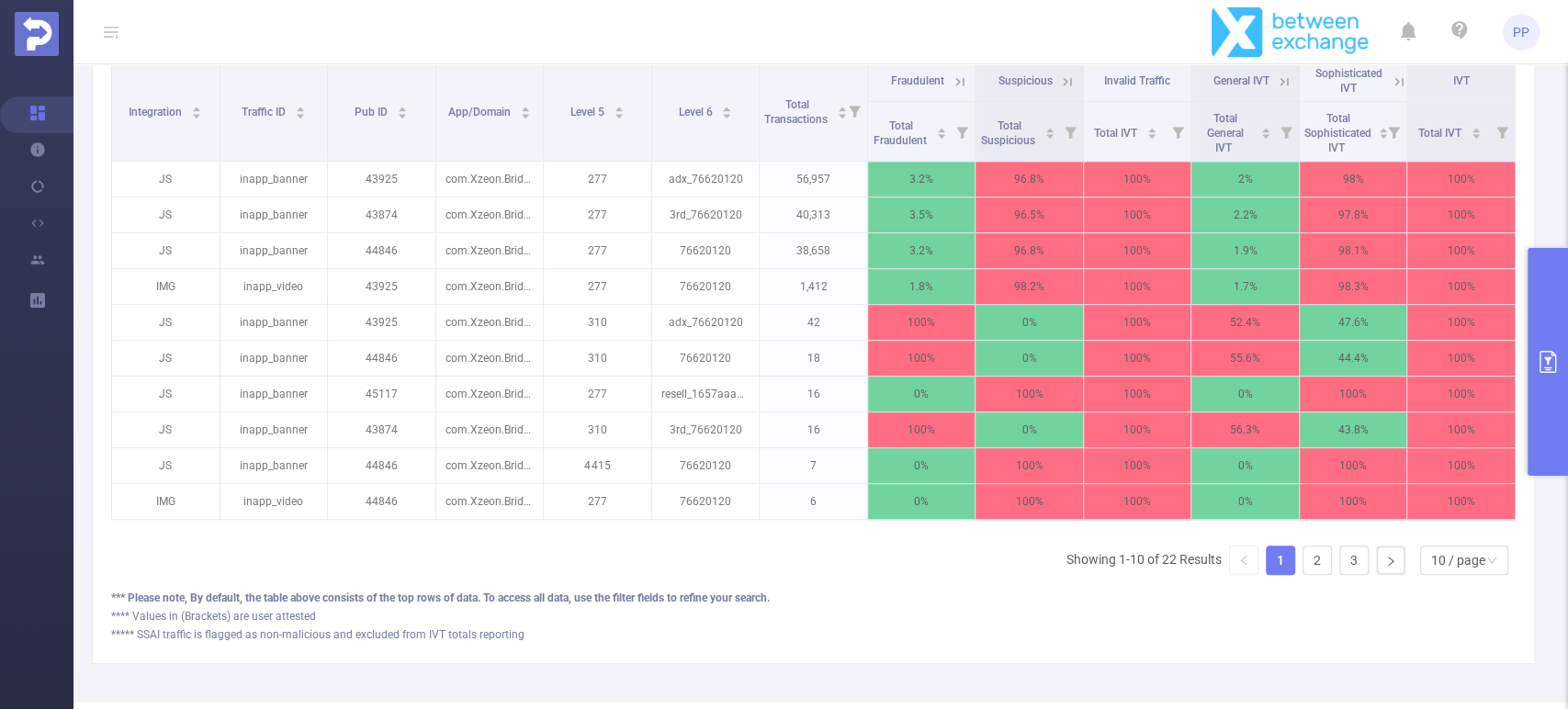
click at [1064, 85] on icon at bounding box center [1067, 81] width 8 height 8
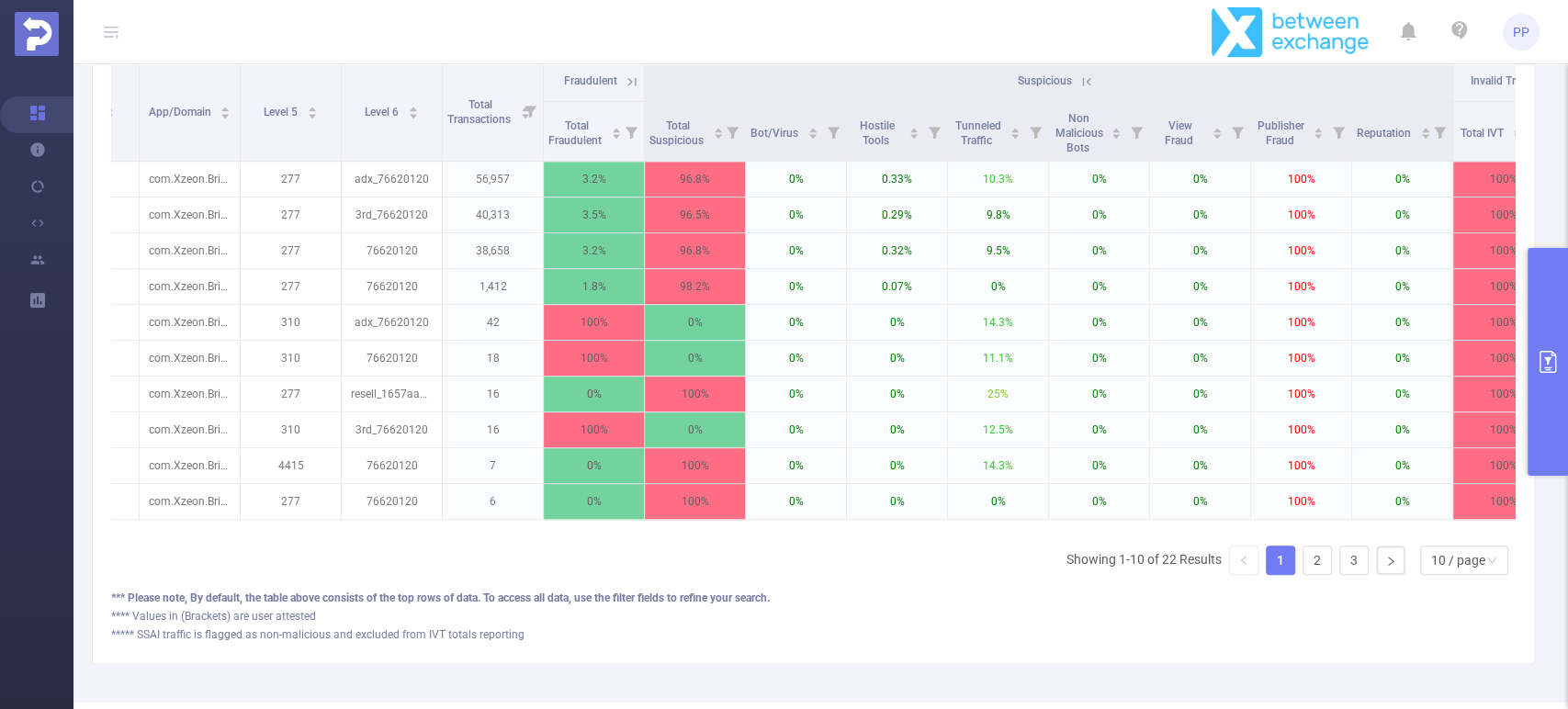
scroll to position [0, 281]
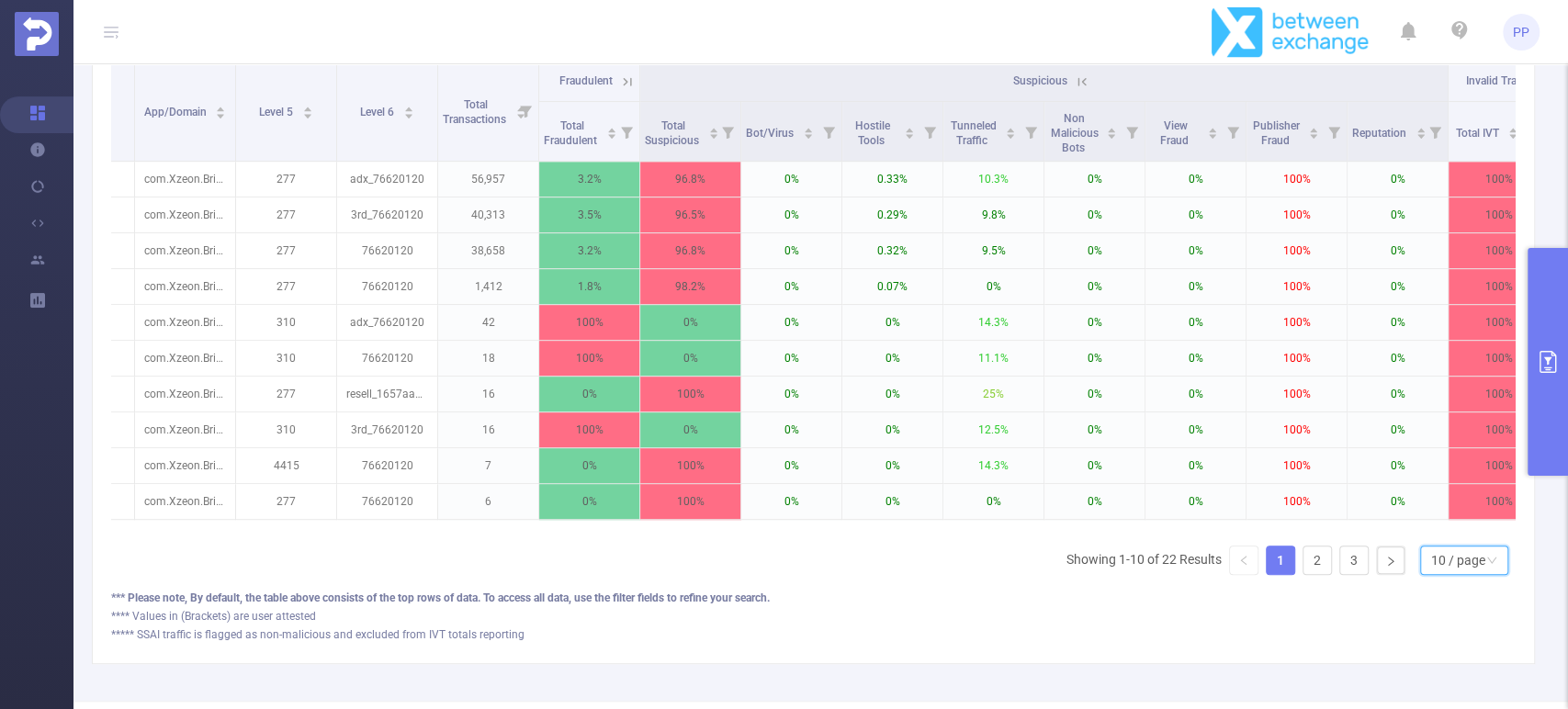
click at [1469, 574] on div "10 / page" at bounding box center [1458, 560] width 54 height 28
click at [1448, 557] on li "50 / page" at bounding box center [1448, 543] width 88 height 30
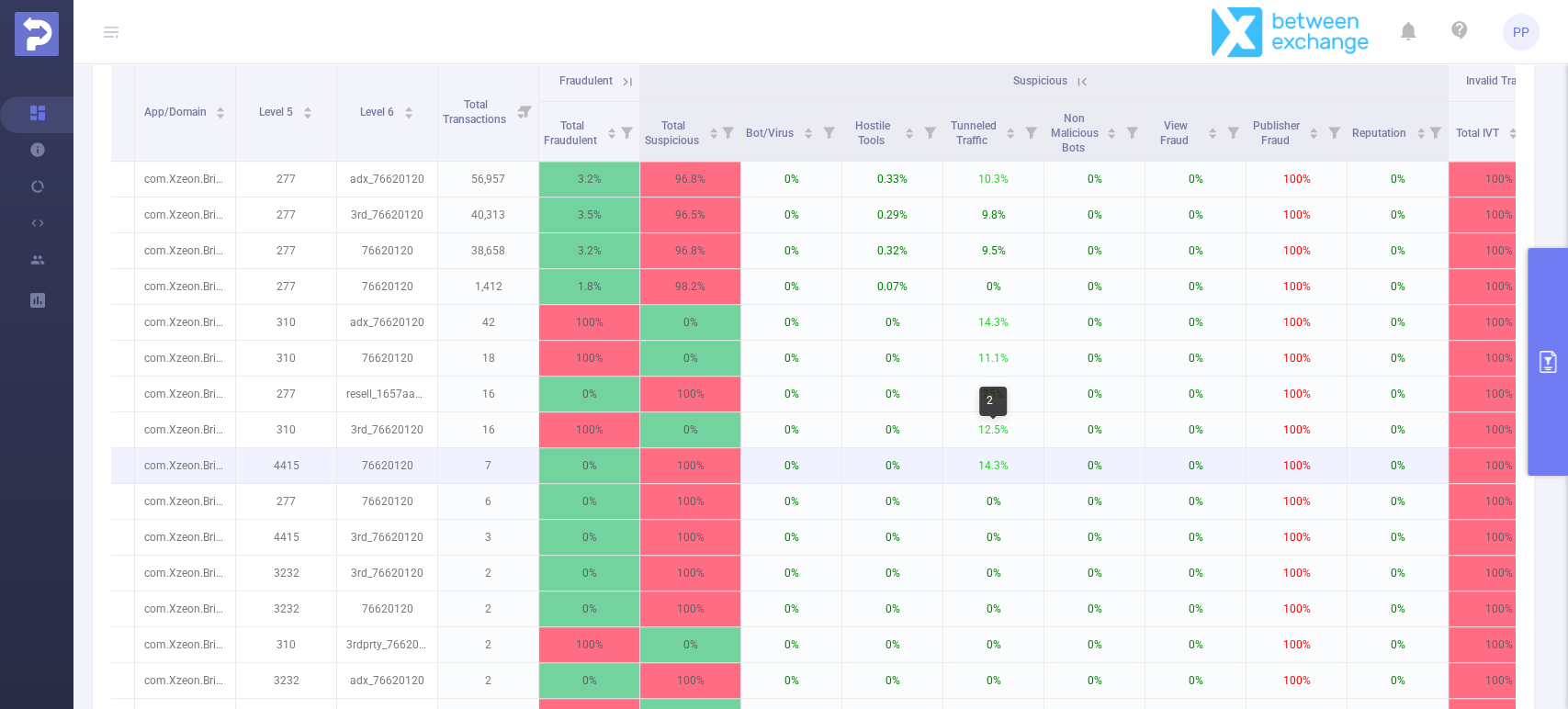
scroll to position [522, 0]
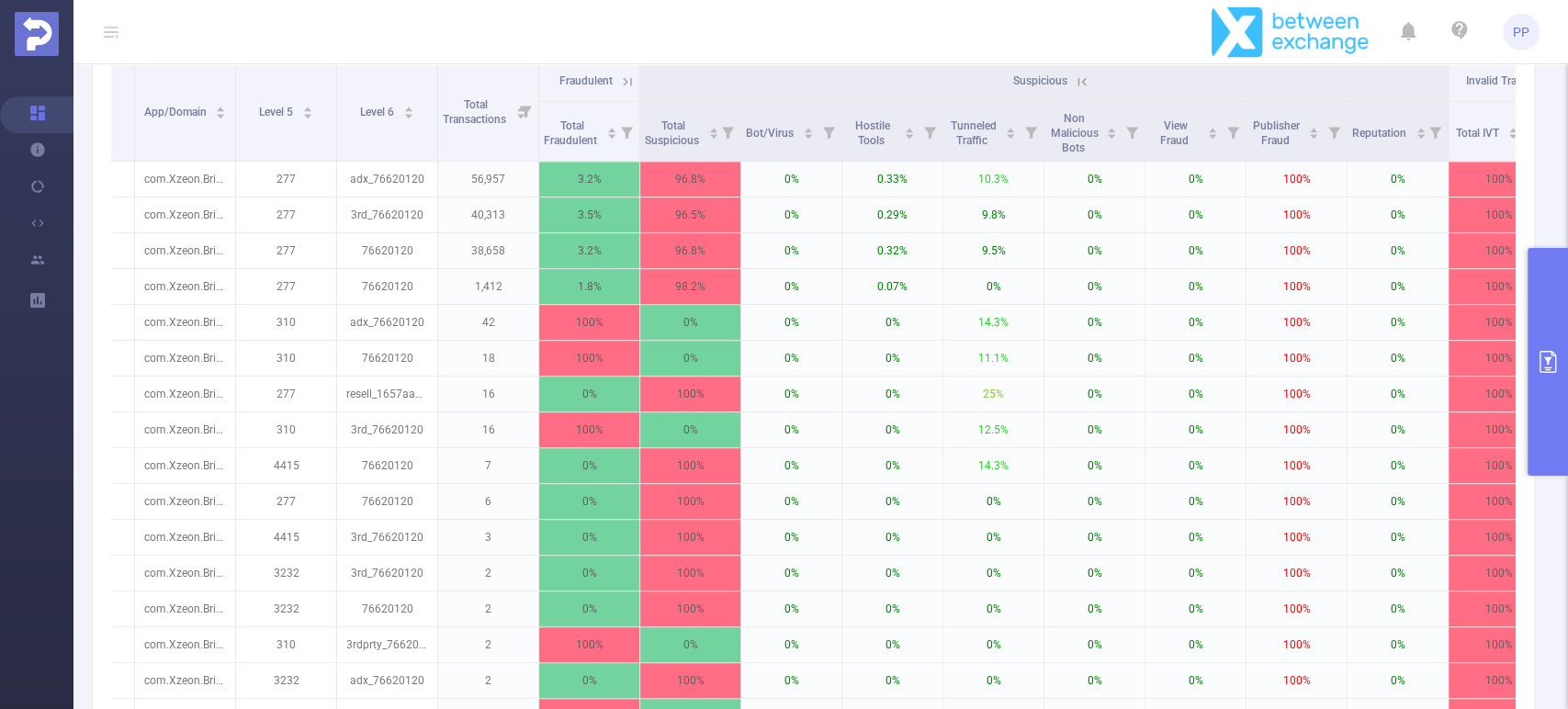
click at [1076, 90] on icon at bounding box center [1082, 82] width 17 height 17
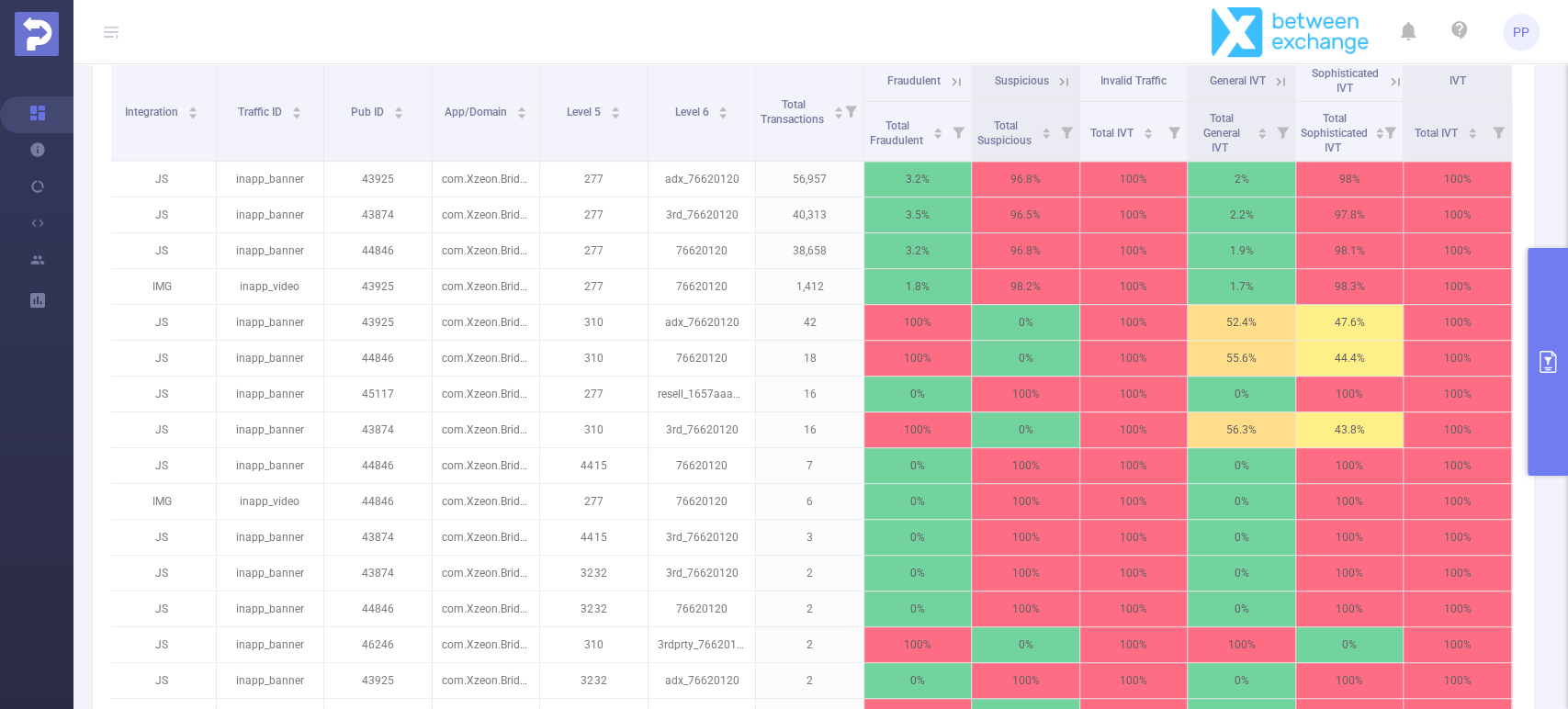
scroll to position [0, 4]
click at [1273, 90] on icon at bounding box center [1281, 82] width 17 height 17
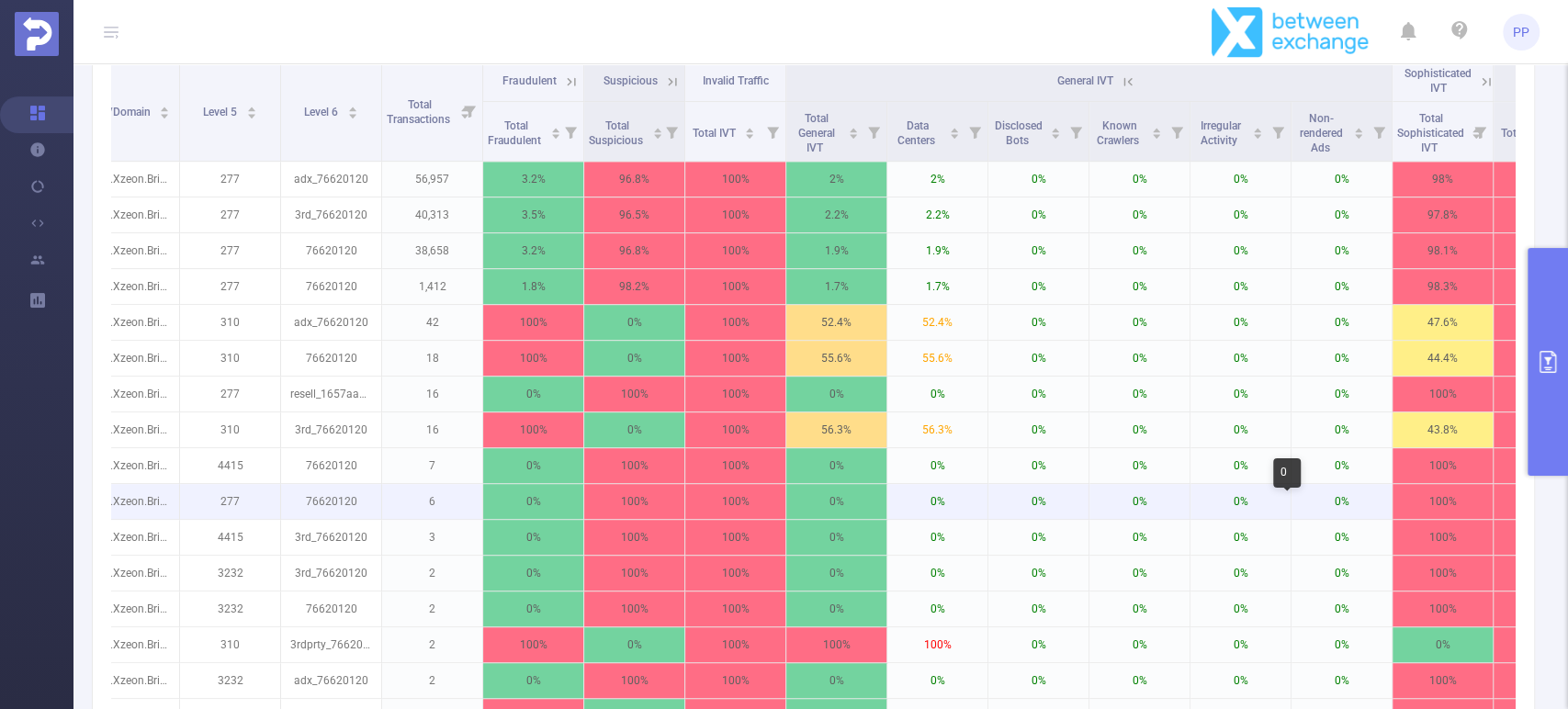
scroll to position [0, 372]
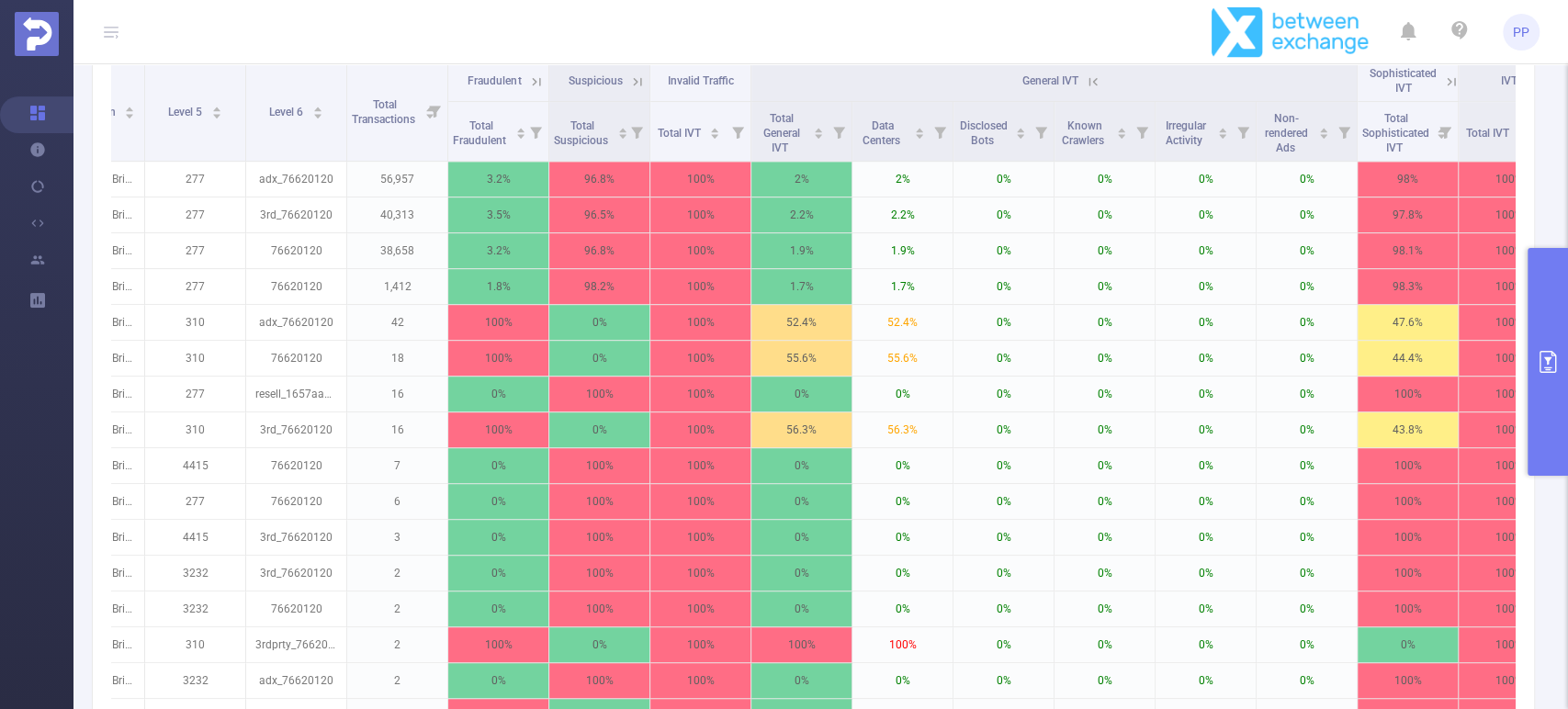
click at [1095, 85] on icon at bounding box center [1093, 81] width 8 height 8
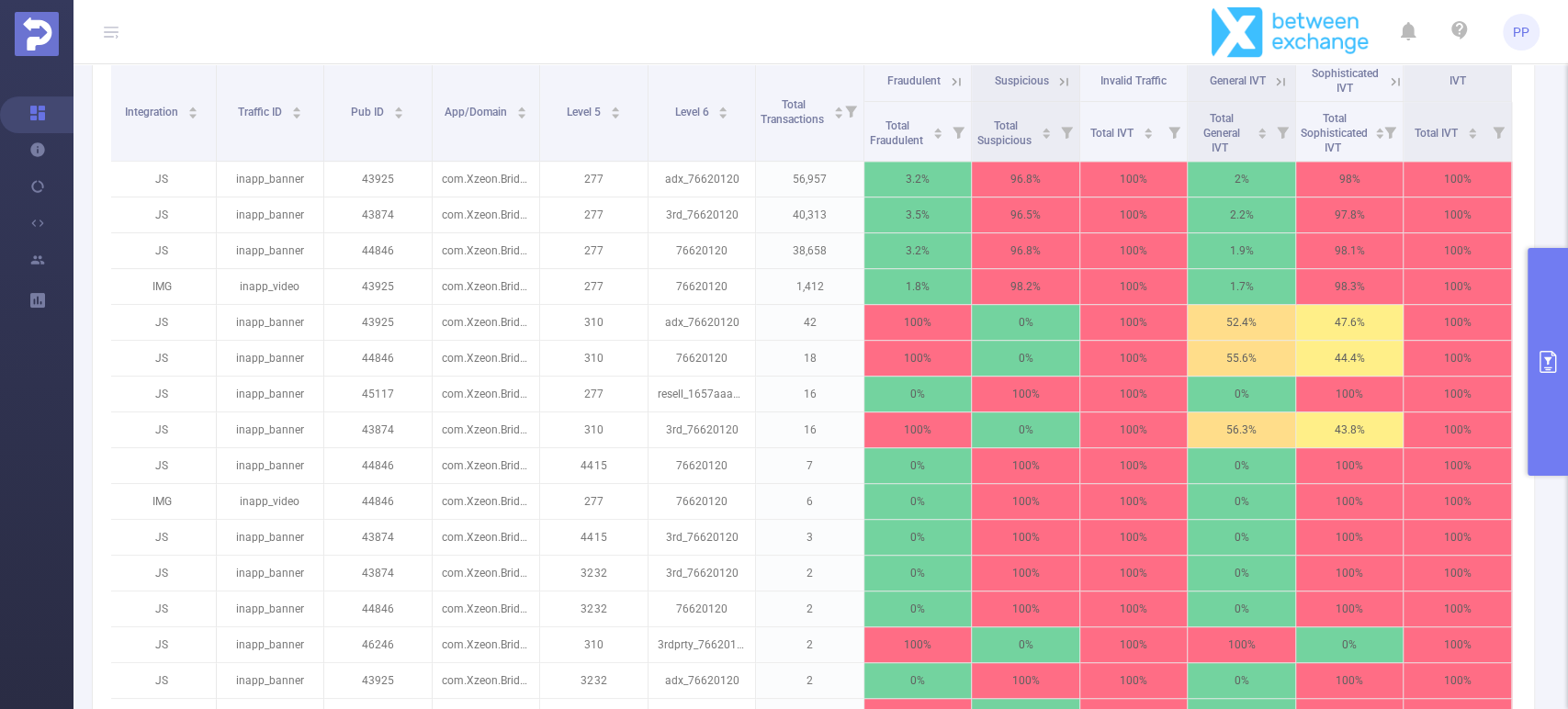
scroll to position [0, 4]
click at [1387, 90] on icon at bounding box center [1395, 82] width 17 height 17
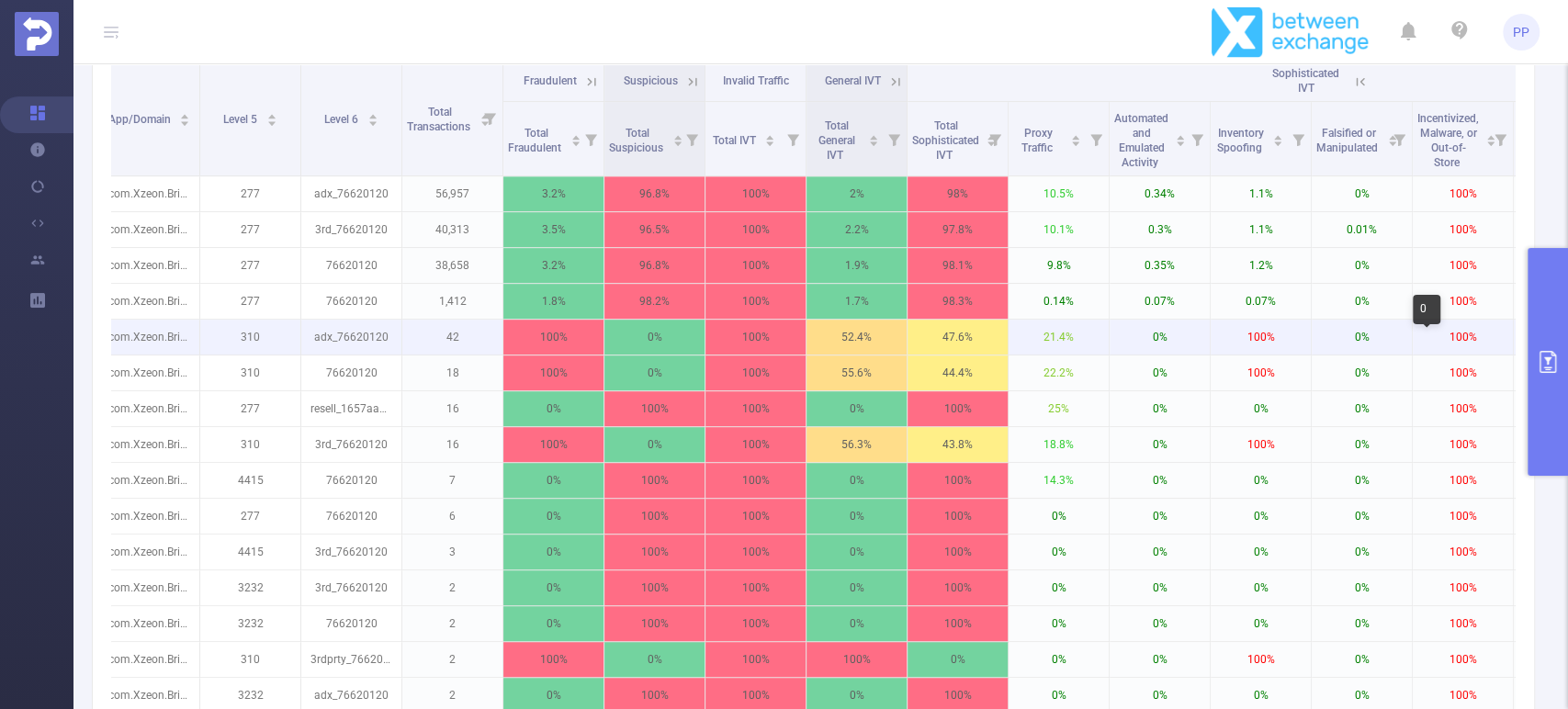
scroll to position [0, 331]
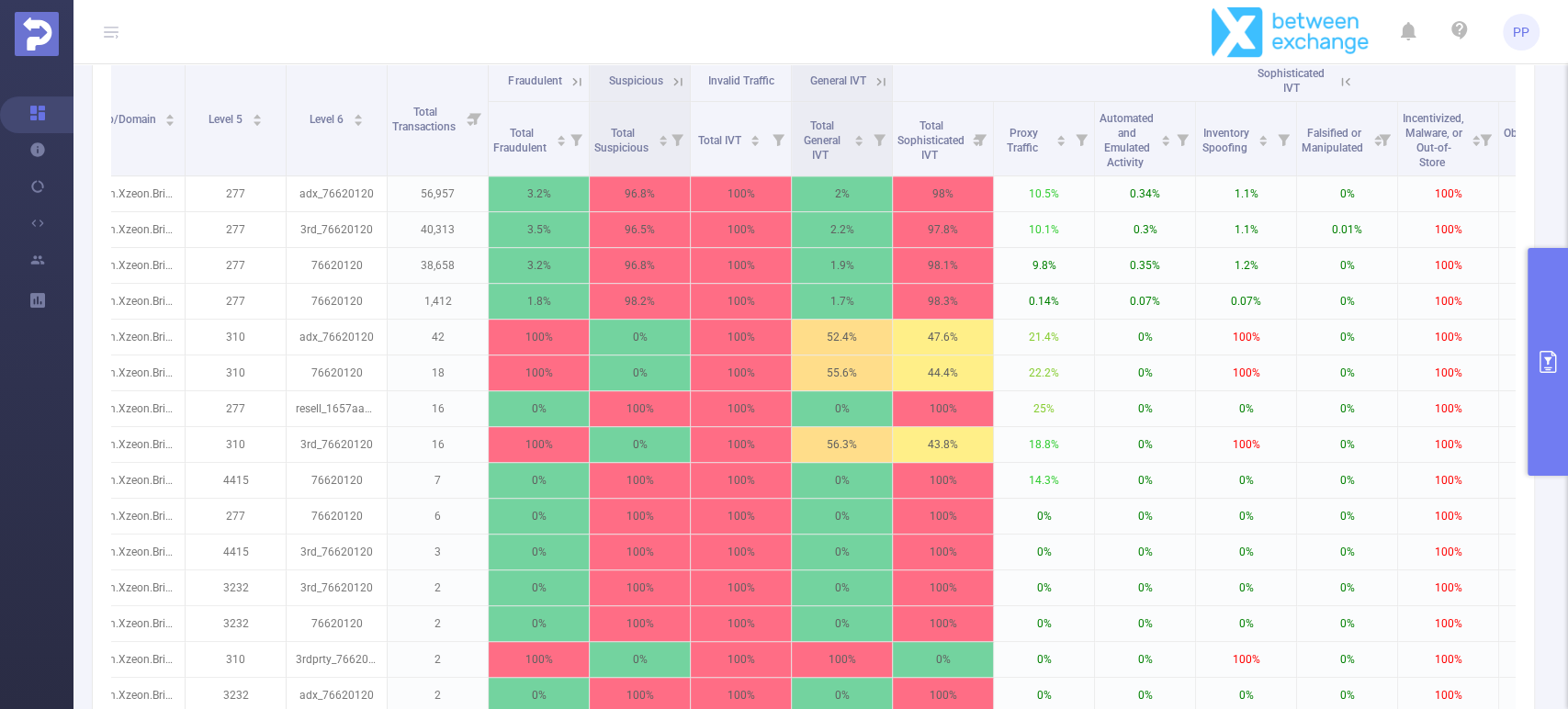
click at [1346, 85] on icon at bounding box center [1345, 81] width 8 height 8
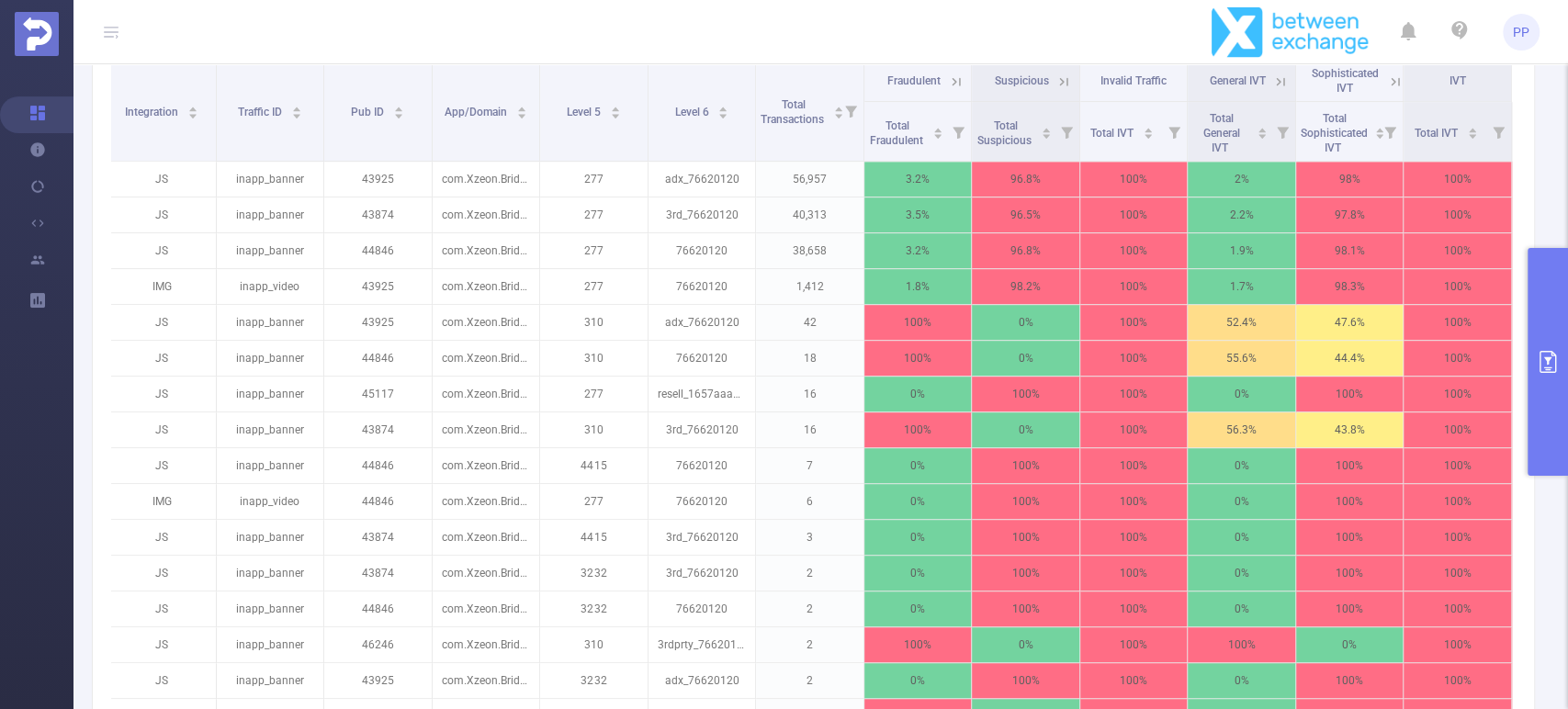
click at [1054, 86] on th "Suspicious" at bounding box center [1026, 81] width 109 height 42
click at [953, 90] on icon at bounding box center [957, 82] width 17 height 17
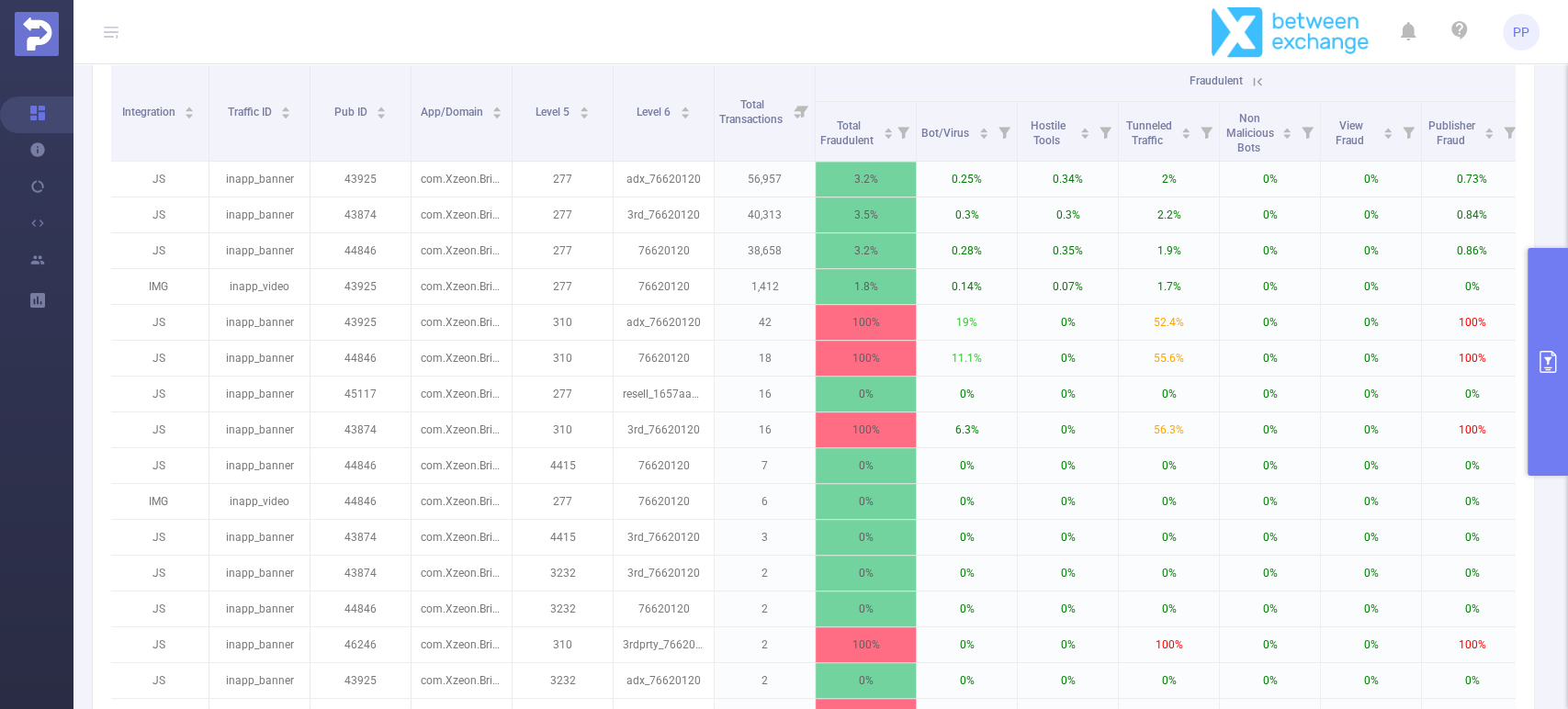
click at [1257, 89] on icon at bounding box center [1258, 82] width 17 height 17
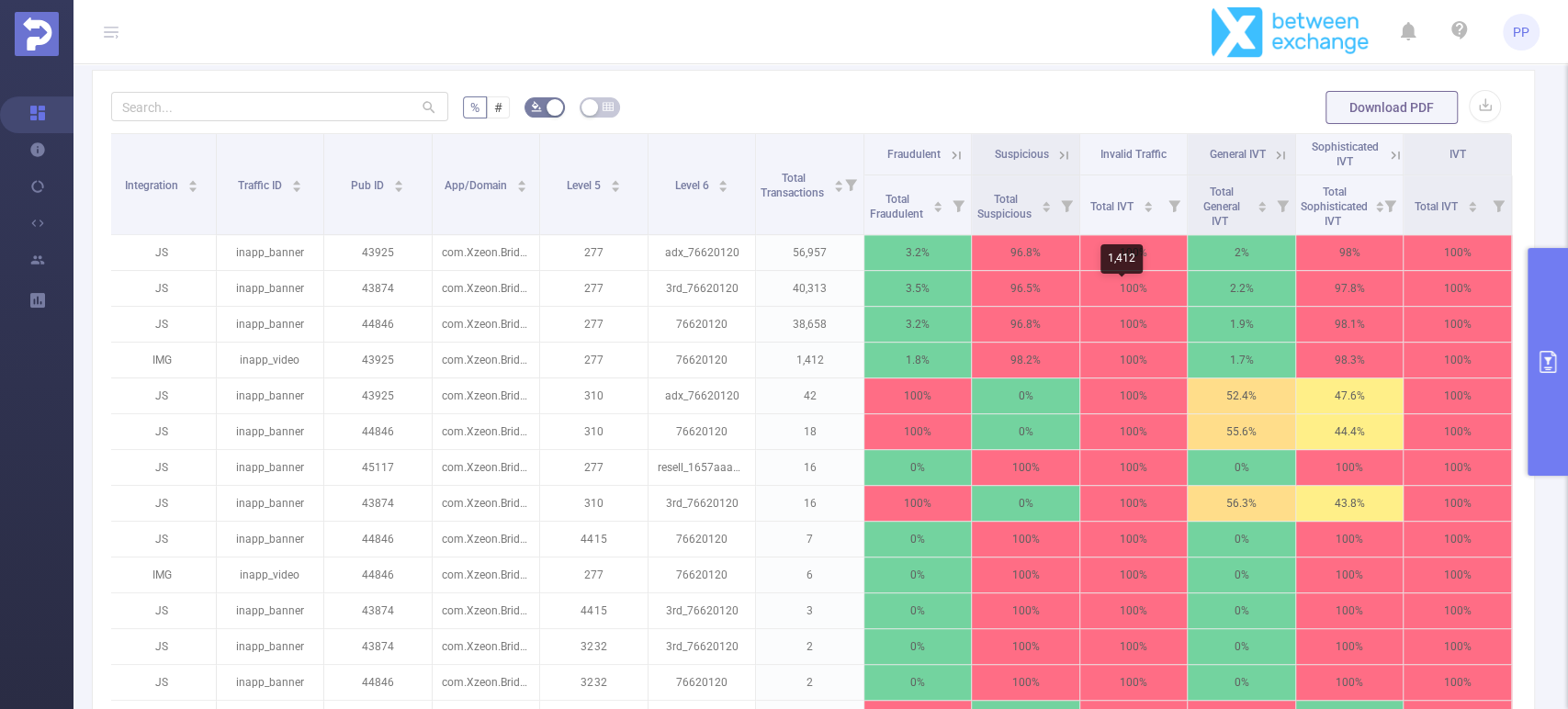
scroll to position [215, 0]
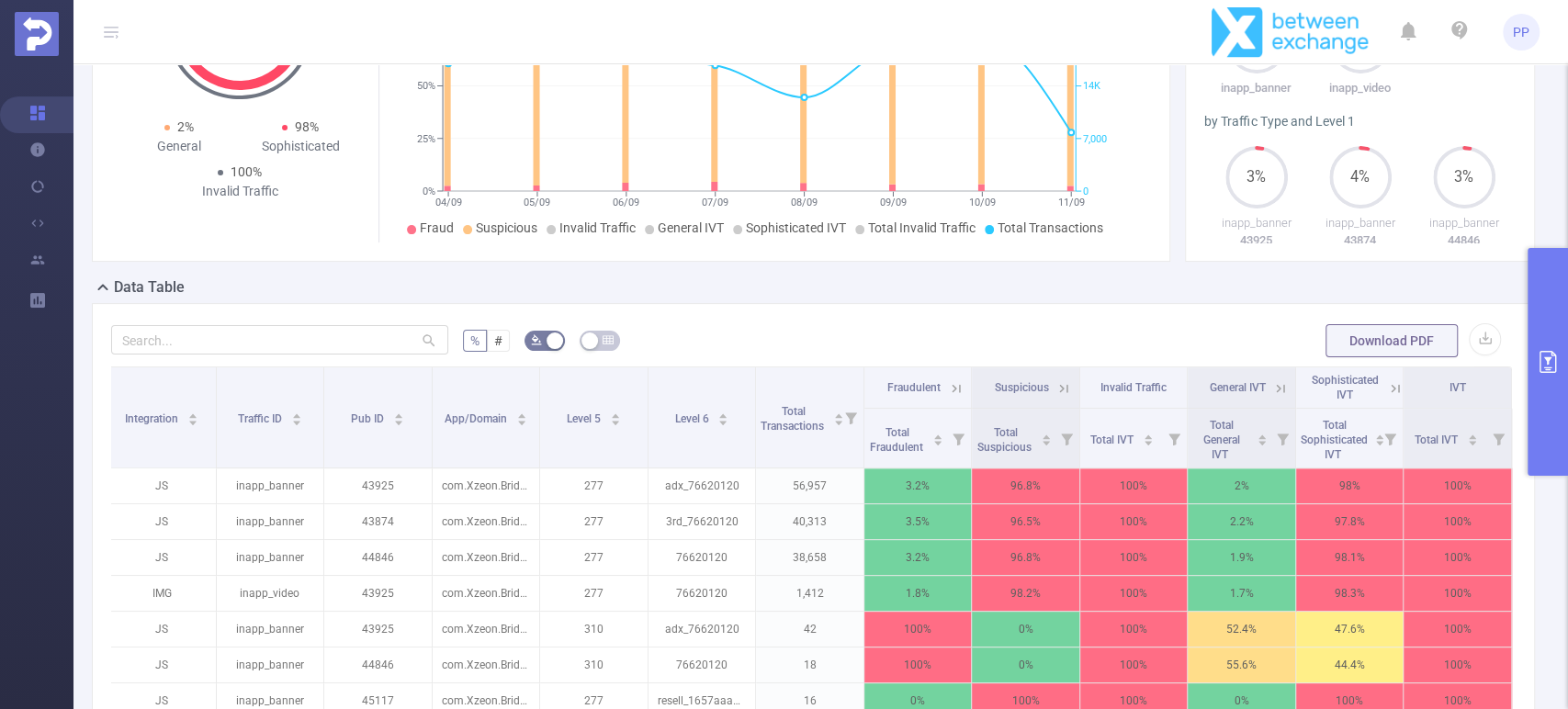
click at [1546, 368] on icon "primary" at bounding box center [1548, 362] width 17 height 22
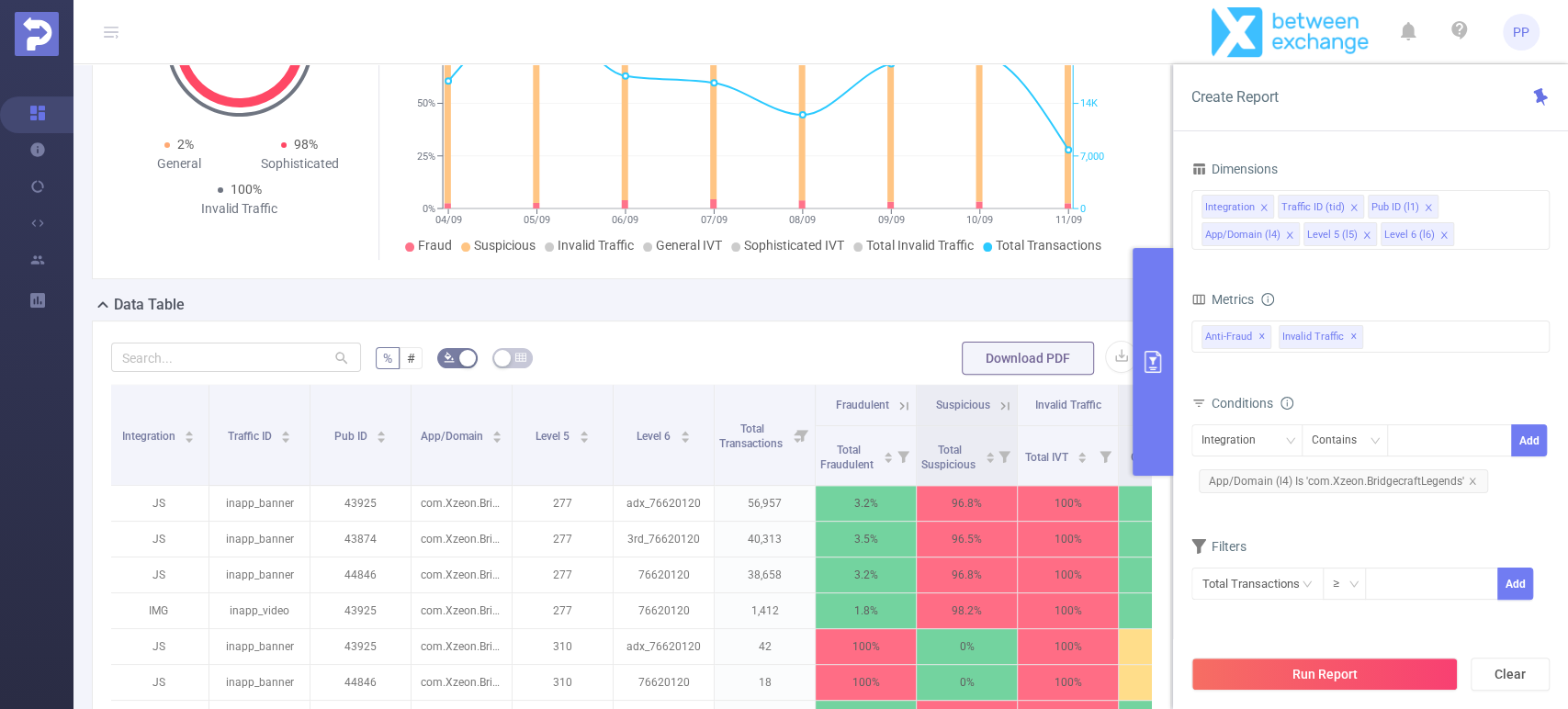
click at [1163, 361] on button "primary" at bounding box center [1153, 361] width 41 height 228
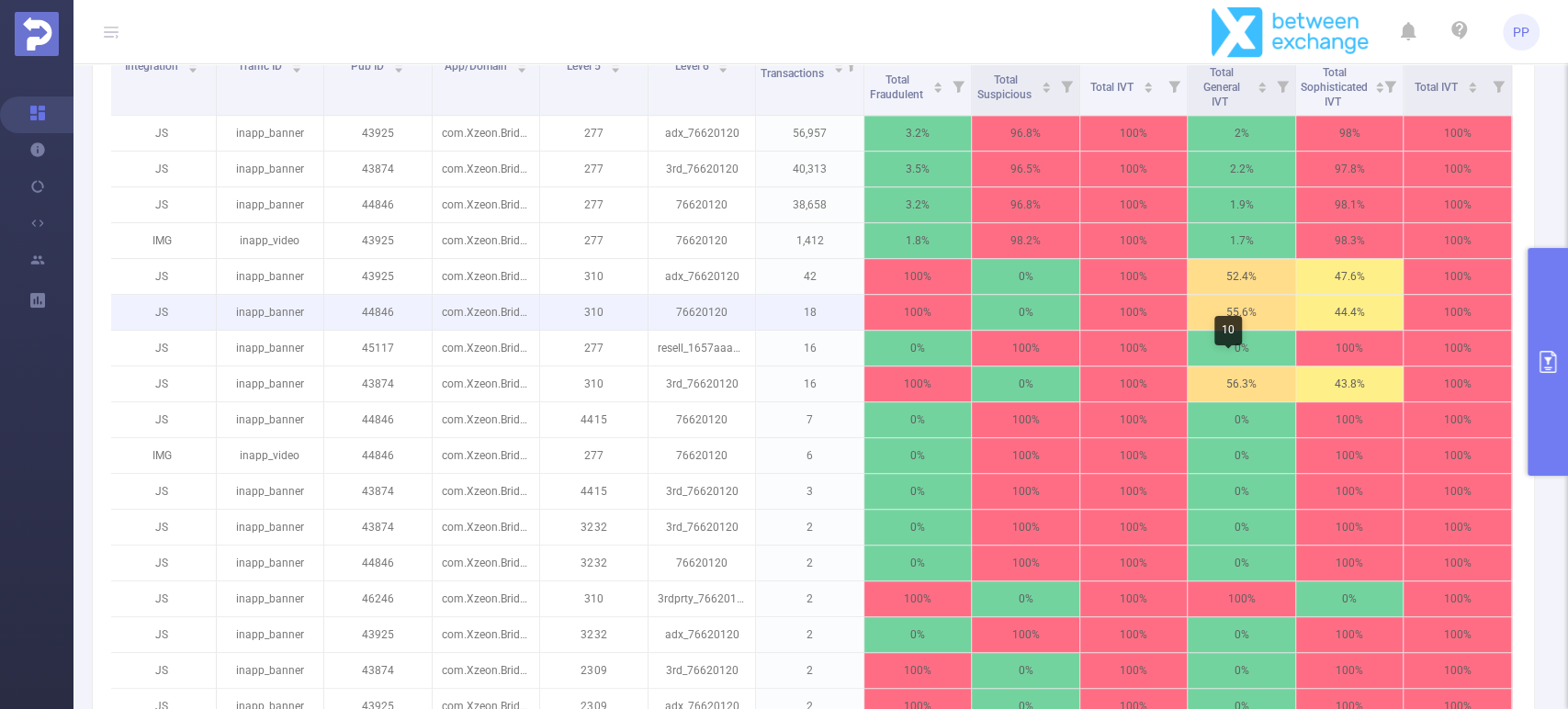
scroll to position [522, 0]
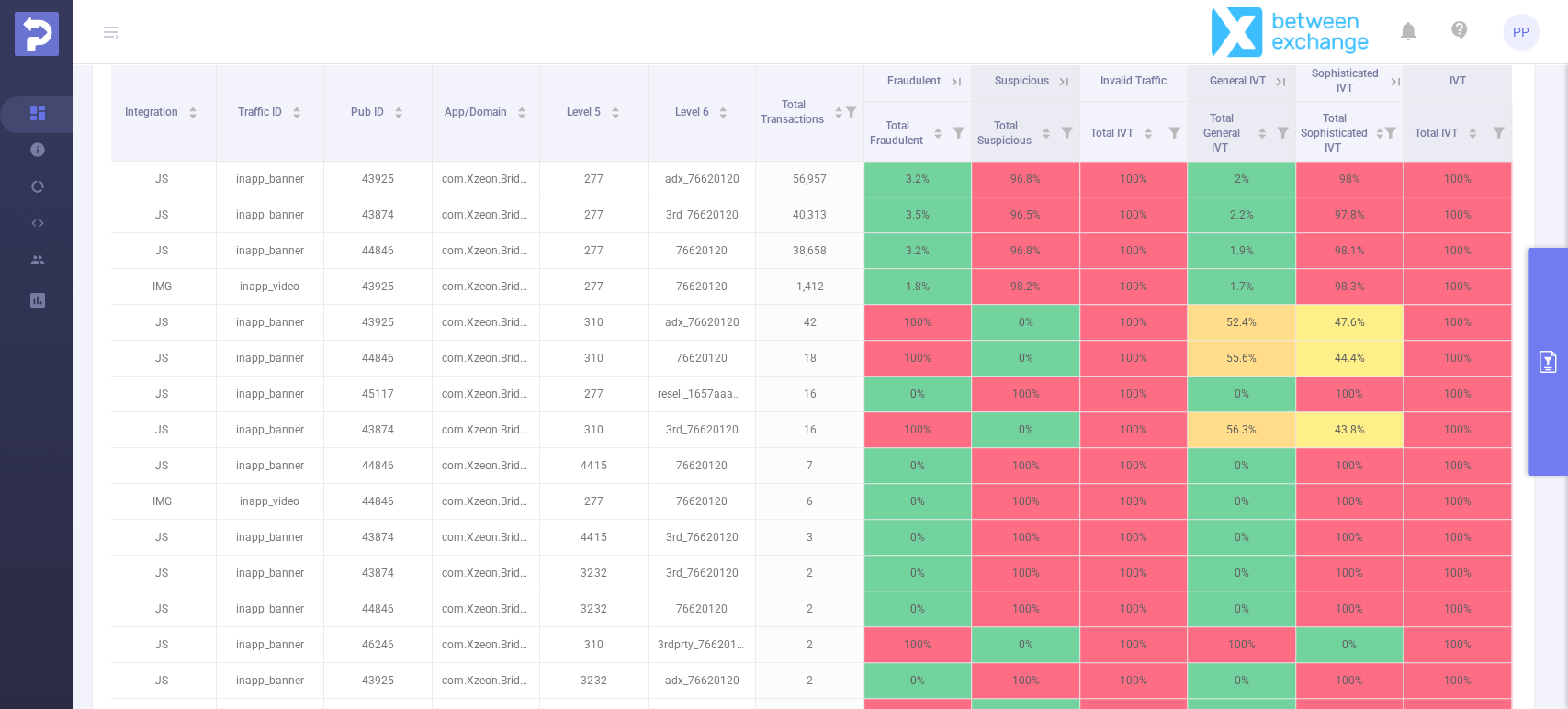
click at [1062, 98] on th "Suspicious" at bounding box center [1026, 81] width 109 height 42
click at [1060, 85] on icon at bounding box center [1064, 81] width 8 height 8
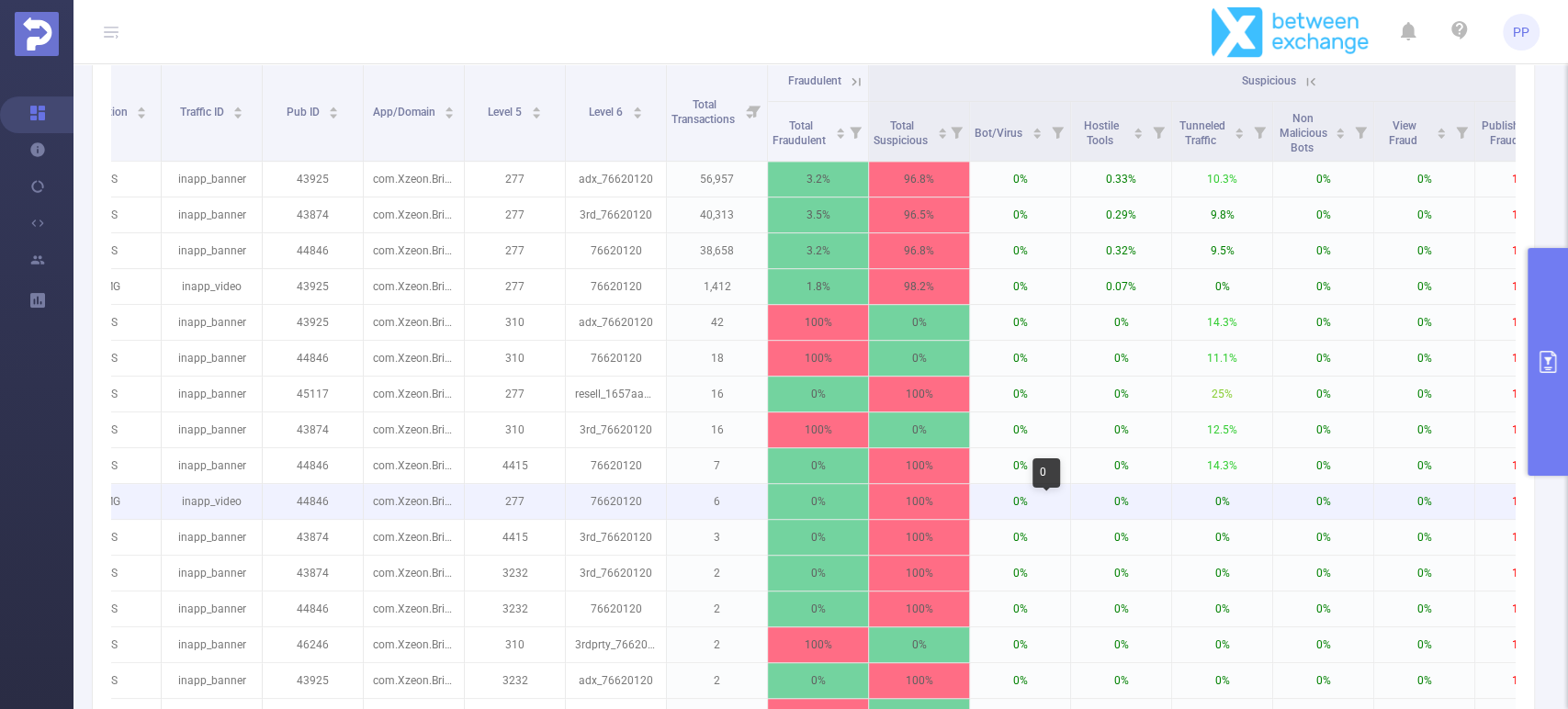
scroll to position [0, 44]
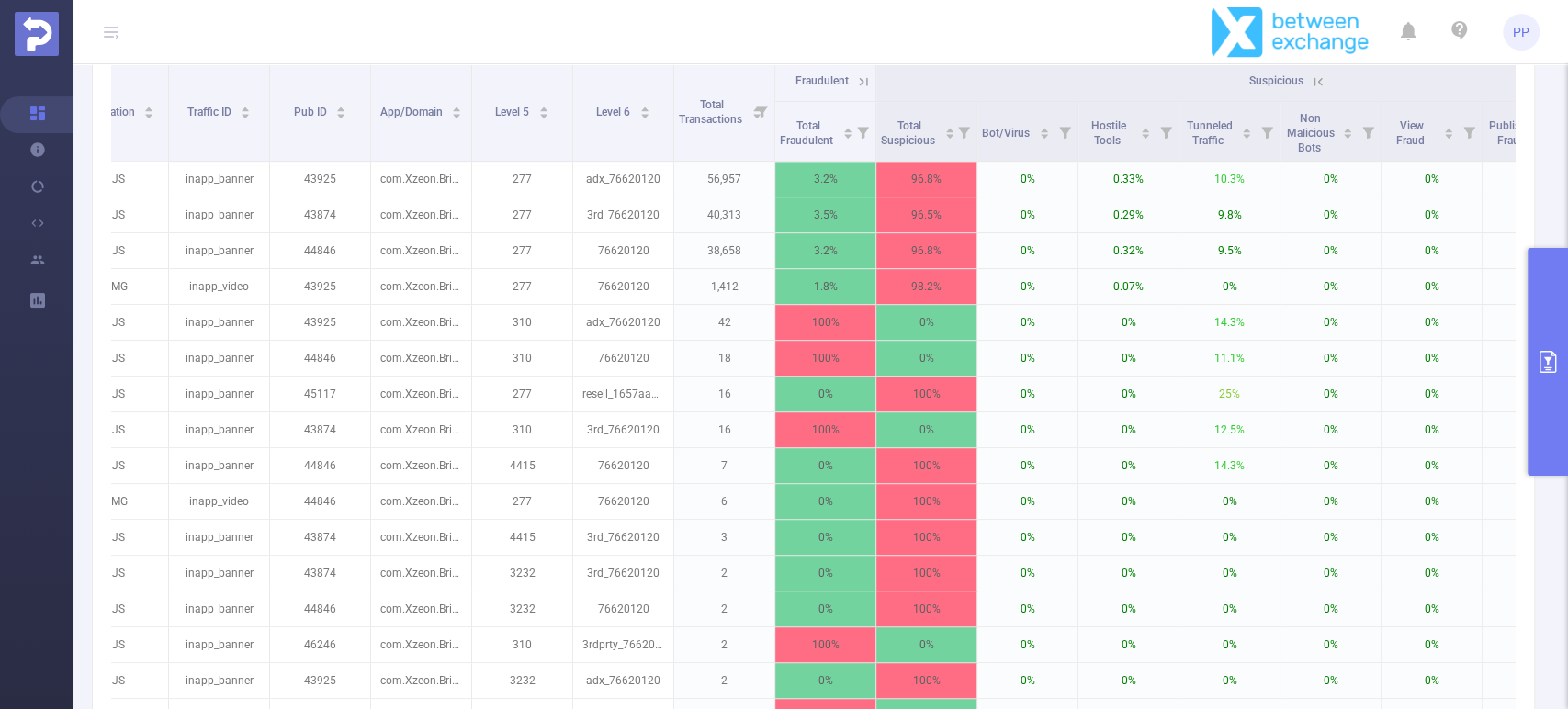
click at [1315, 90] on icon at bounding box center [1318, 82] width 17 height 17
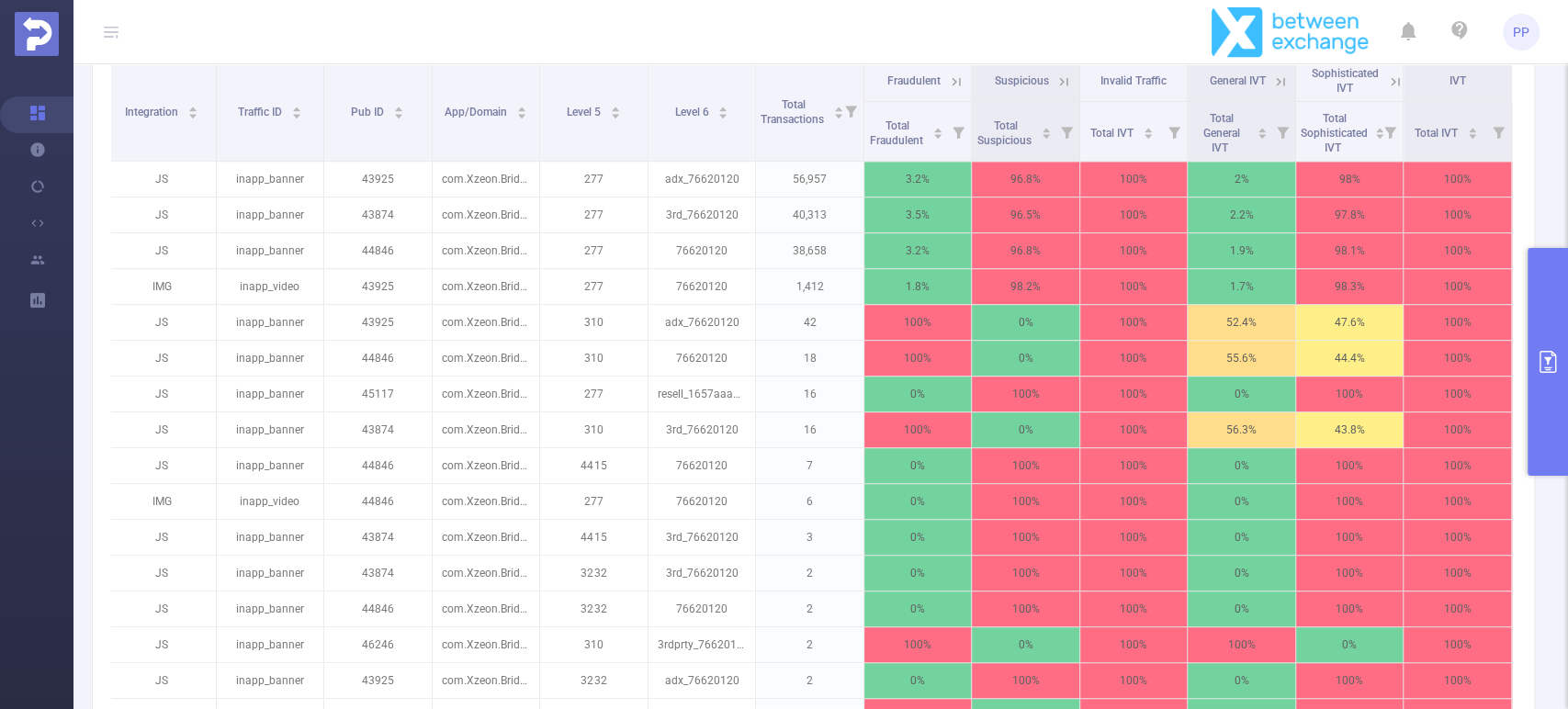
click at [948, 90] on icon at bounding box center [957, 82] width 17 height 17
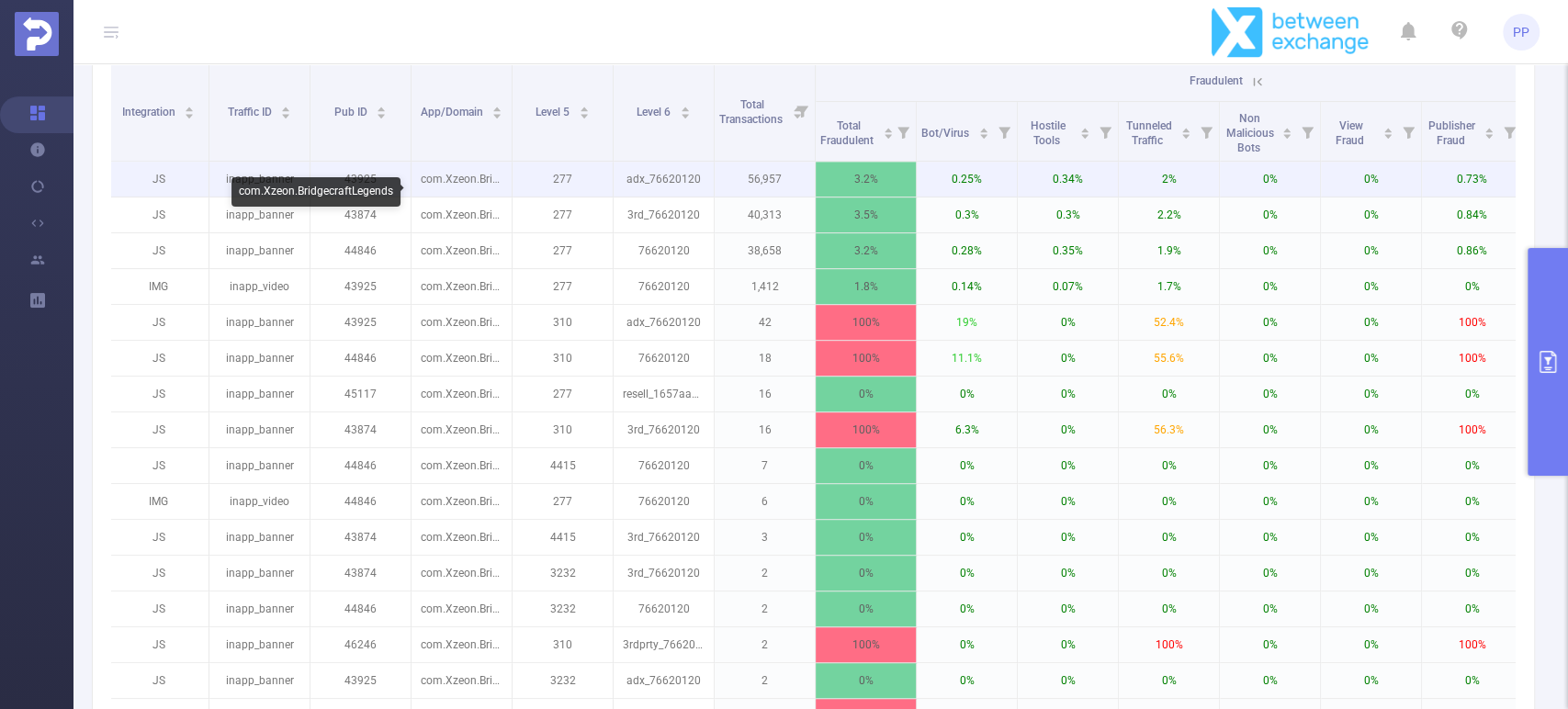
click at [469, 197] on p "com.Xzeon.BridgecraftLegends" at bounding box center [462, 179] width 100 height 35
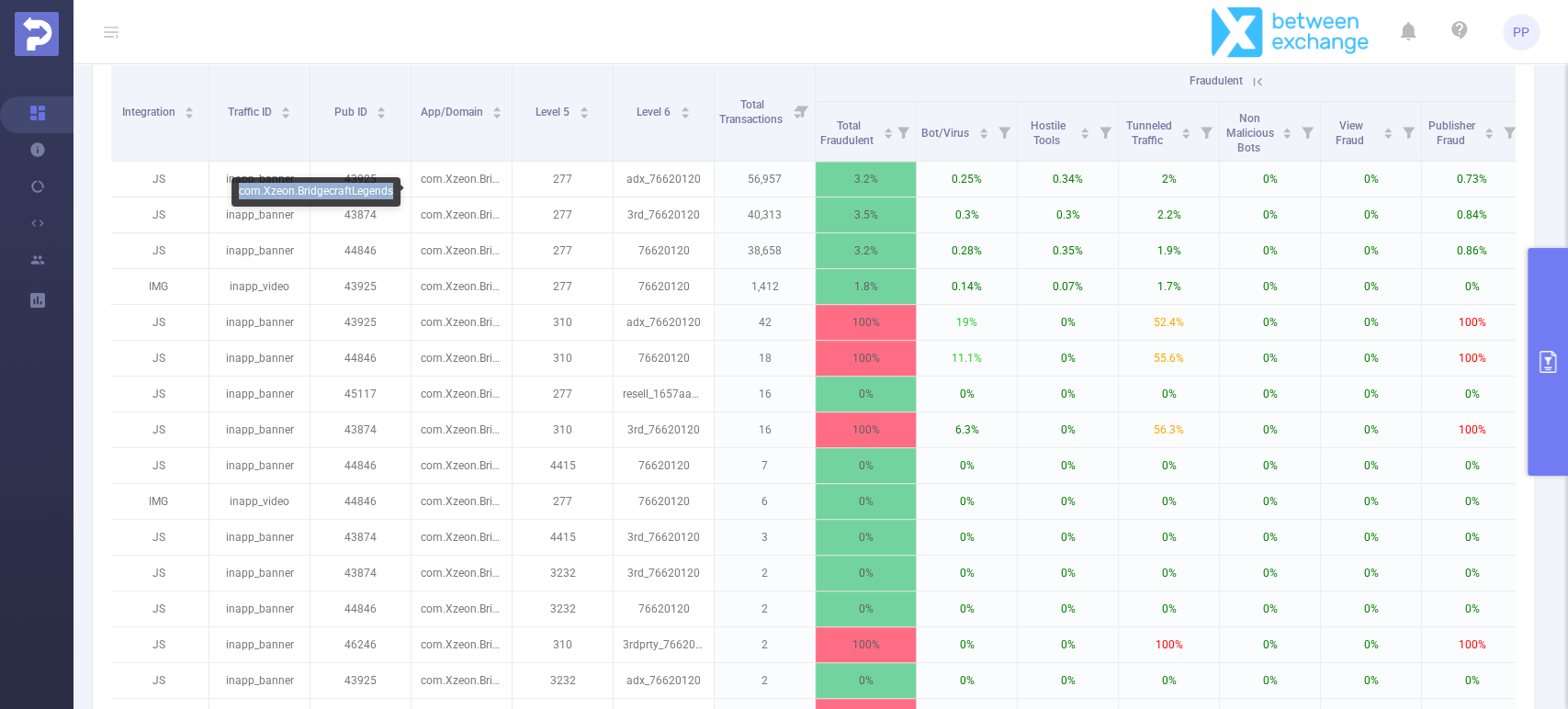
drag, startPoint x: 394, startPoint y: 189, endPoint x: 241, endPoint y: 186, distance: 153.0
click at [241, 186] on div "com.Xzeon.BridgecraftLegends" at bounding box center [316, 192] width 169 height 30
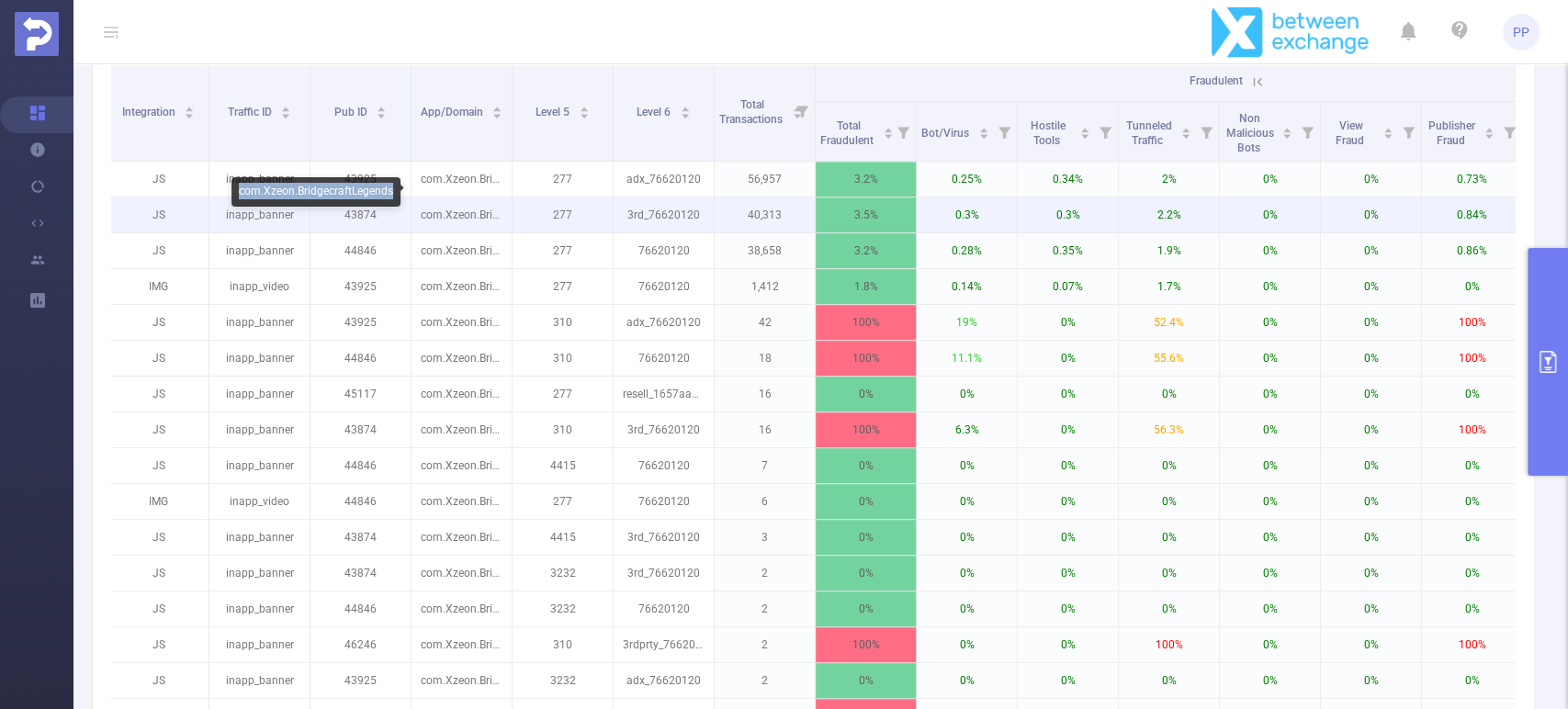
copy div "com.Xzeon.BridgecraftLegends"
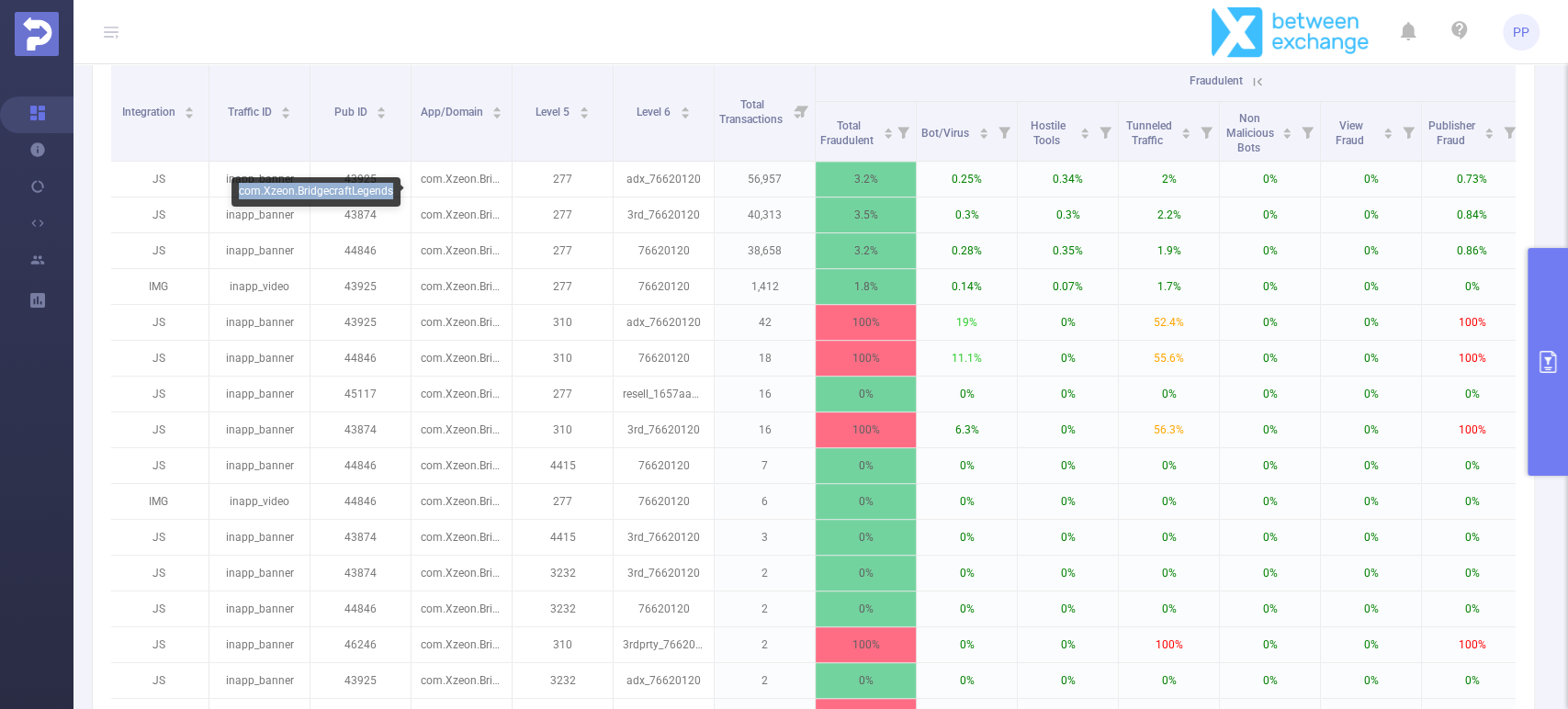
copy div "com.Xzeon.BridgecraftLegends"
drag, startPoint x: 359, startPoint y: 182, endPoint x: 346, endPoint y: 191, distance: 15.8
copy div "com.Xzeon.BridgecraftLegends"
